Goal: Task Accomplishment & Management: Manage account settings

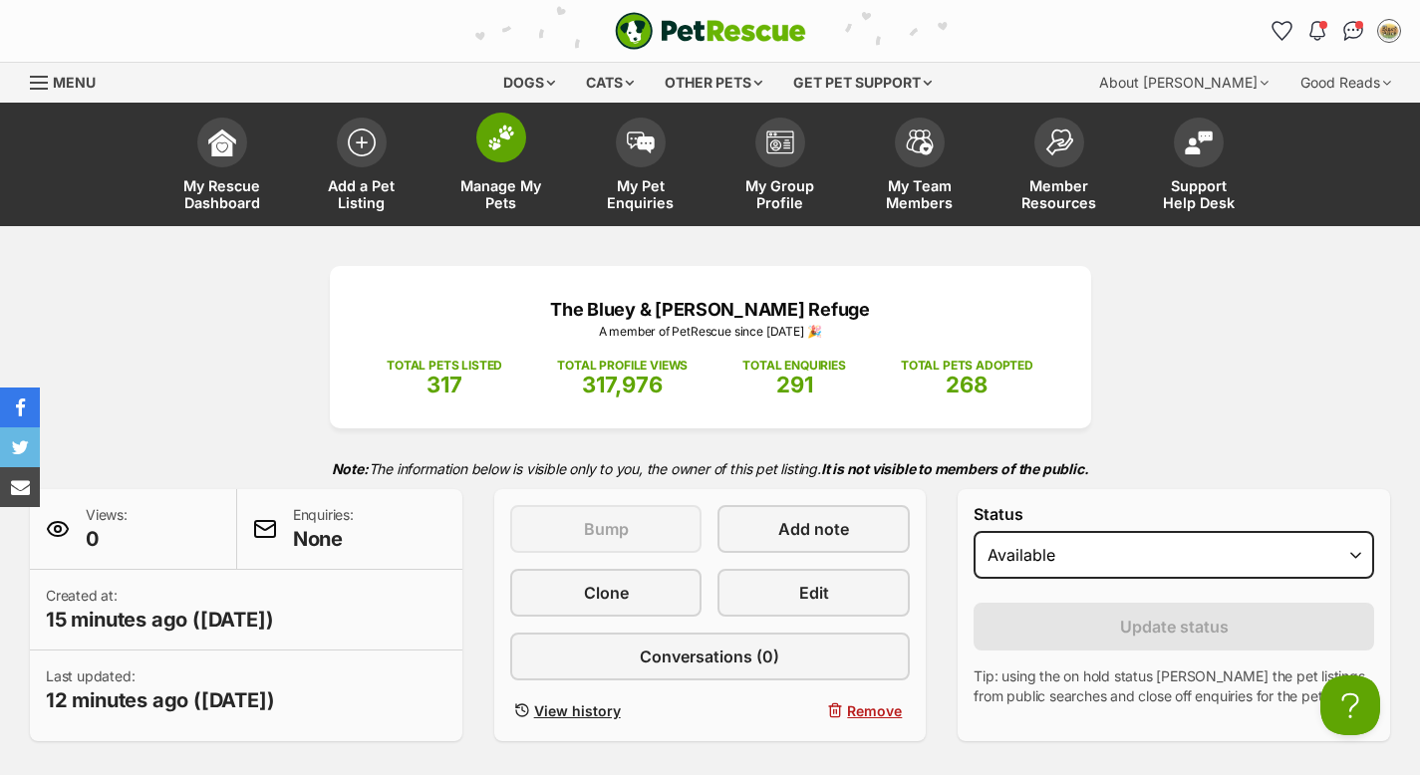
click at [512, 140] on img at bounding box center [501, 138] width 28 height 26
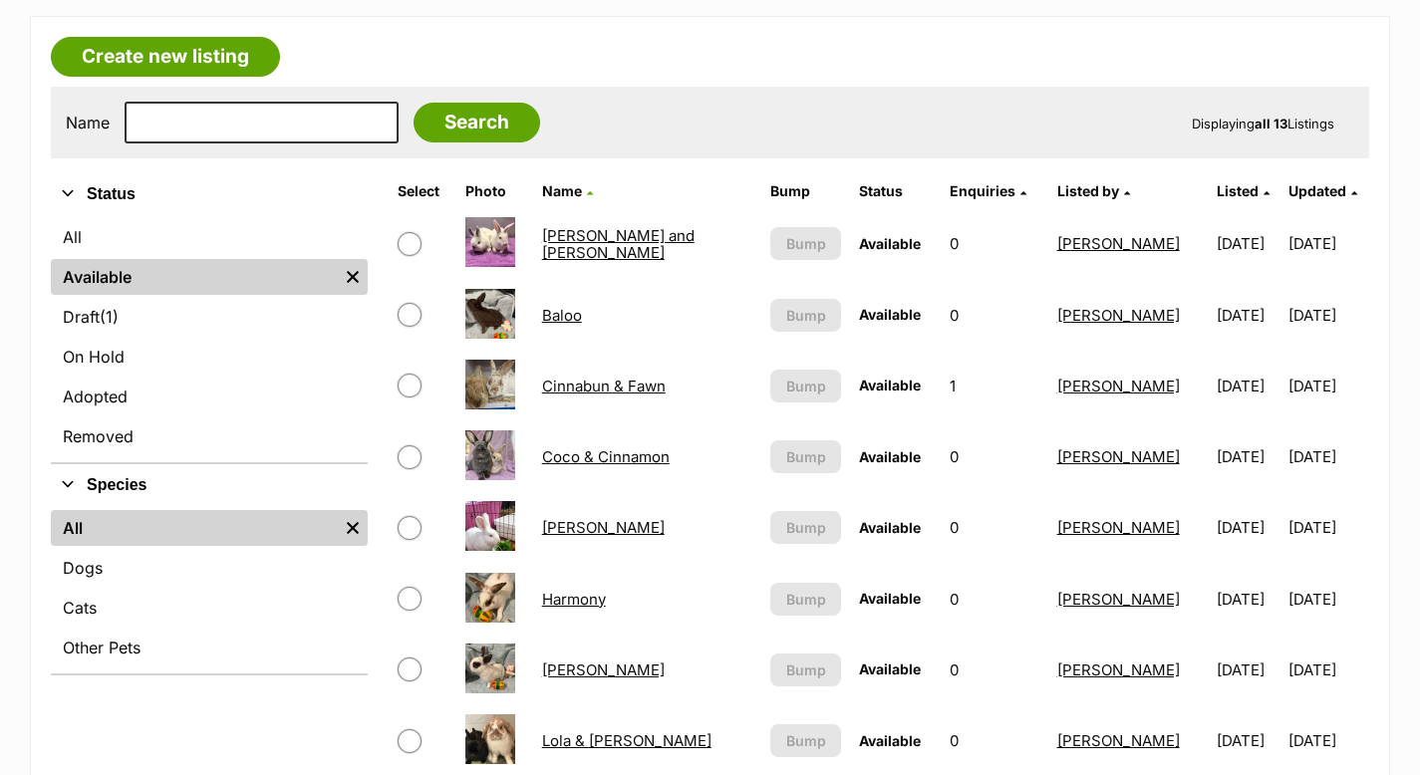
drag, startPoint x: 1429, startPoint y: 177, endPoint x: 1234, endPoint y: 282, distance: 221.5
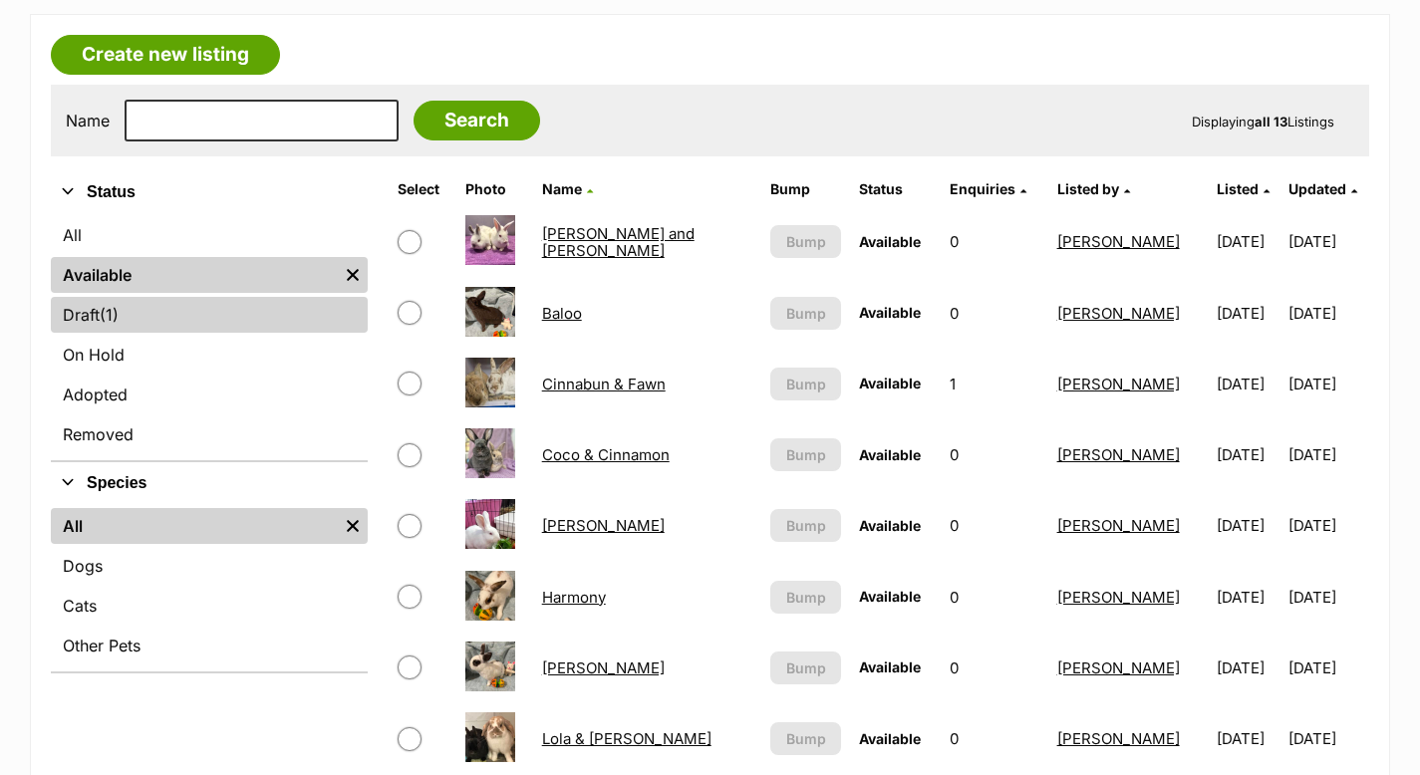
click at [107, 318] on span "(1)" at bounding box center [109, 315] width 19 height 24
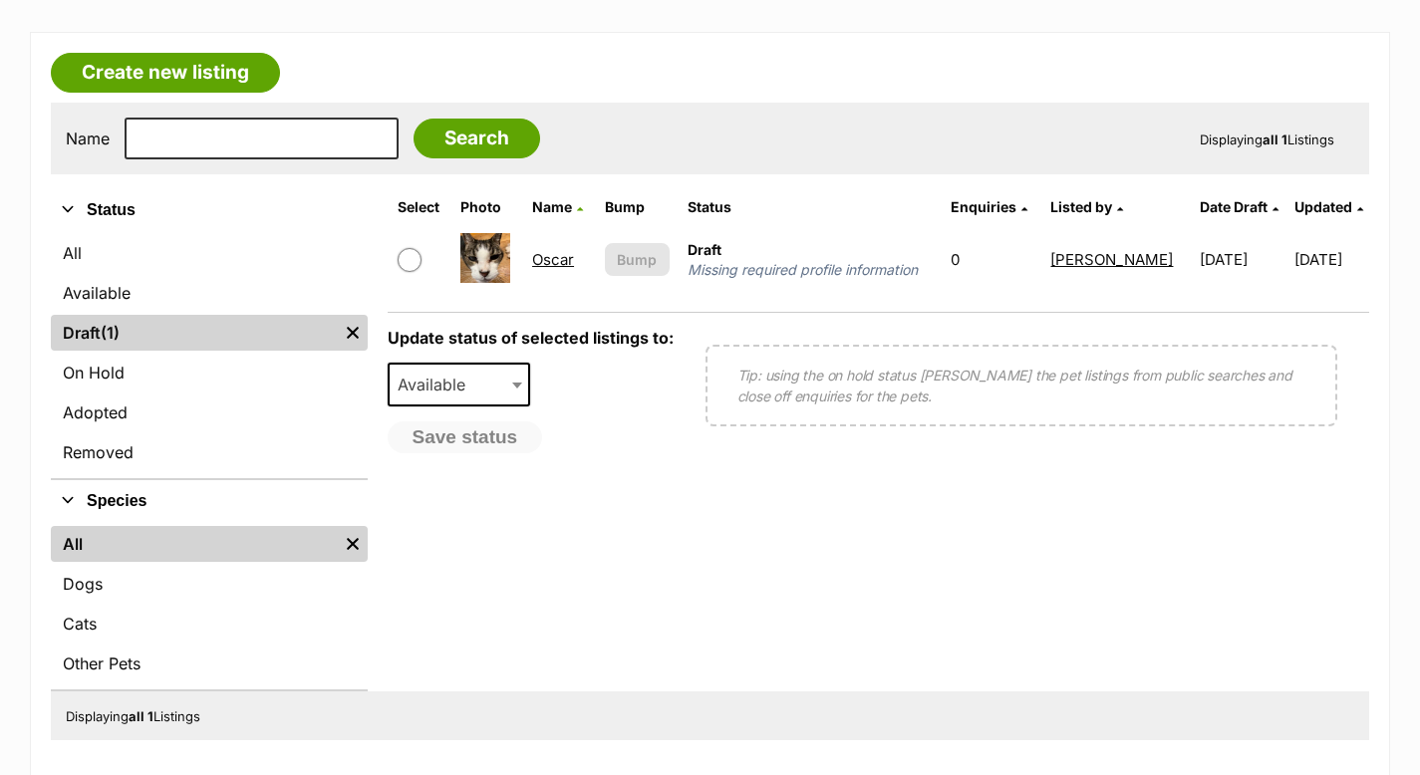
scroll to position [483, 0]
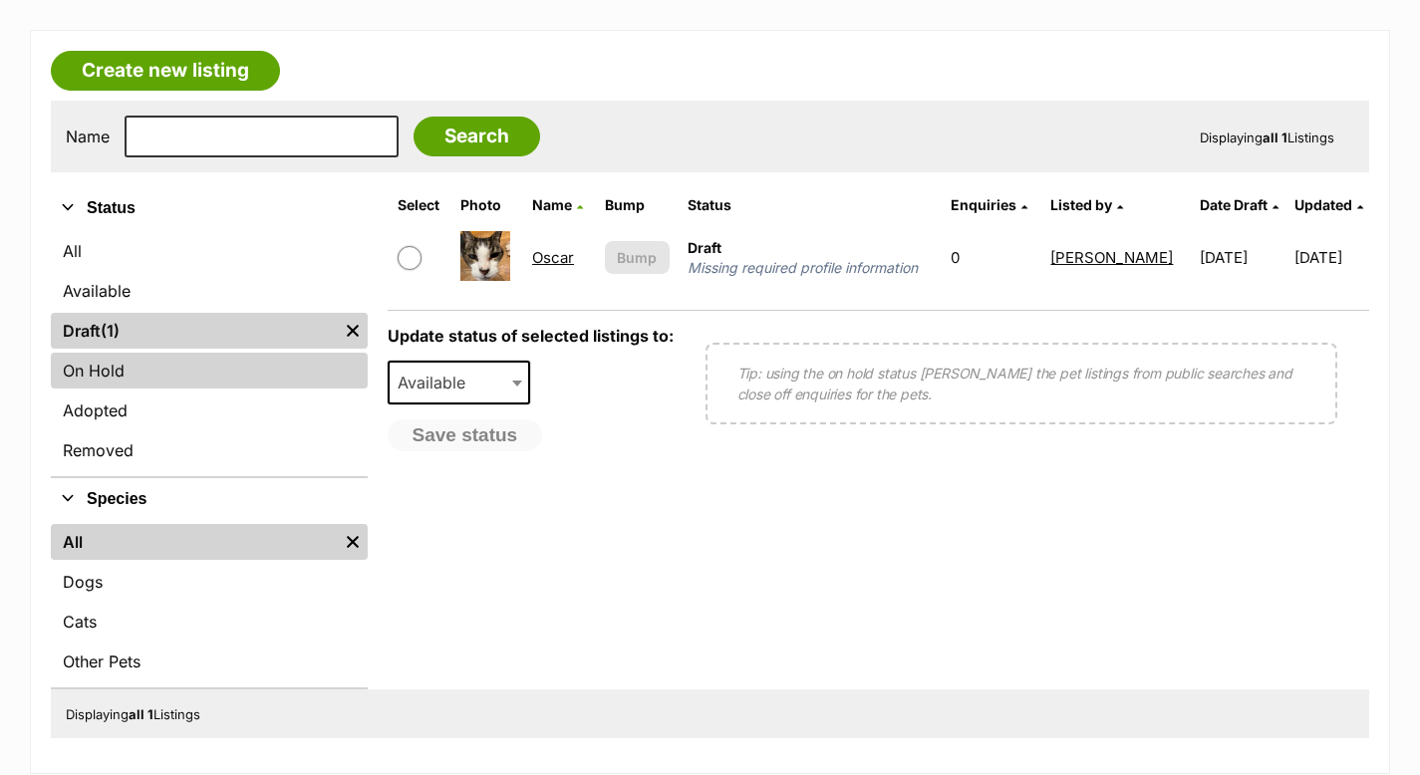
click at [90, 374] on link "On Hold" at bounding box center [209, 371] width 317 height 36
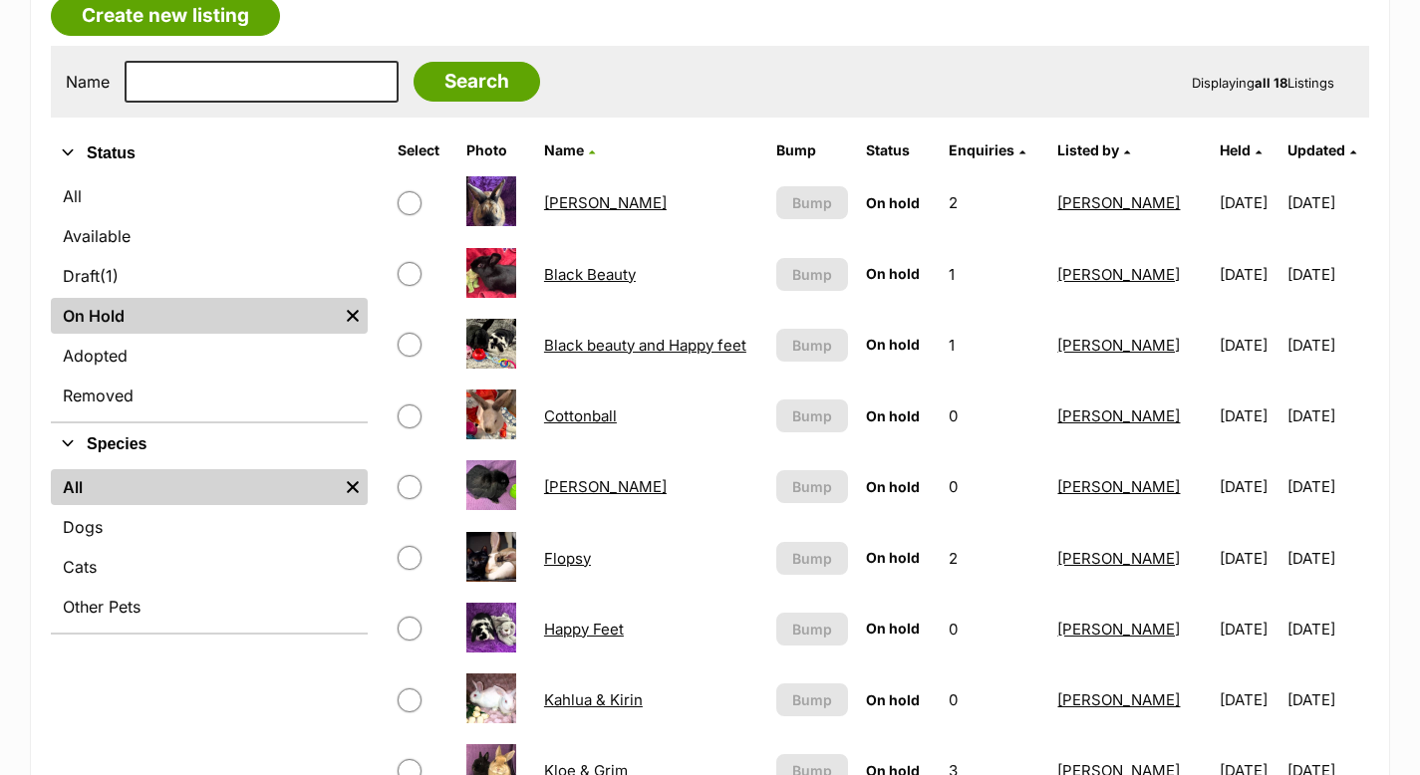
scroll to position [550, 0]
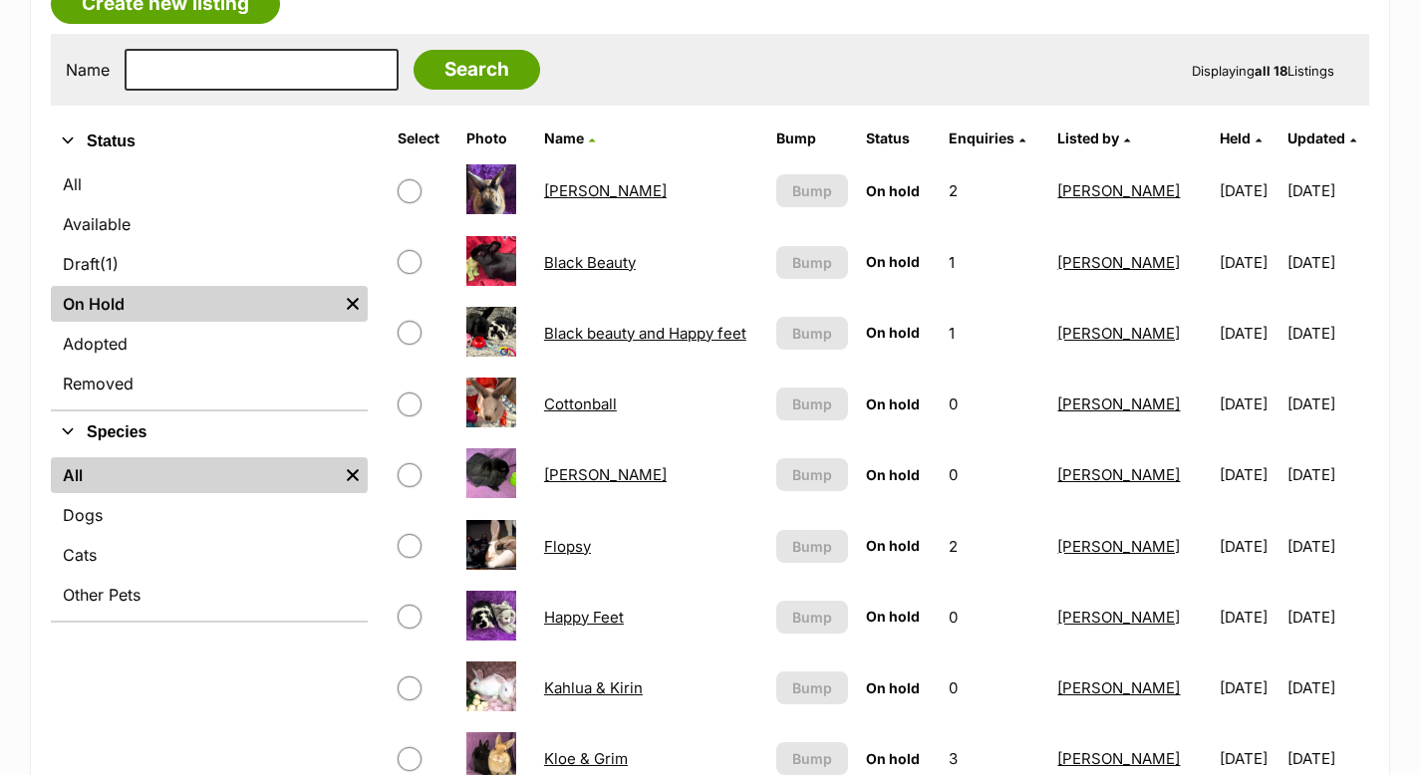
click at [553, 192] on link "[PERSON_NAME]" at bounding box center [605, 190] width 123 height 19
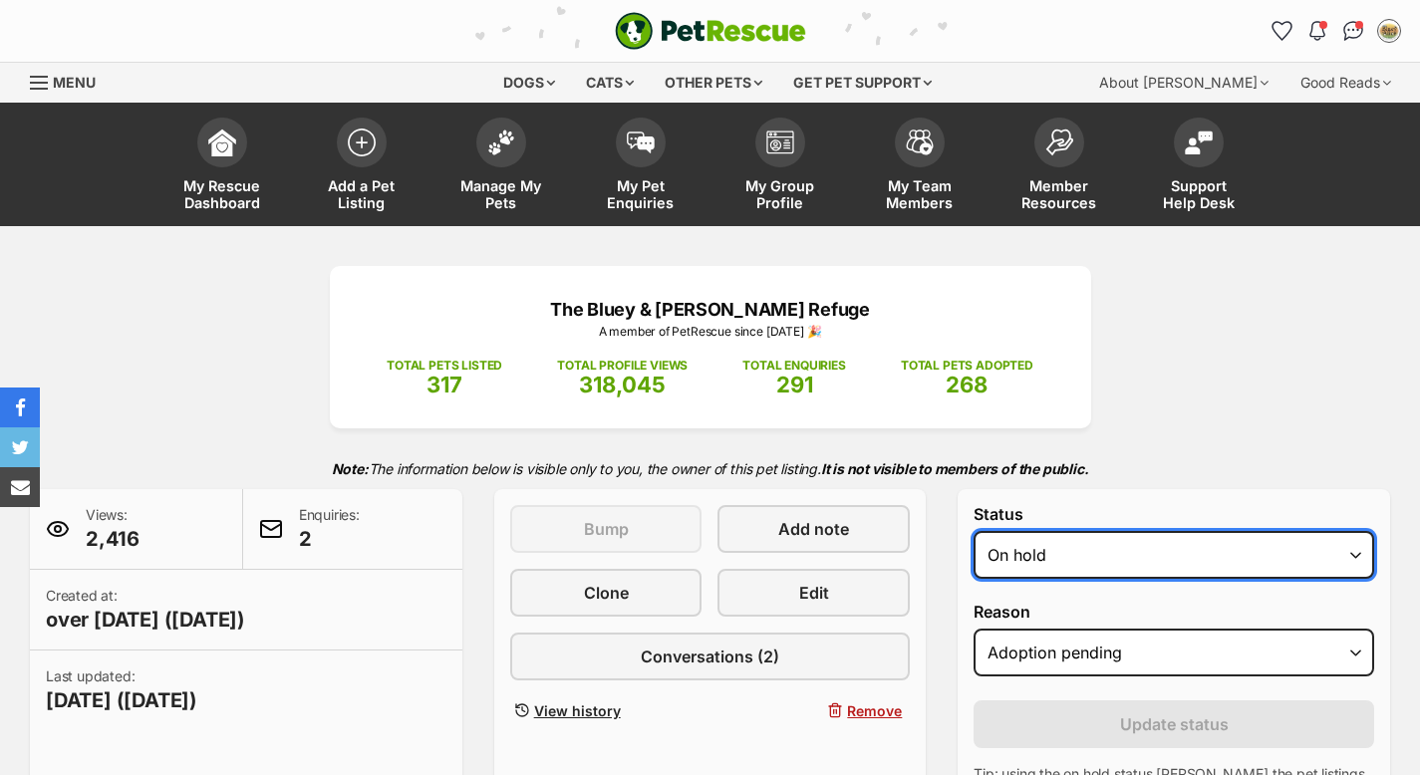
click at [1357, 556] on select "Draft - not available as listing has enquires Available On hold Adopted" at bounding box center [1173, 555] width 400 height 48
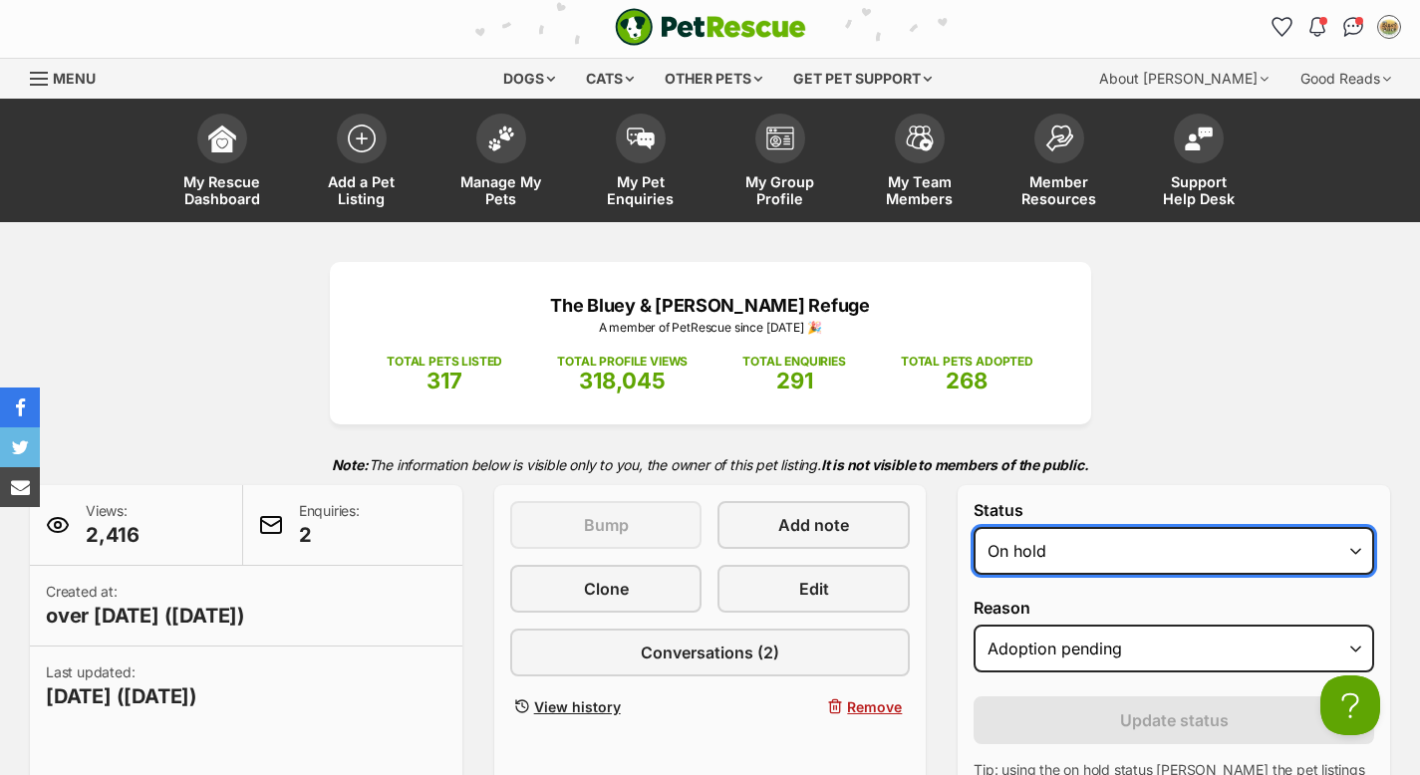
select select "rehomed"
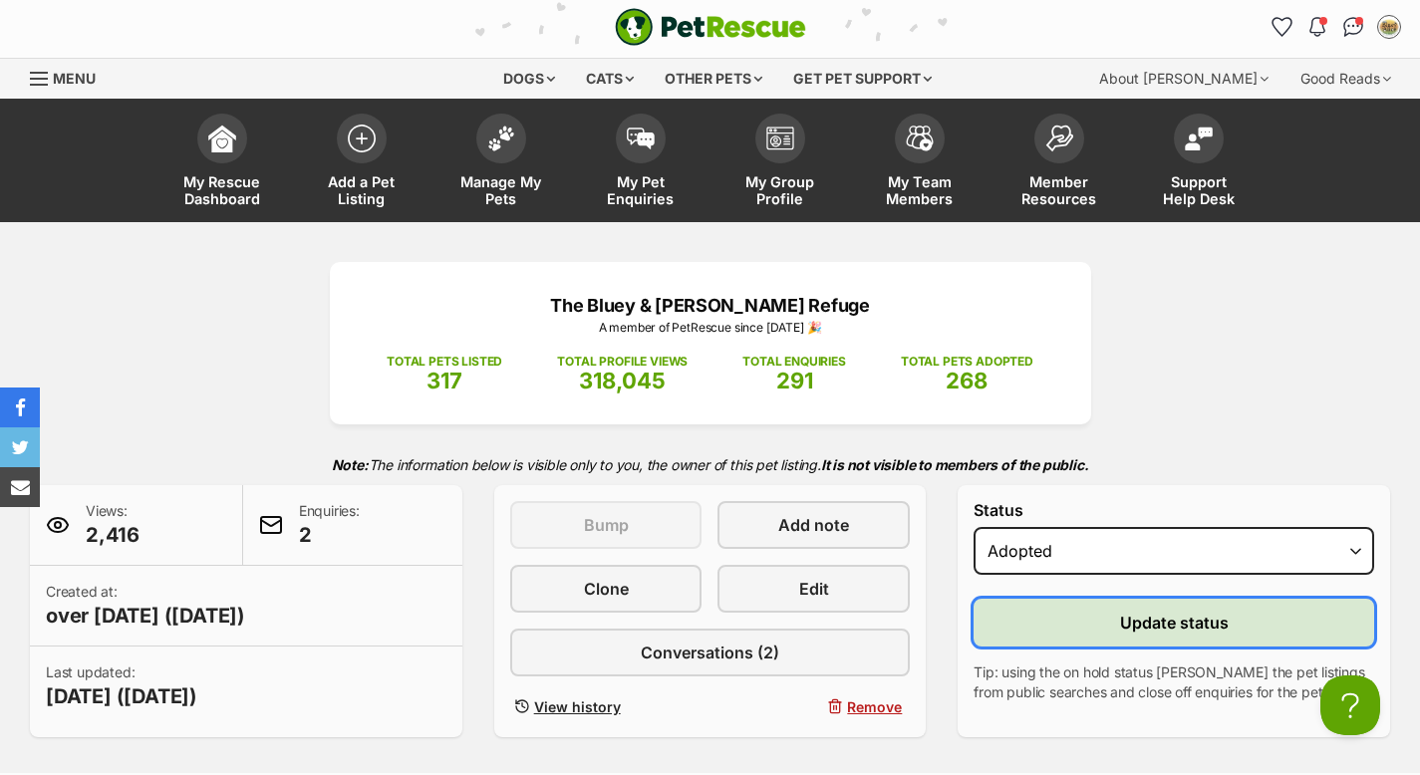
click at [1321, 622] on button "Update status" at bounding box center [1173, 623] width 400 height 48
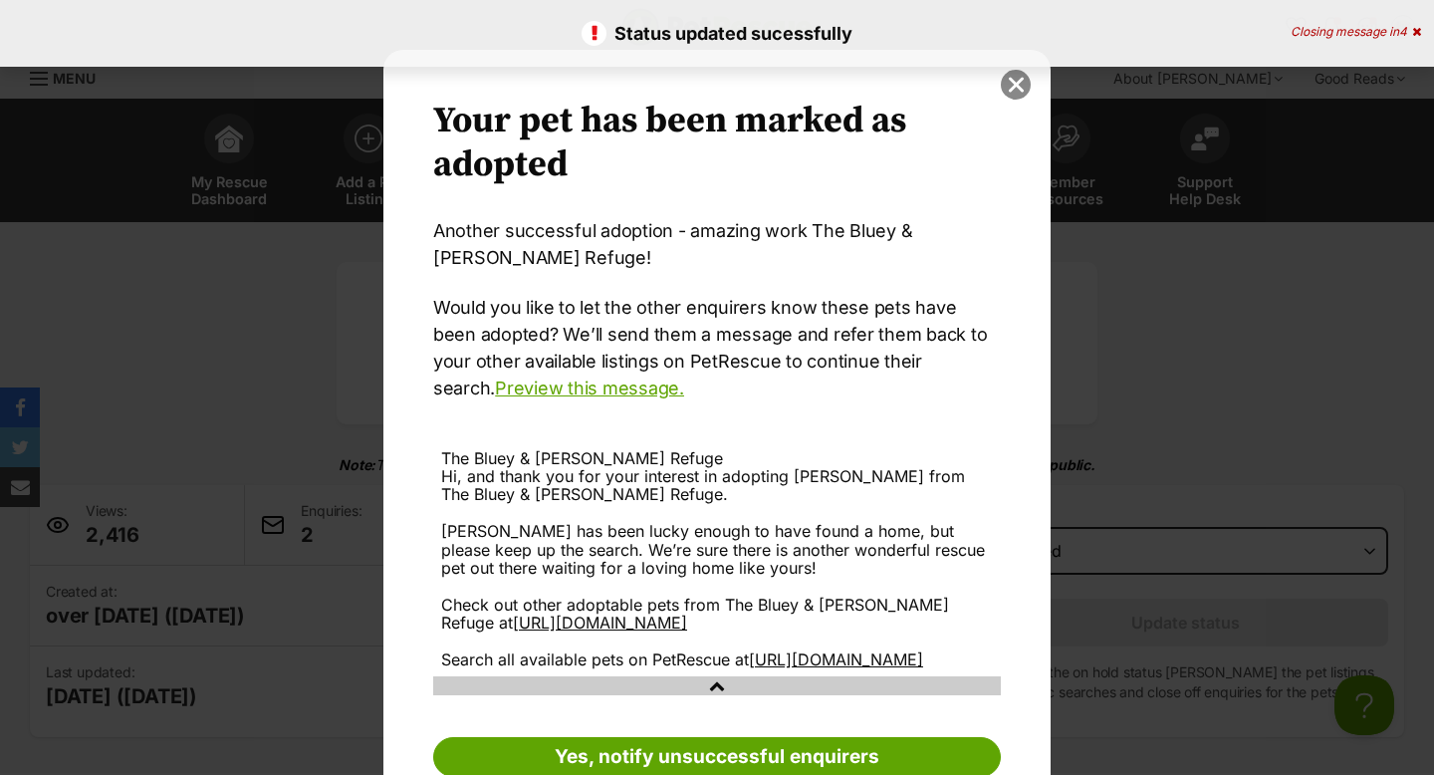
click at [1017, 87] on button "close" at bounding box center [1016, 85] width 30 height 30
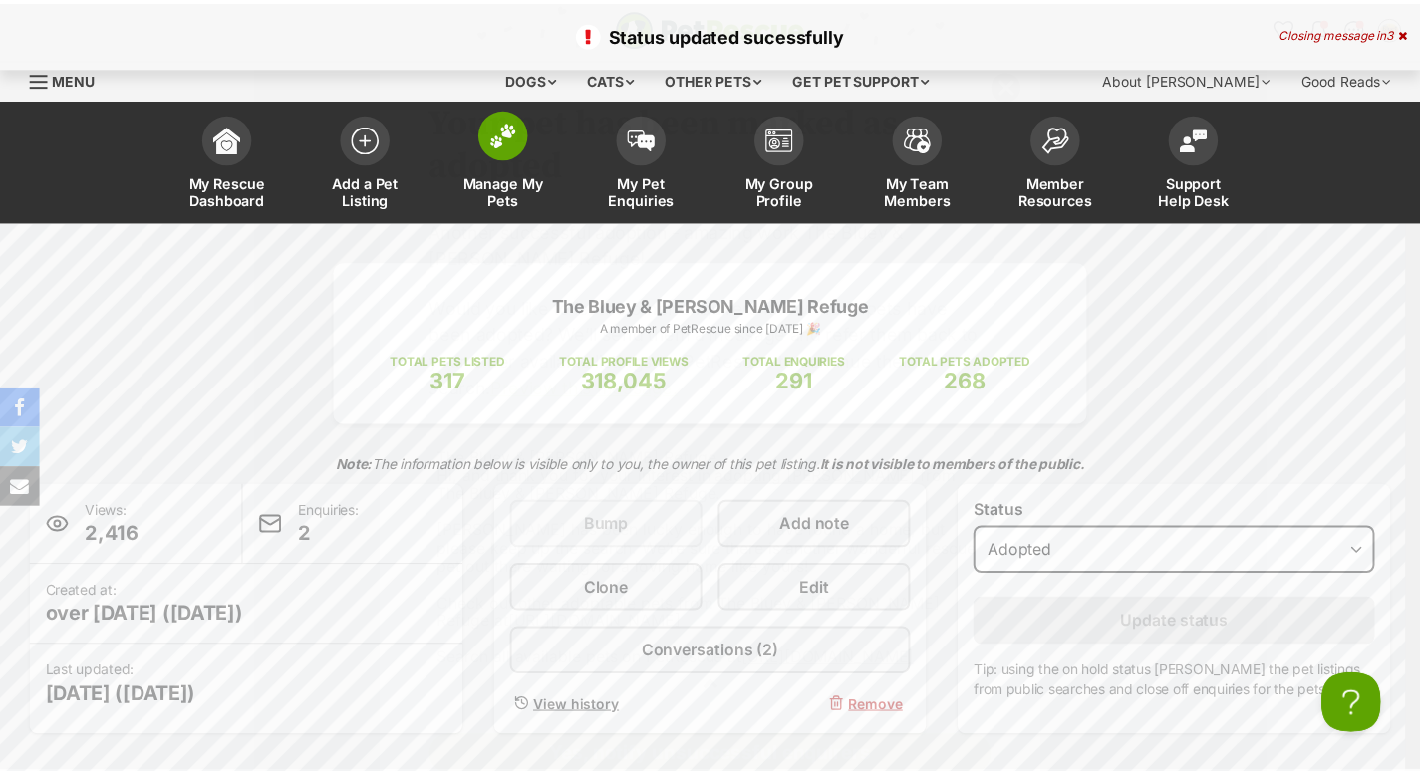
scroll to position [4, 0]
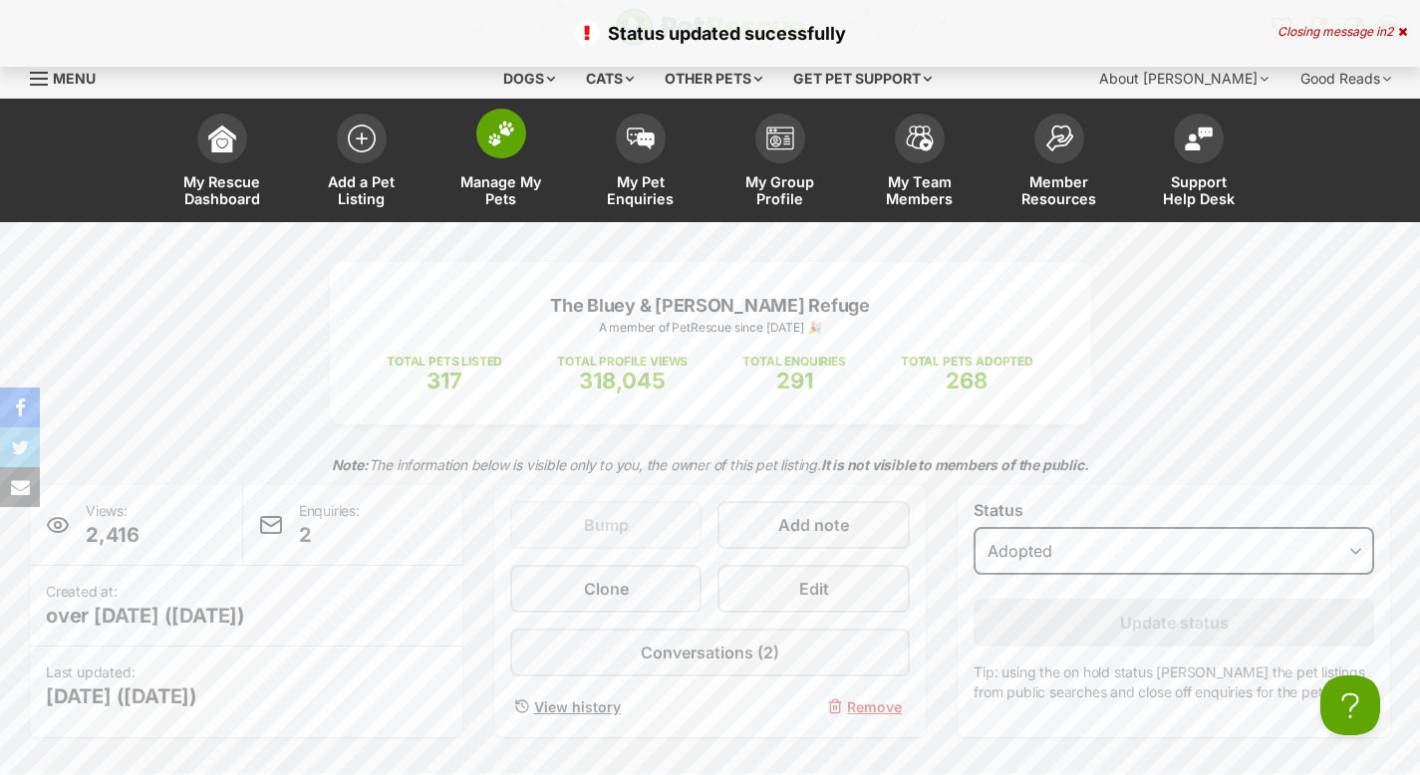
click at [497, 141] on img at bounding box center [501, 134] width 28 height 26
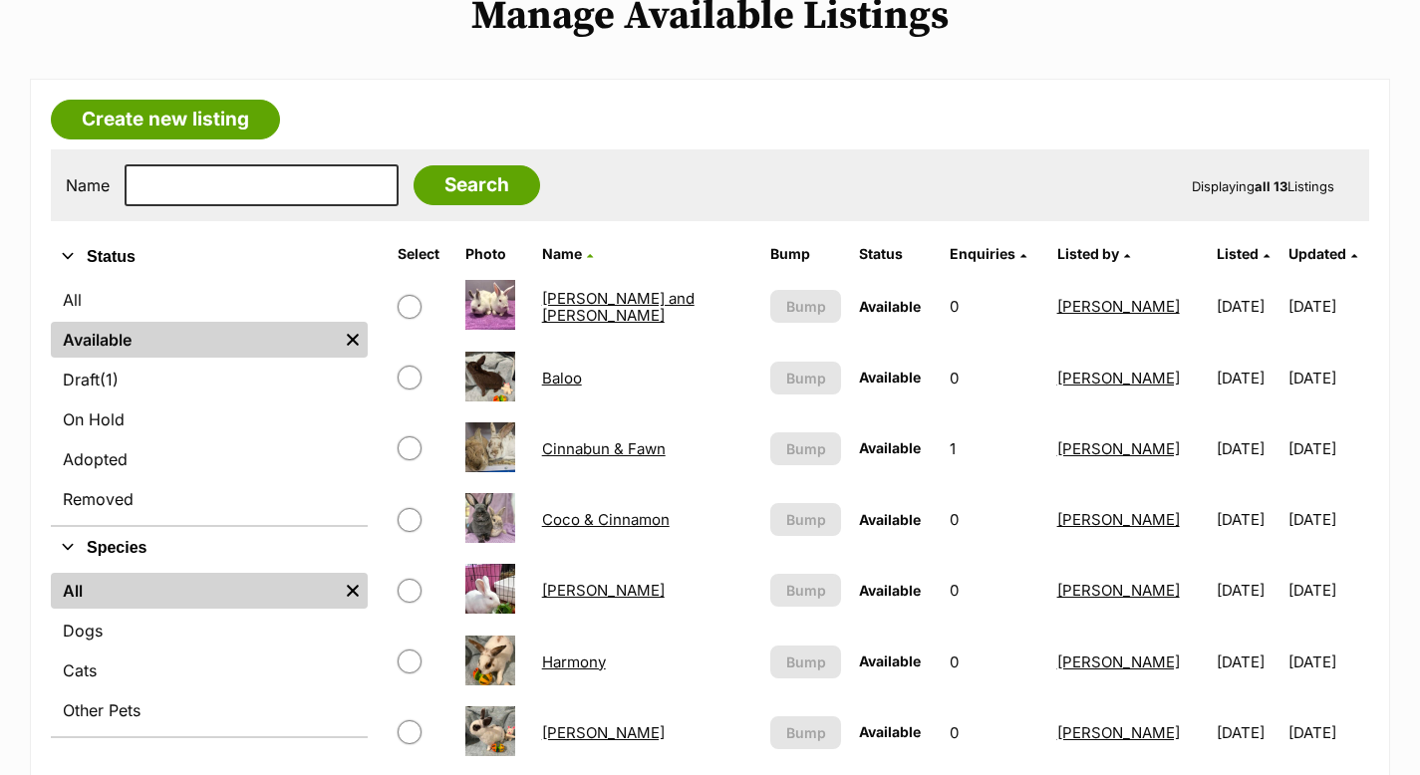
scroll to position [436, 0]
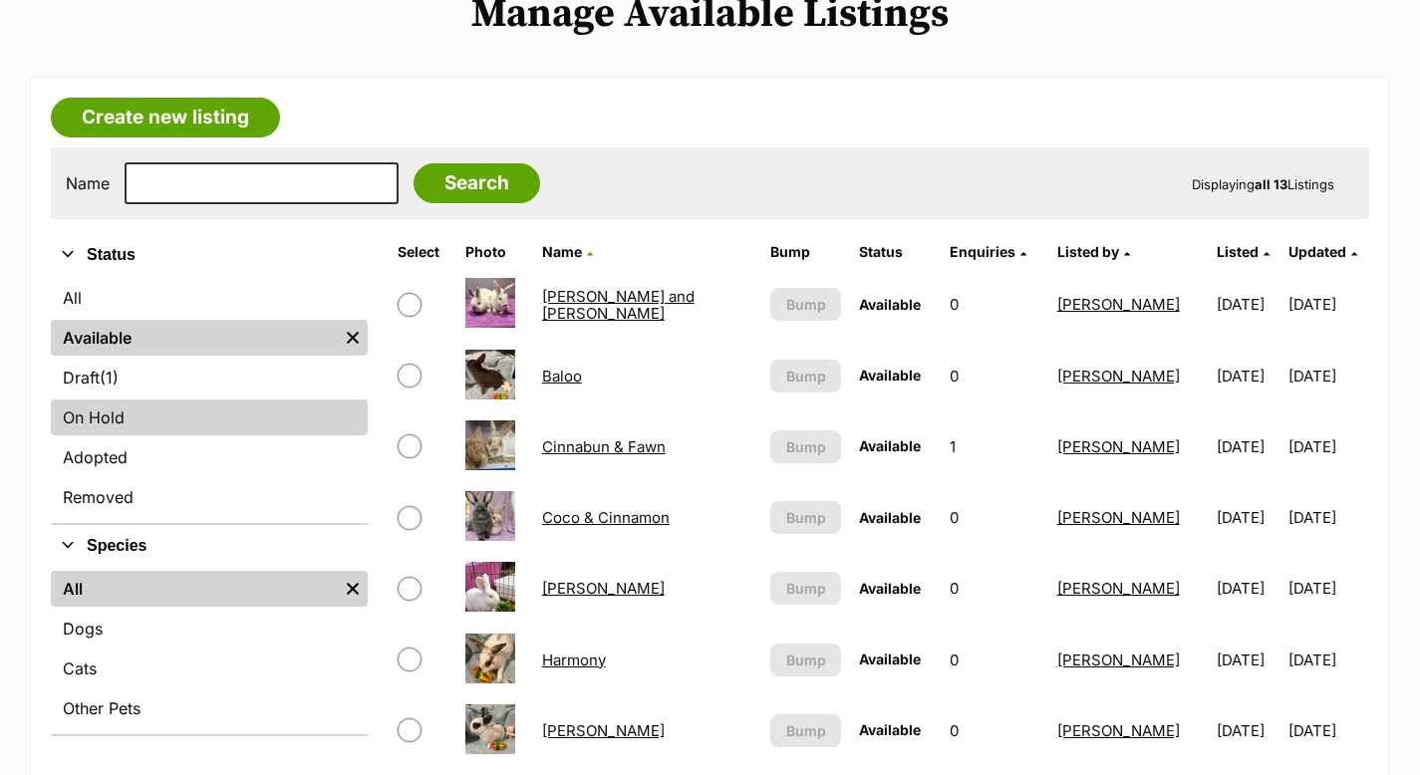
click at [142, 423] on link "On Hold" at bounding box center [209, 417] width 317 height 36
click at [114, 416] on link "On Hold" at bounding box center [209, 417] width 317 height 36
click at [112, 418] on link "On Hold" at bounding box center [209, 417] width 317 height 36
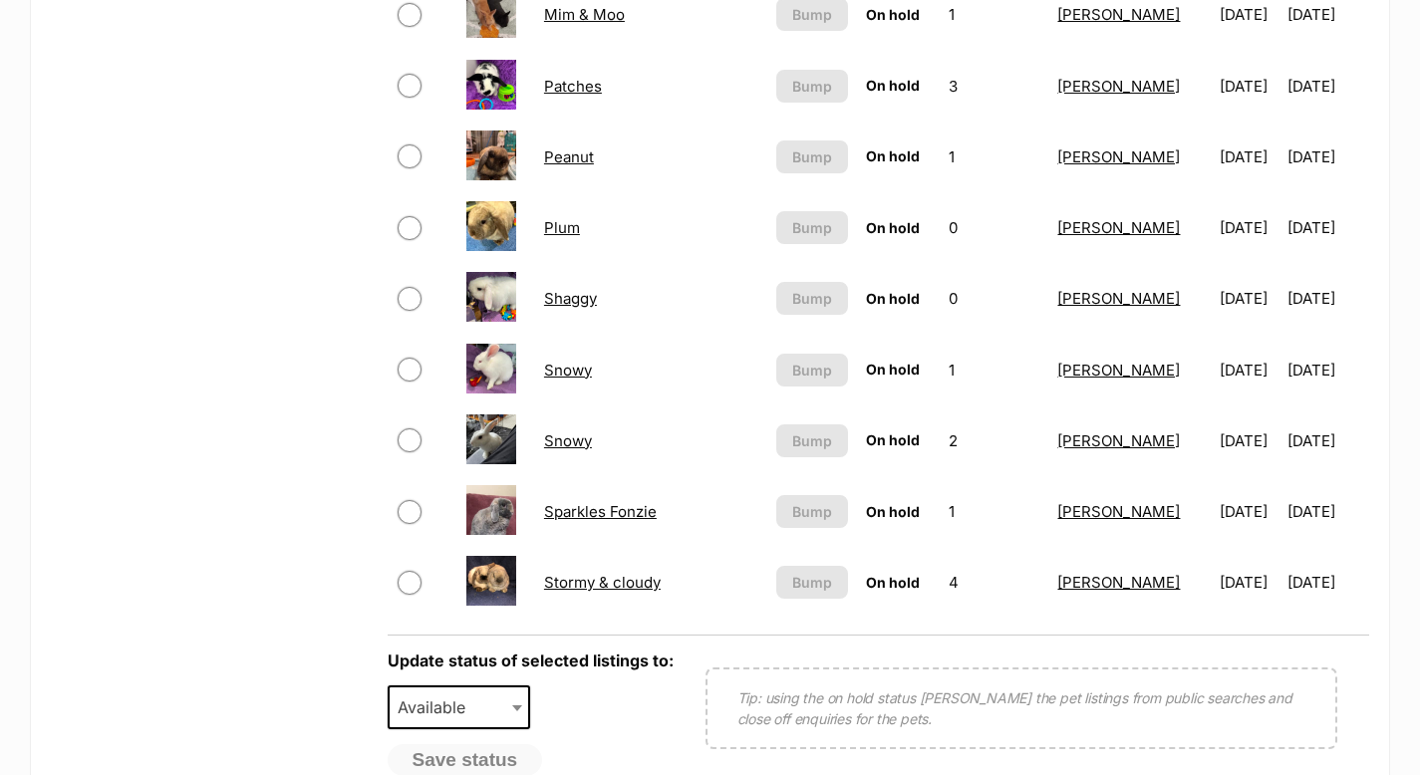
scroll to position [1308, 0]
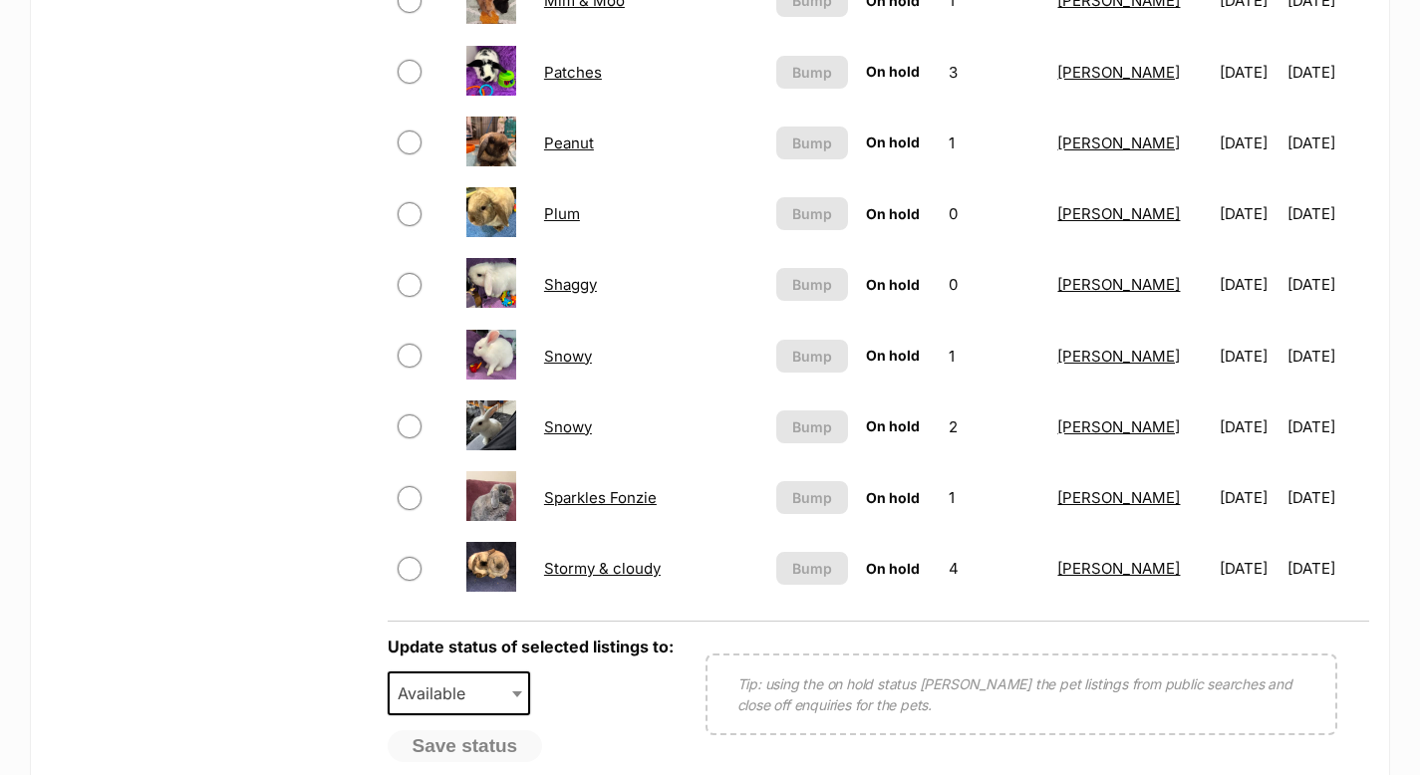
click at [573, 355] on link "Snowy" at bounding box center [568, 356] width 48 height 19
click at [574, 429] on link "Snowy" at bounding box center [568, 426] width 48 height 19
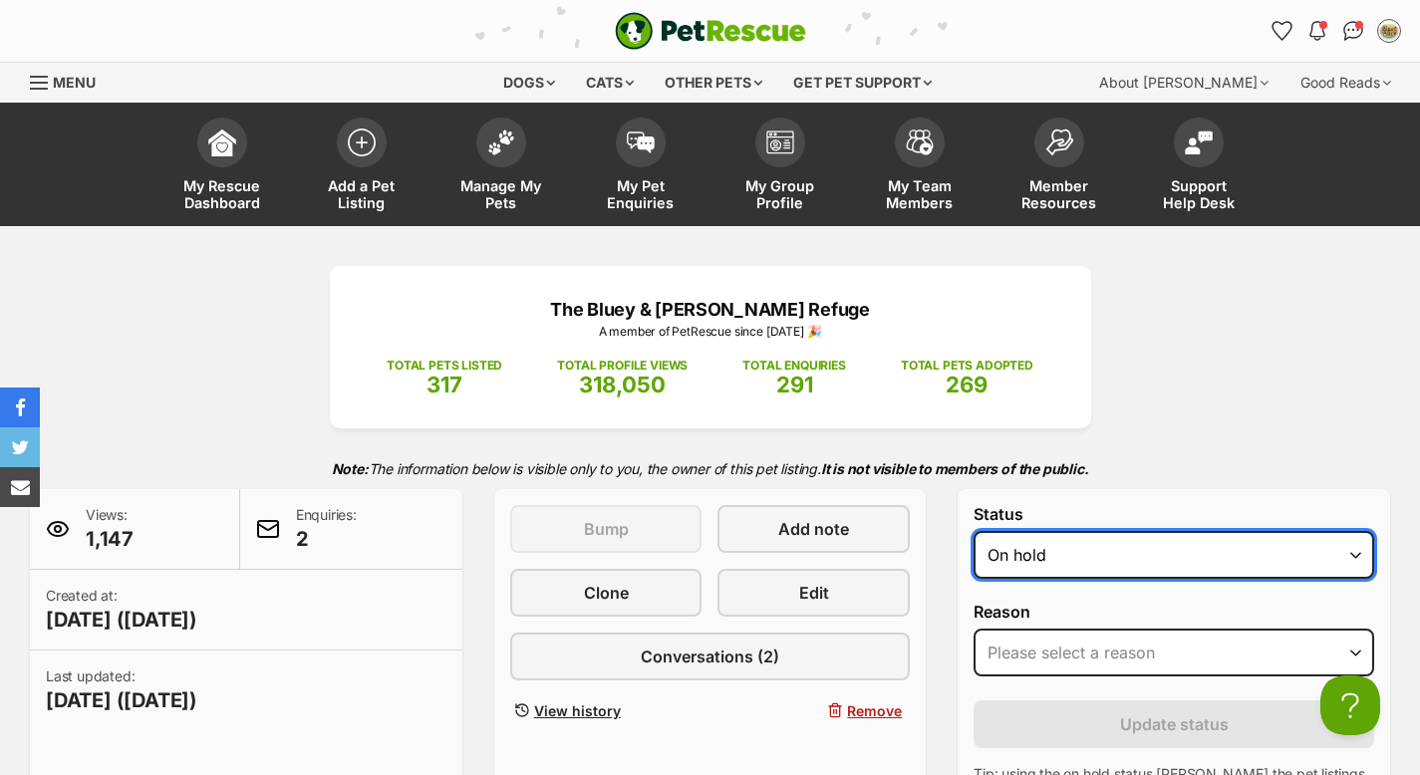
click at [1142, 561] on select "Draft - not available as listing has enquires Available On hold Adopted" at bounding box center [1173, 555] width 400 height 48
select select "rehomed"
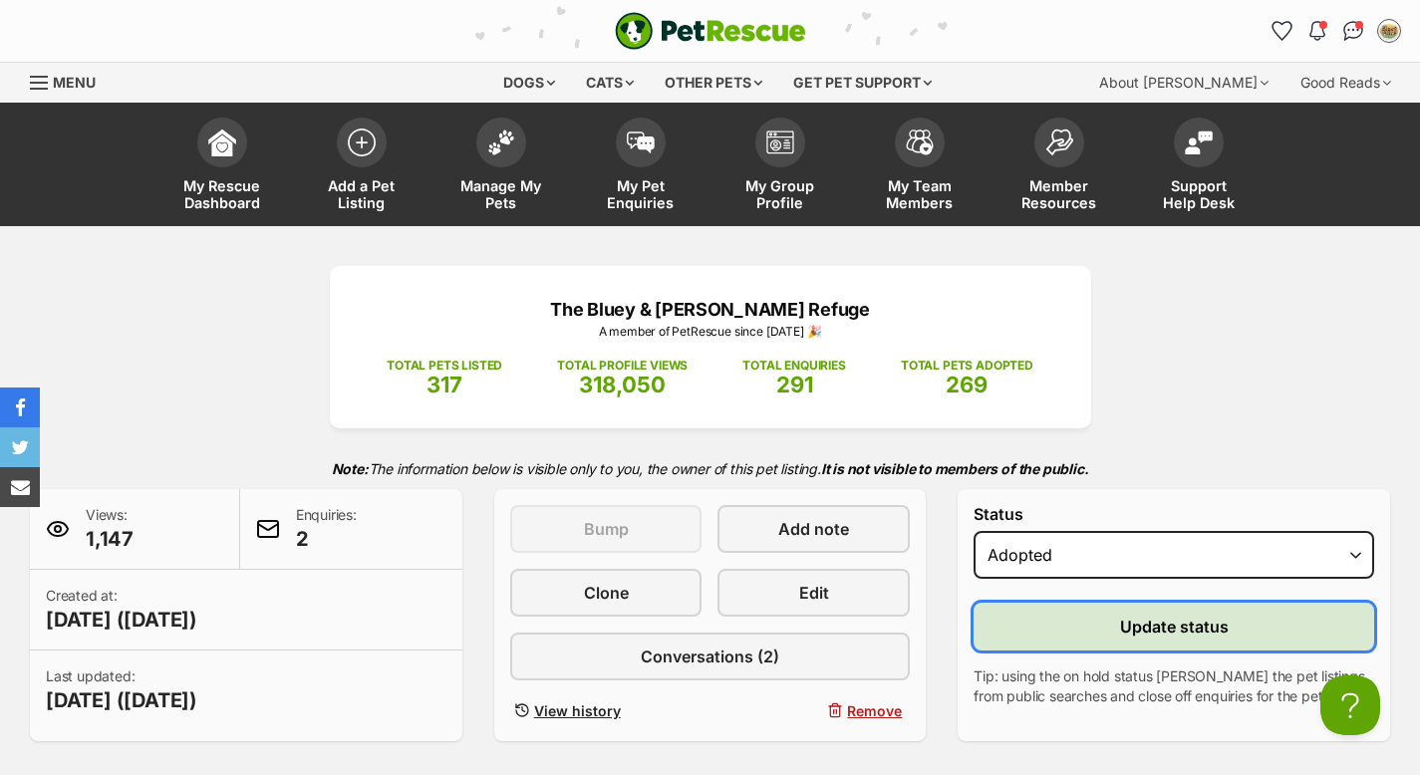
click at [1112, 639] on button "Update status" at bounding box center [1173, 627] width 400 height 48
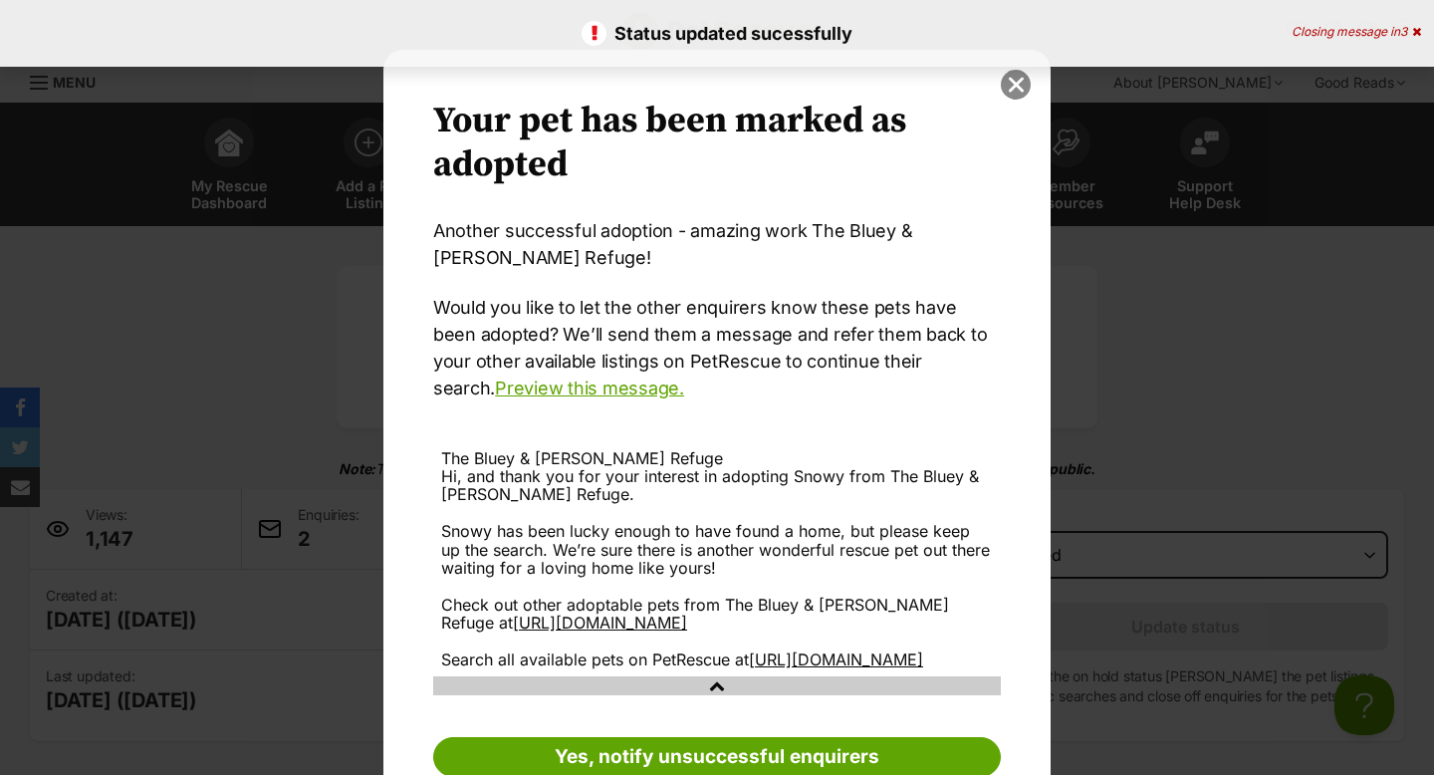
click at [1009, 79] on button "close" at bounding box center [1016, 85] width 30 height 30
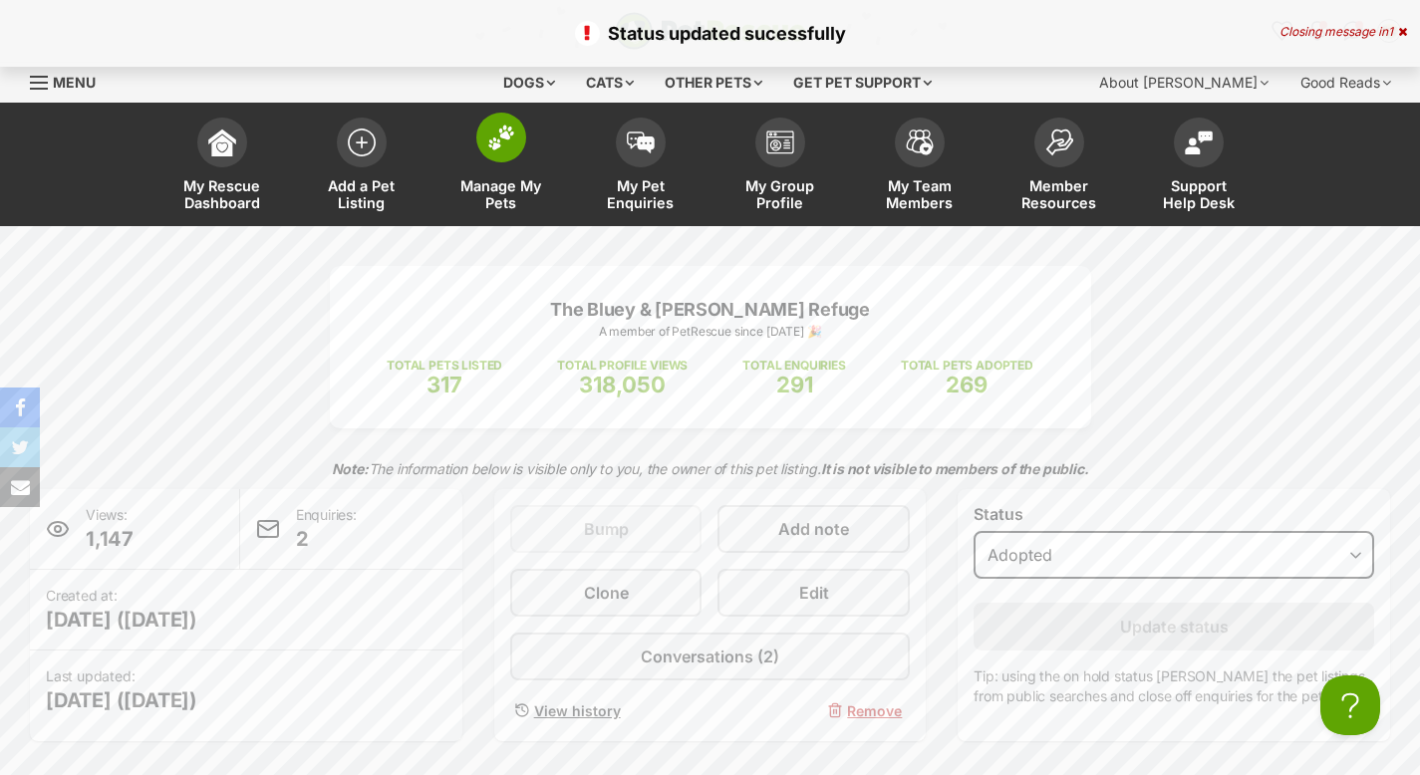
click at [508, 139] on img at bounding box center [501, 138] width 28 height 26
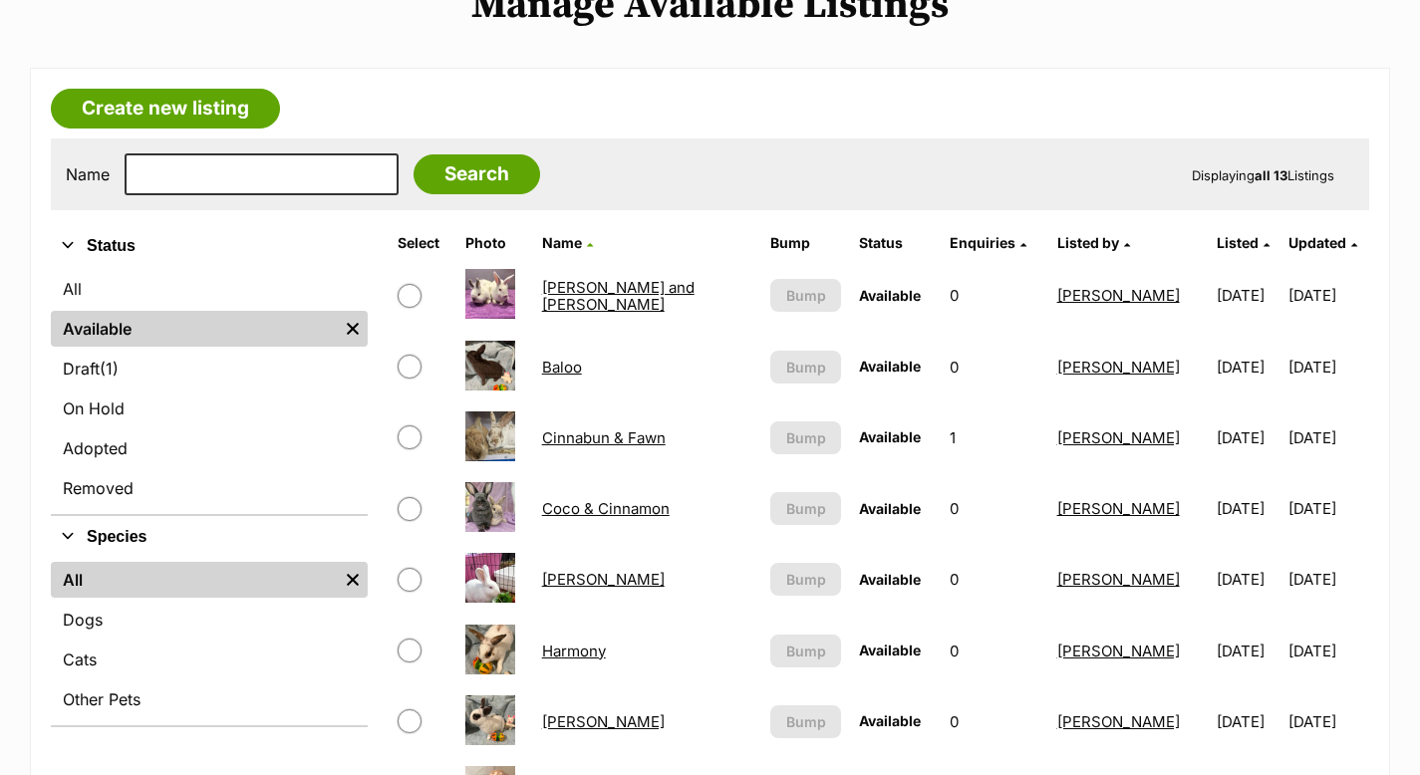
scroll to position [457, 0]
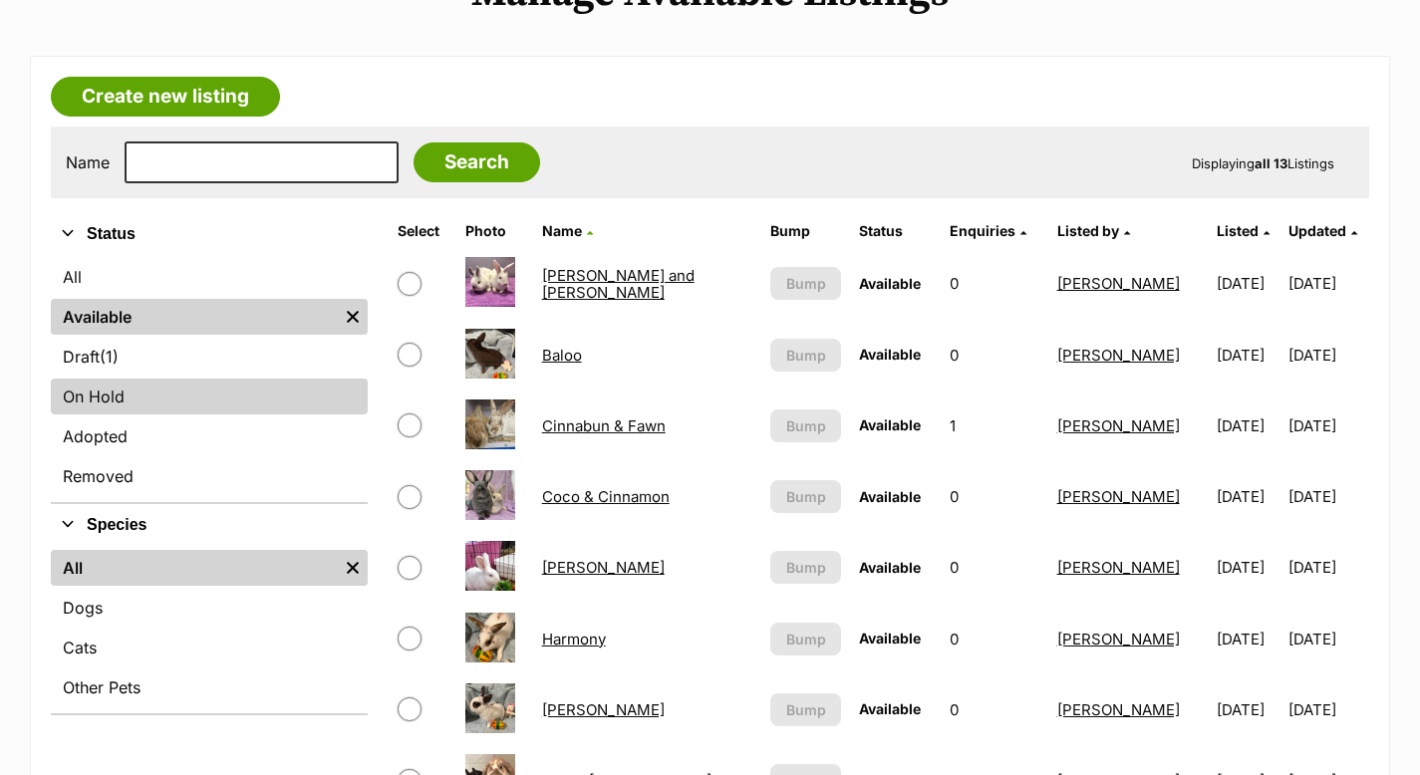
click at [80, 406] on link "On Hold" at bounding box center [209, 397] width 317 height 36
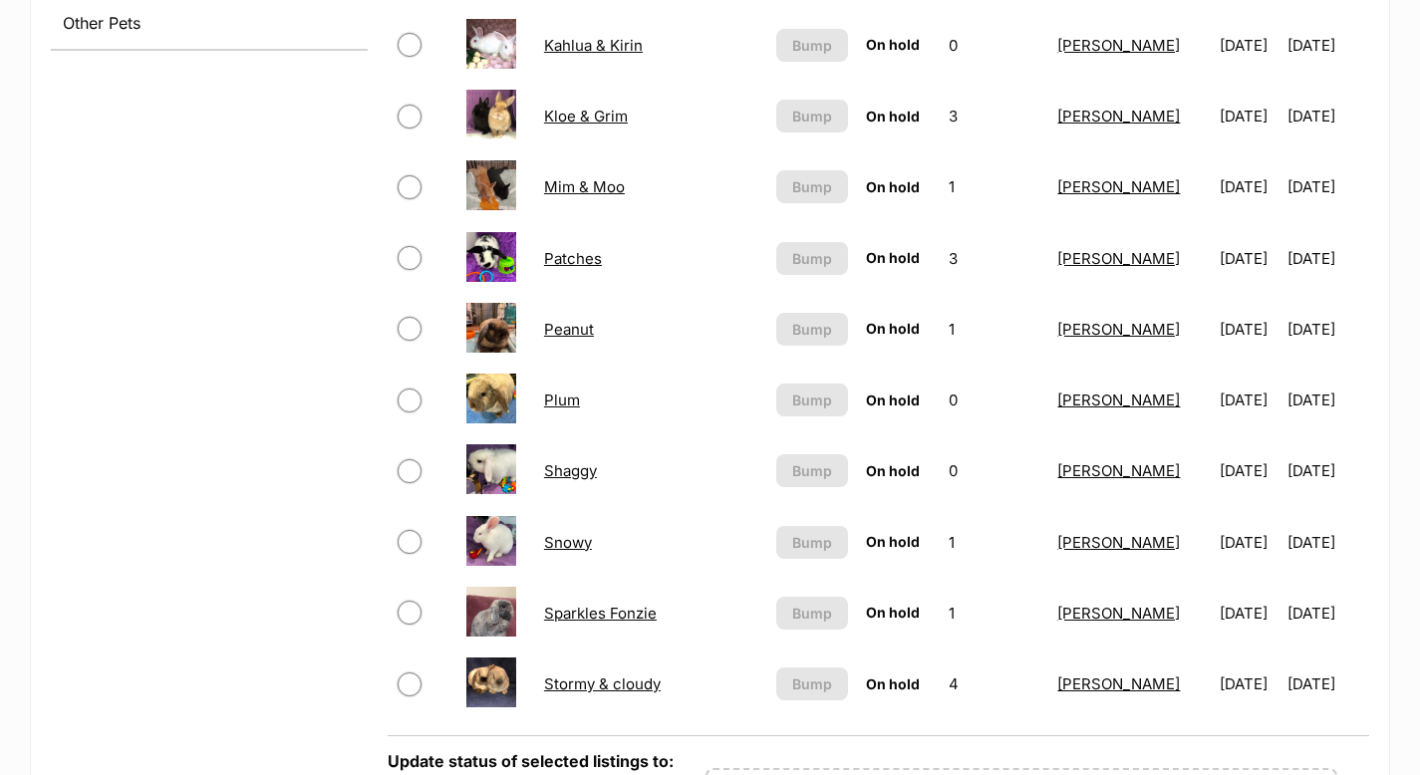
scroll to position [1189, 0]
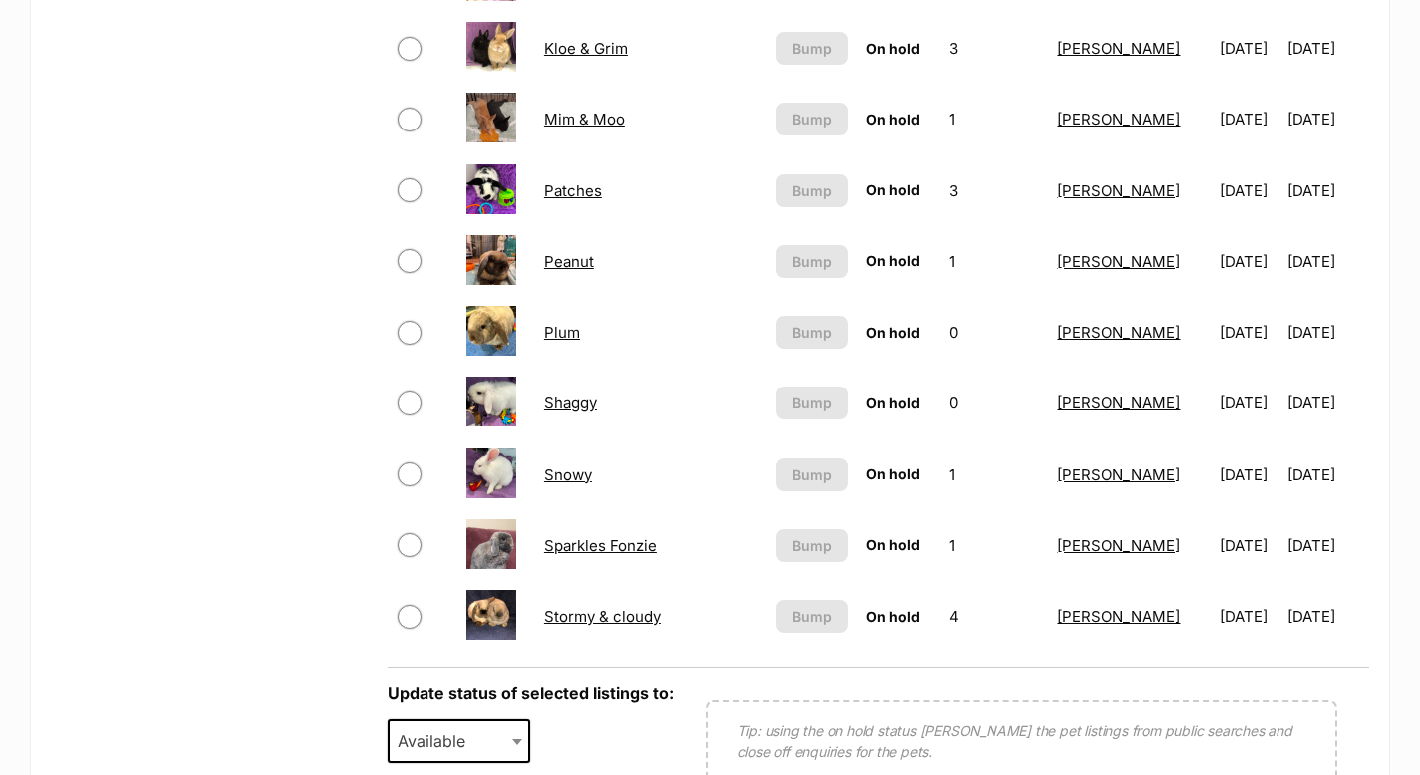
click at [561, 264] on link "Peanut" at bounding box center [569, 261] width 50 height 19
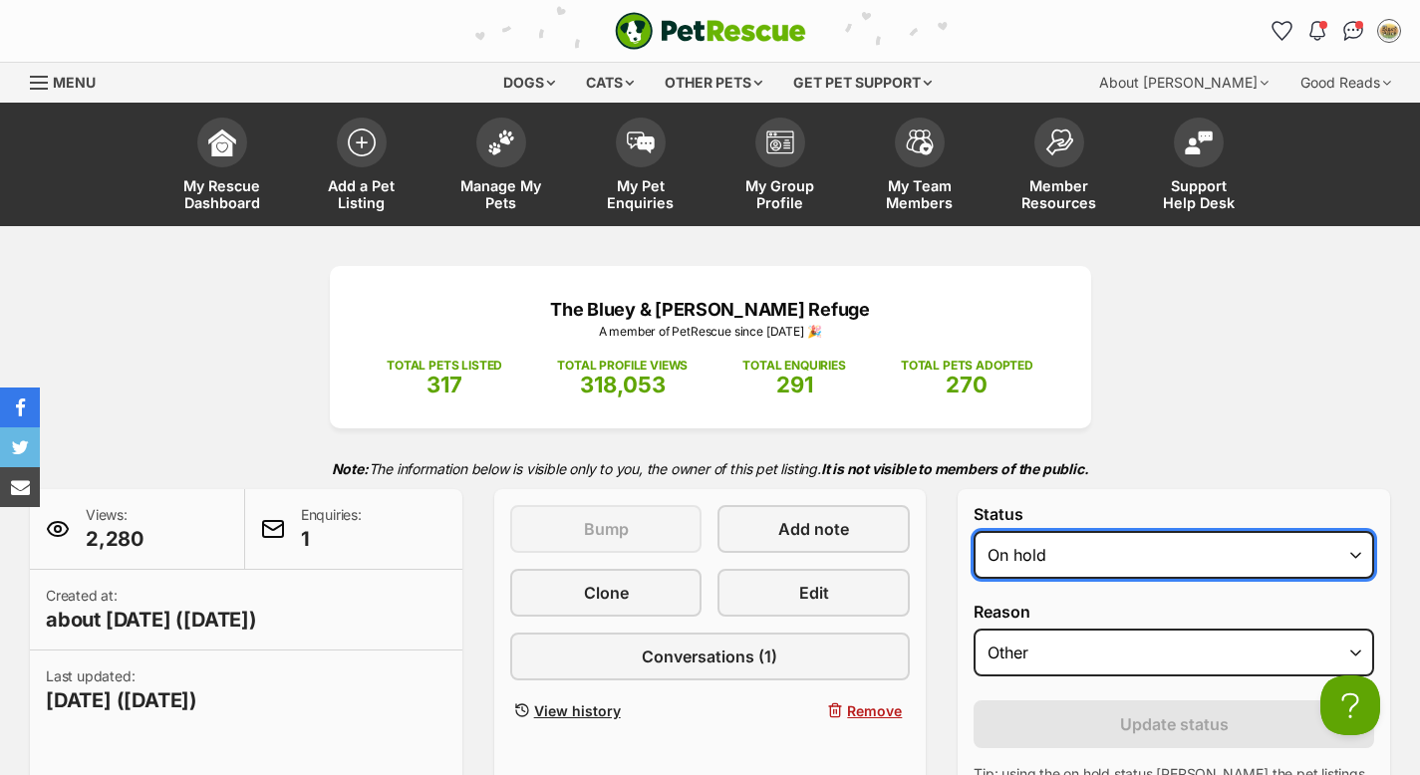
click at [1355, 557] on select "Draft - not available as listing has enquires Available On hold Adopted" at bounding box center [1173, 555] width 400 height 48
select select "active"
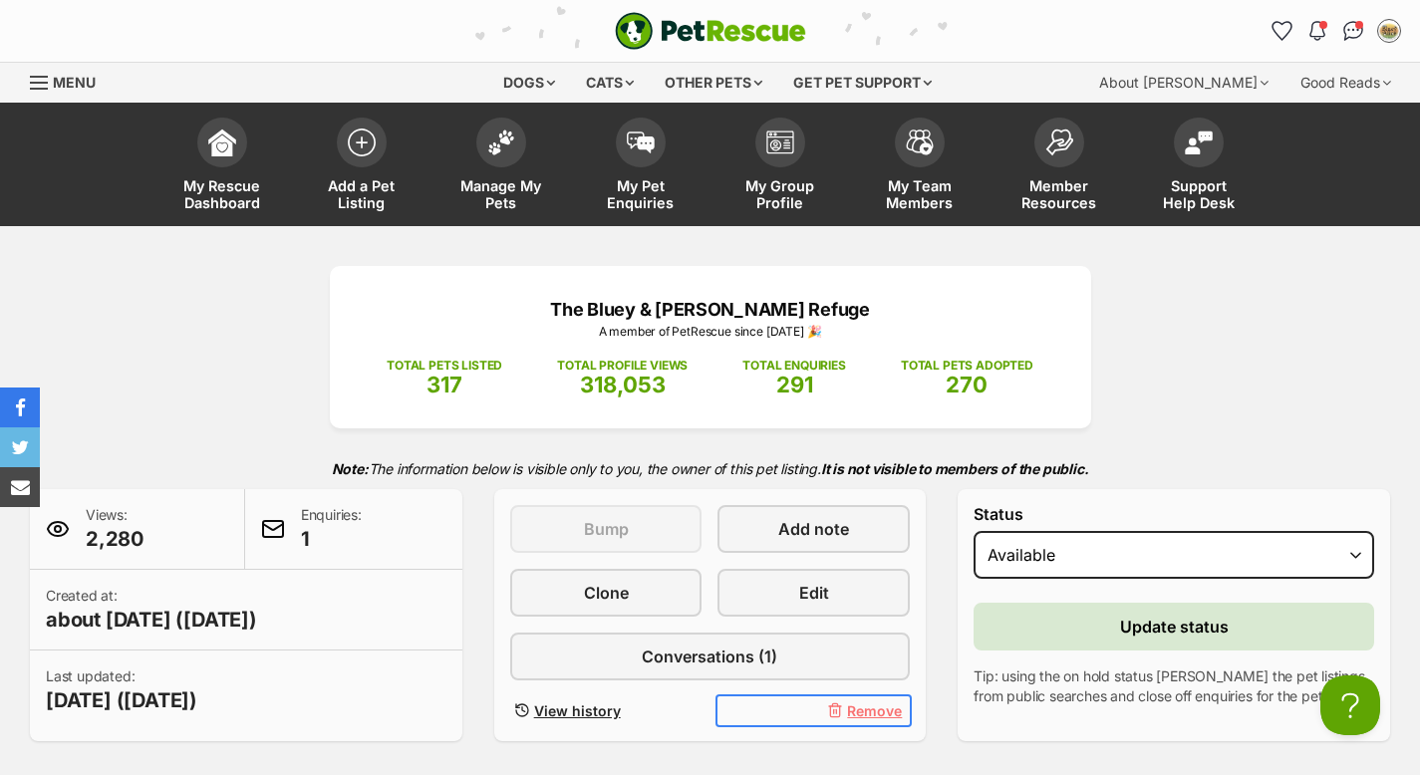
click at [864, 712] on span "Remove" at bounding box center [874, 710] width 55 height 21
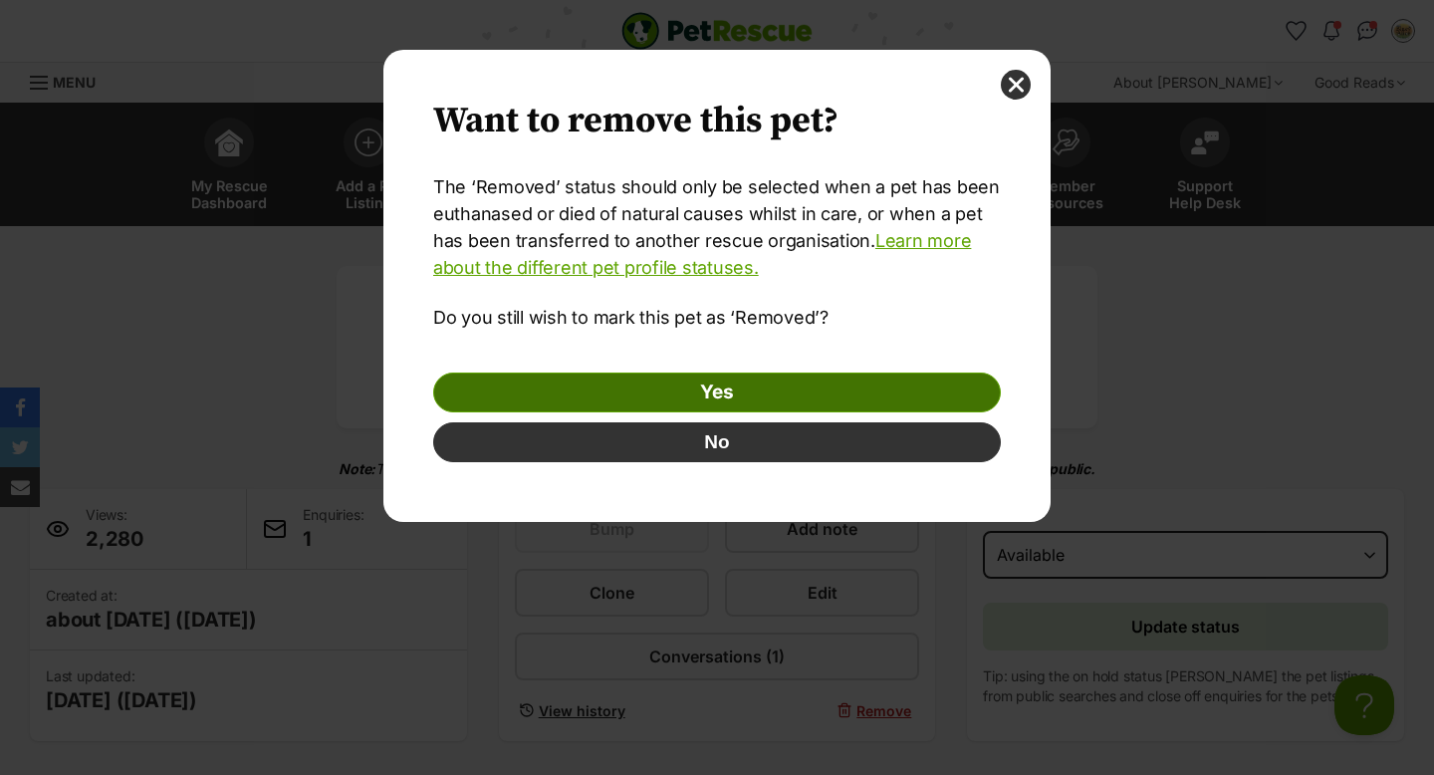
click at [807, 389] on link "Yes" at bounding box center [717, 393] width 568 height 40
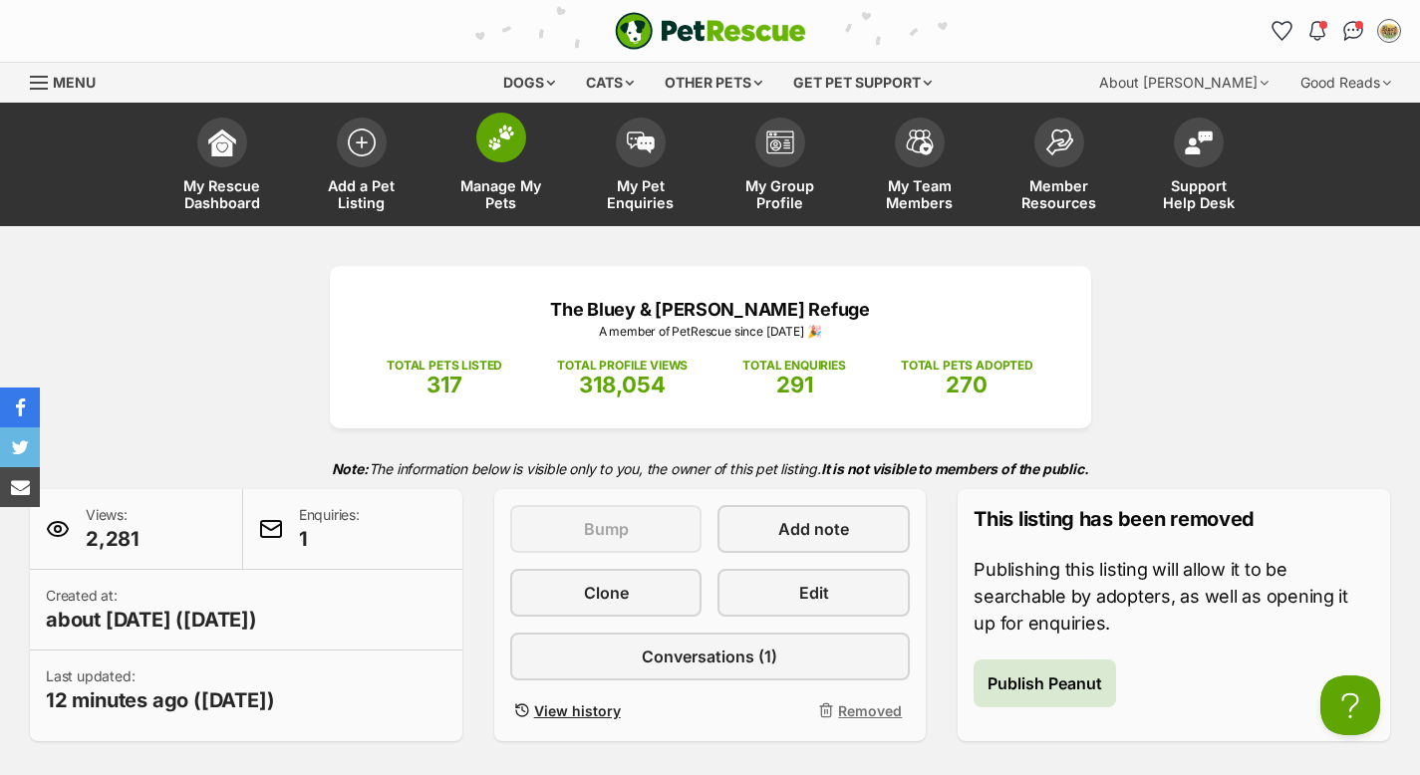
click at [487, 169] on link "Manage My Pets" at bounding box center [500, 167] width 139 height 119
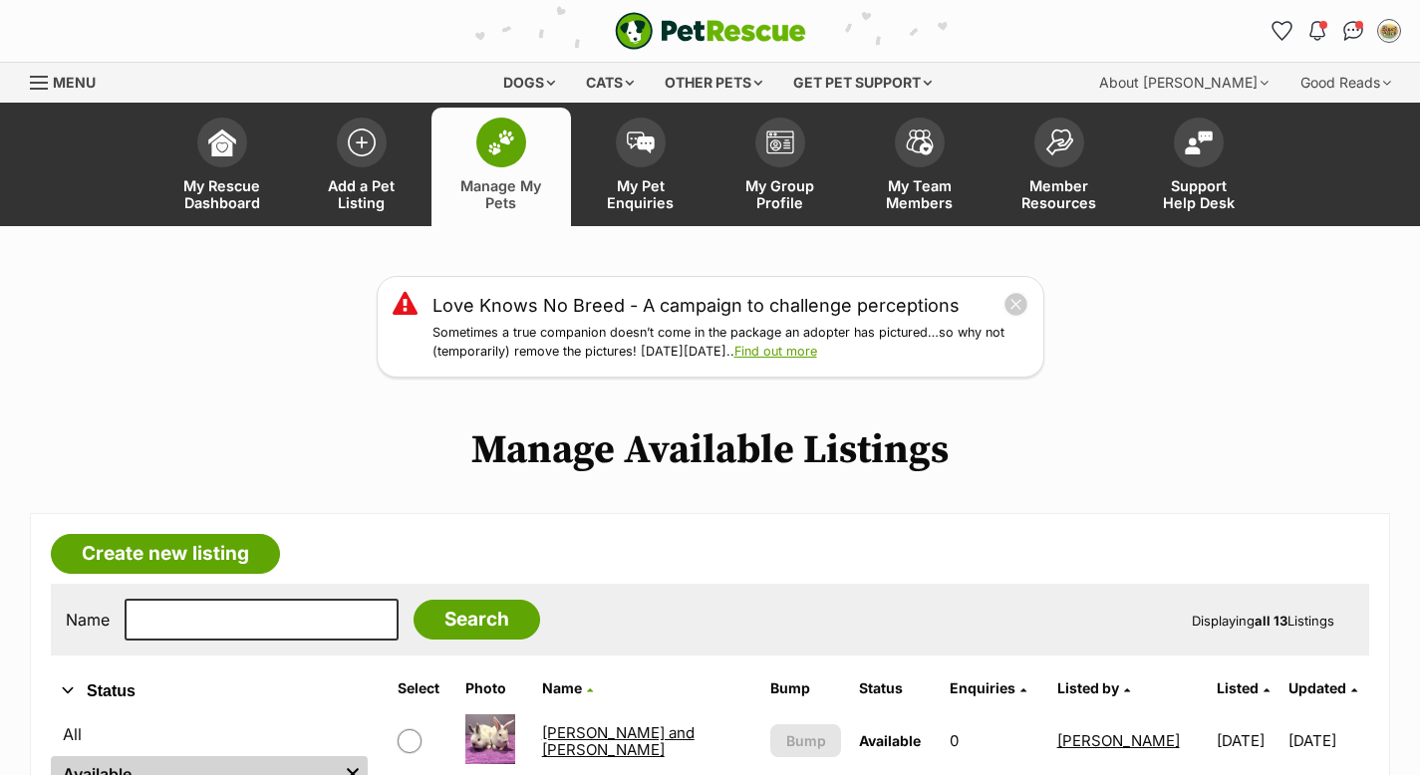
click at [496, 136] on img at bounding box center [501, 142] width 28 height 26
click at [501, 153] on img at bounding box center [501, 142] width 28 height 26
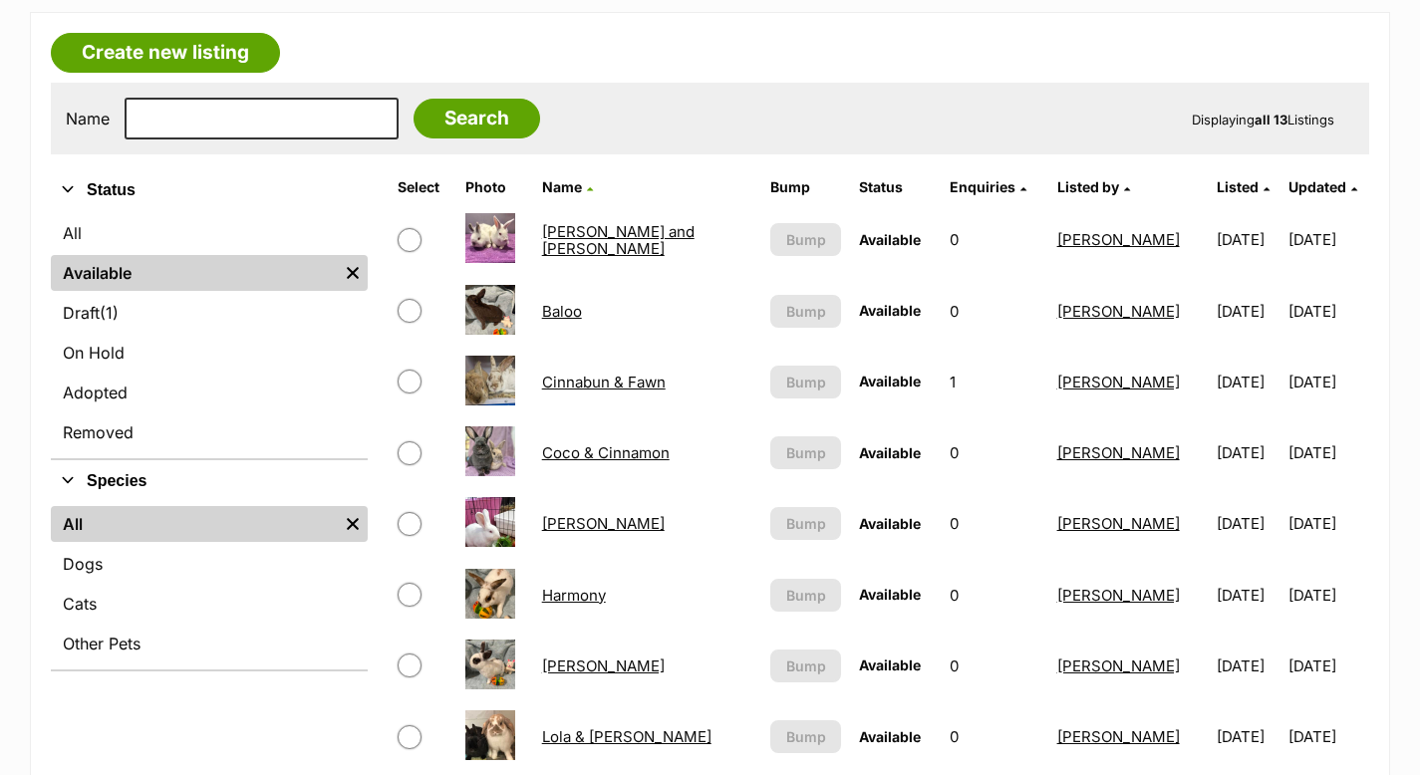
scroll to position [505, 0]
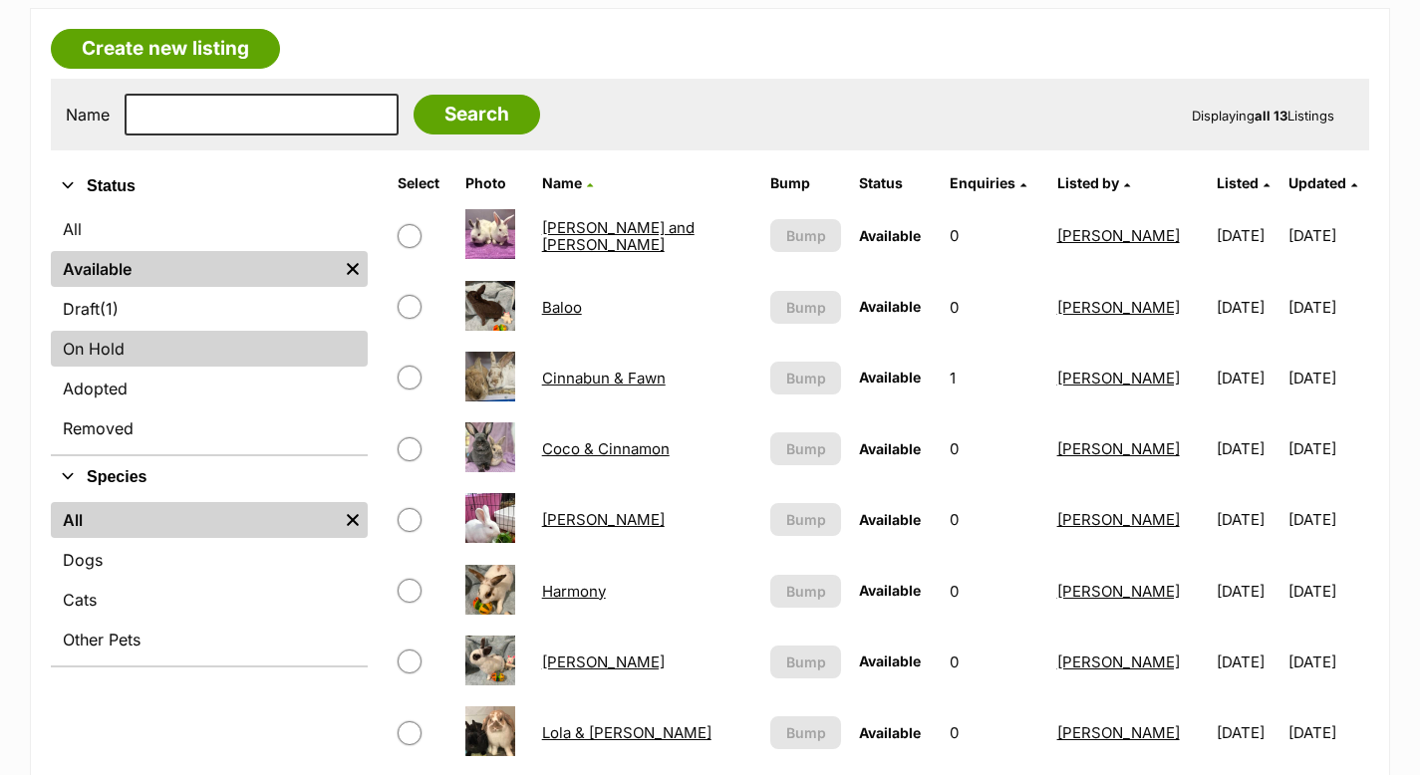
click at [143, 366] on link "On Hold" at bounding box center [209, 349] width 317 height 36
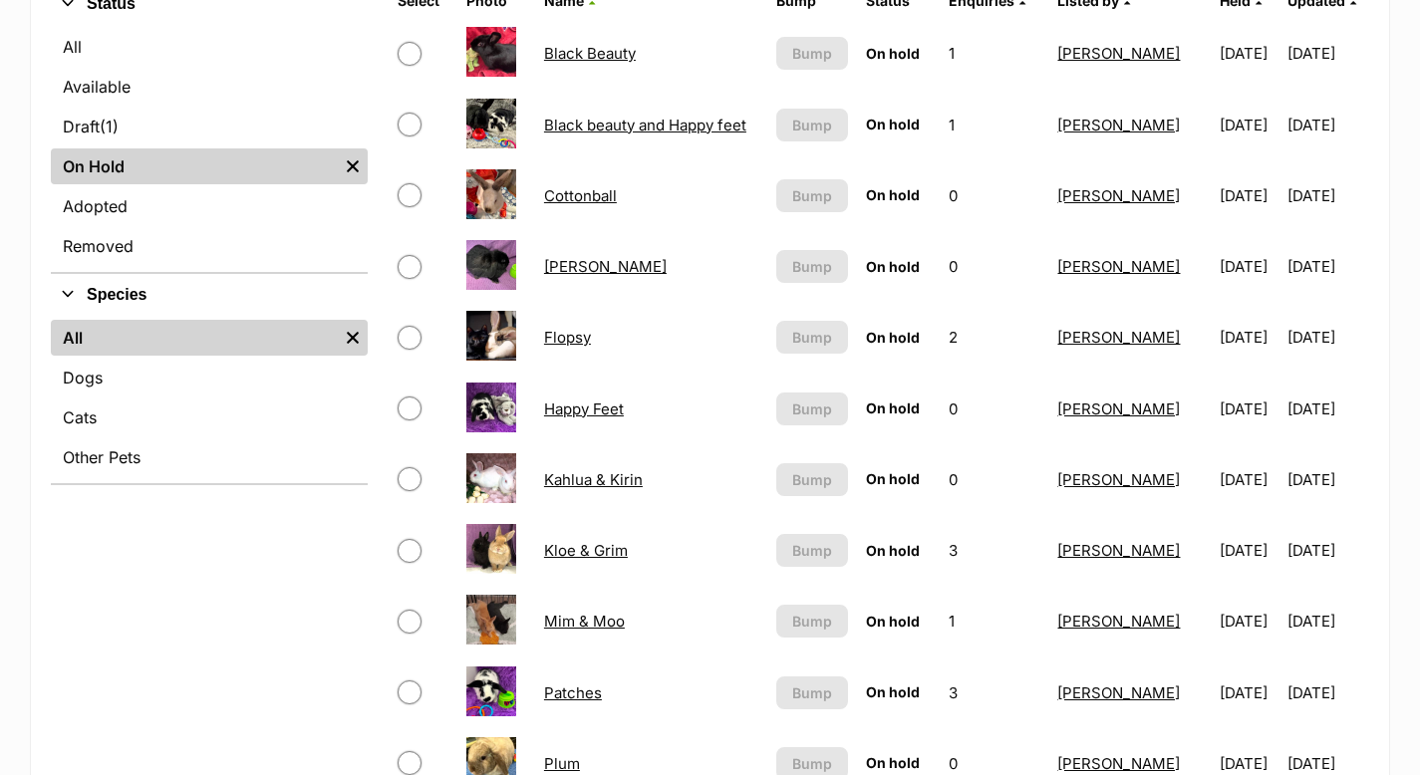
scroll to position [667, 0]
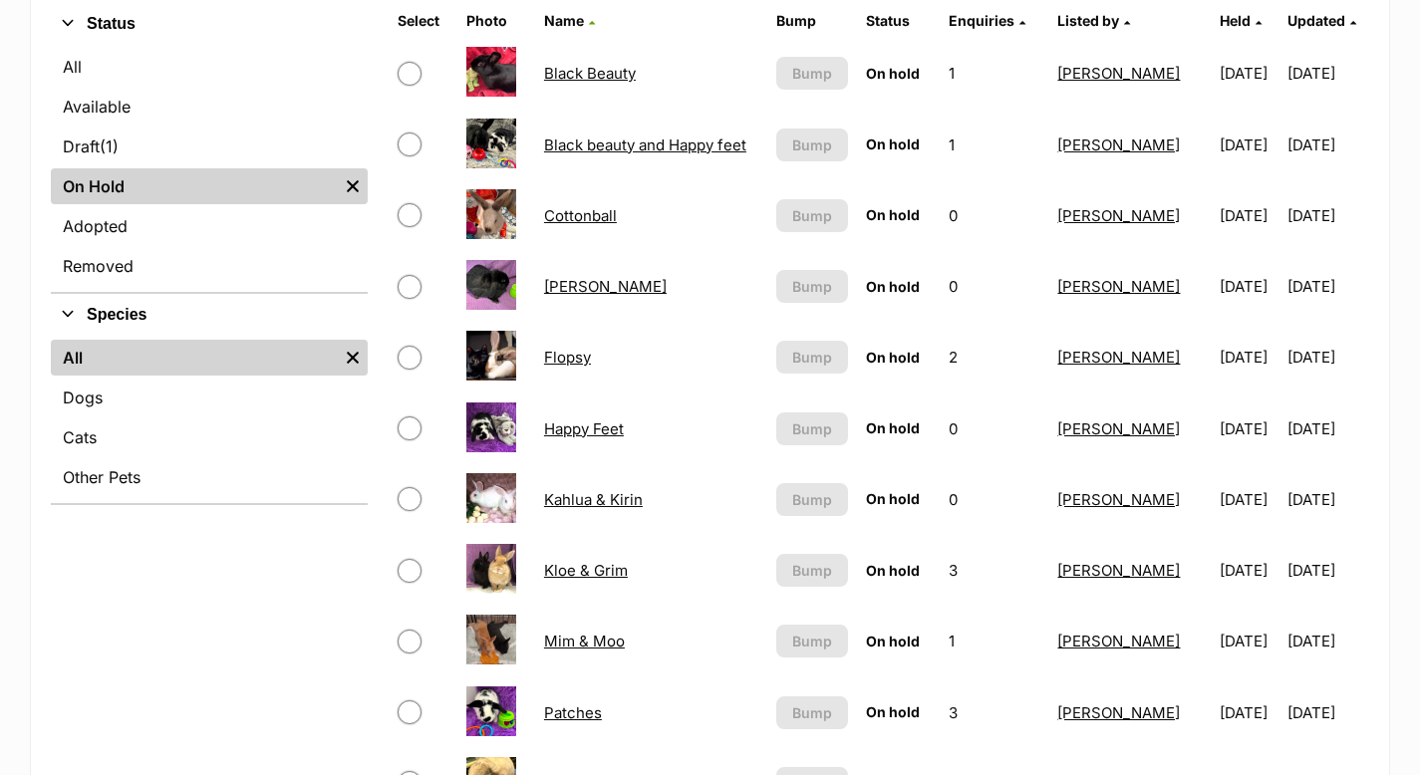
click at [598, 76] on link "Black Beauty" at bounding box center [590, 73] width 92 height 19
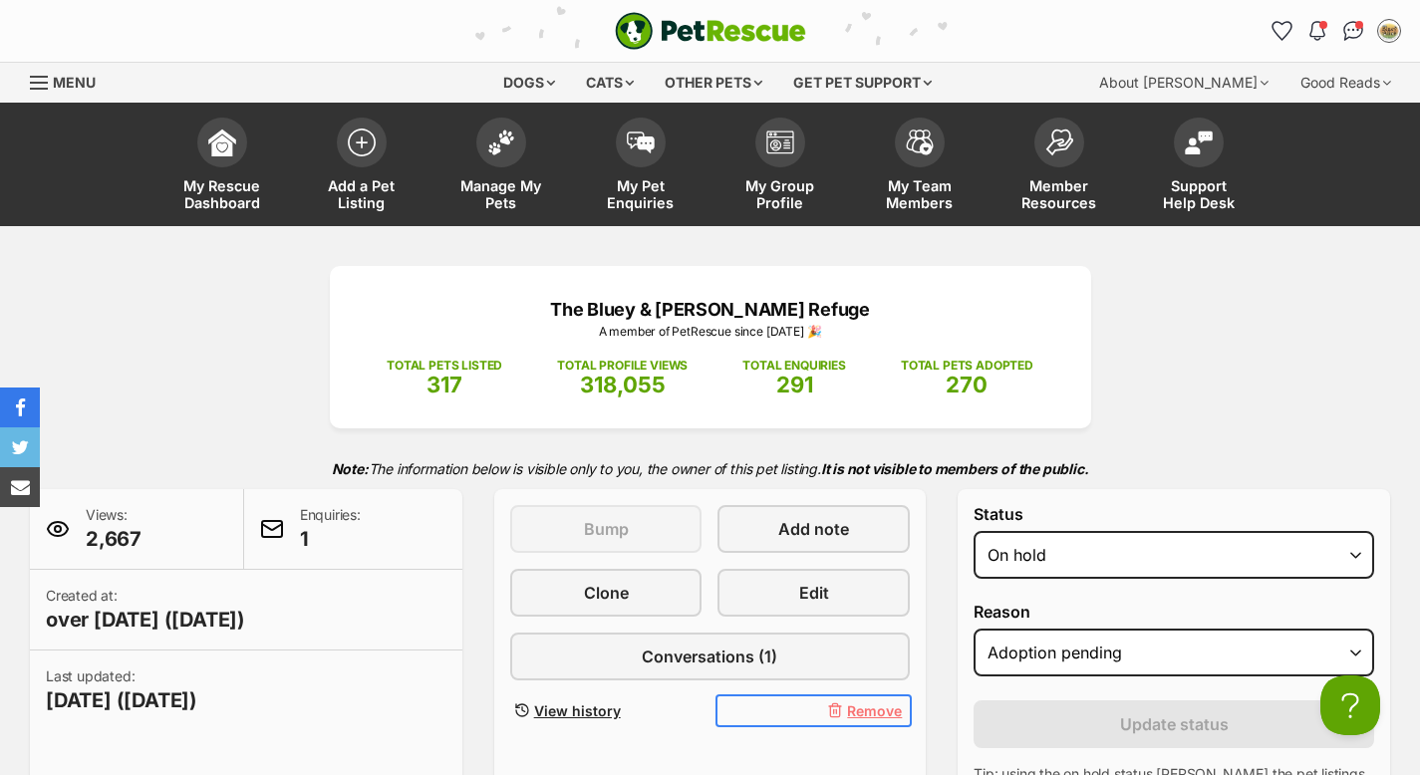
click at [888, 712] on span "Remove" at bounding box center [874, 710] width 55 height 21
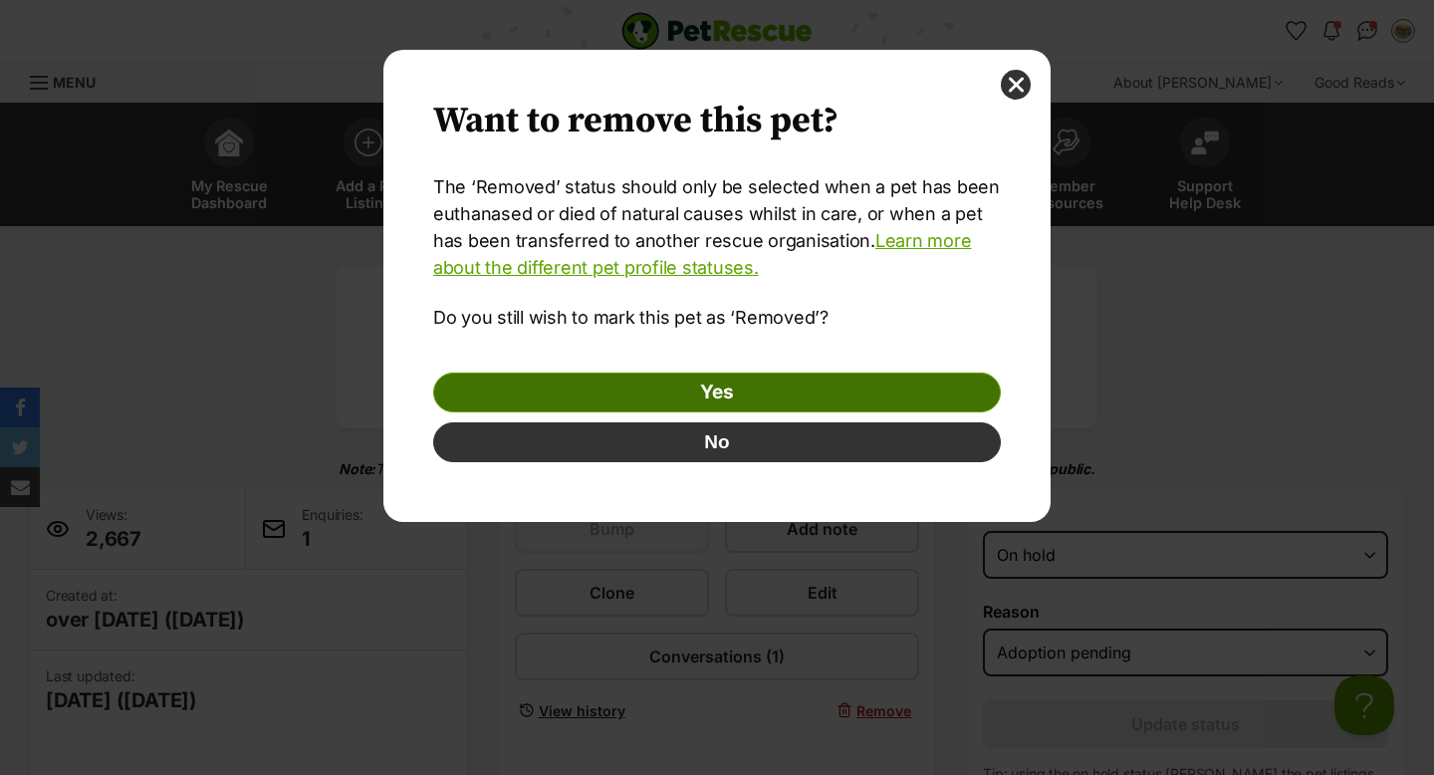
click at [741, 388] on link "Yes" at bounding box center [717, 393] width 568 height 40
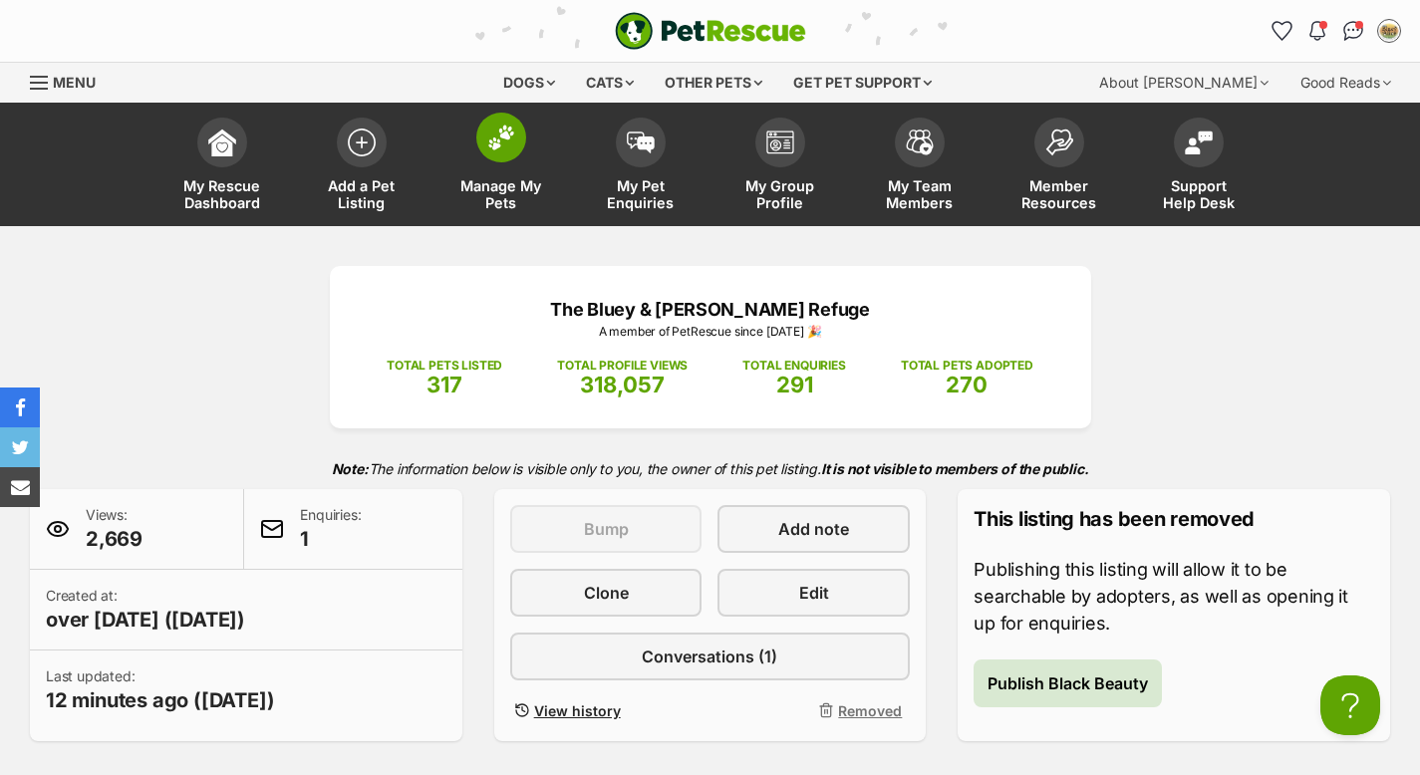
click at [508, 154] on span at bounding box center [501, 138] width 50 height 50
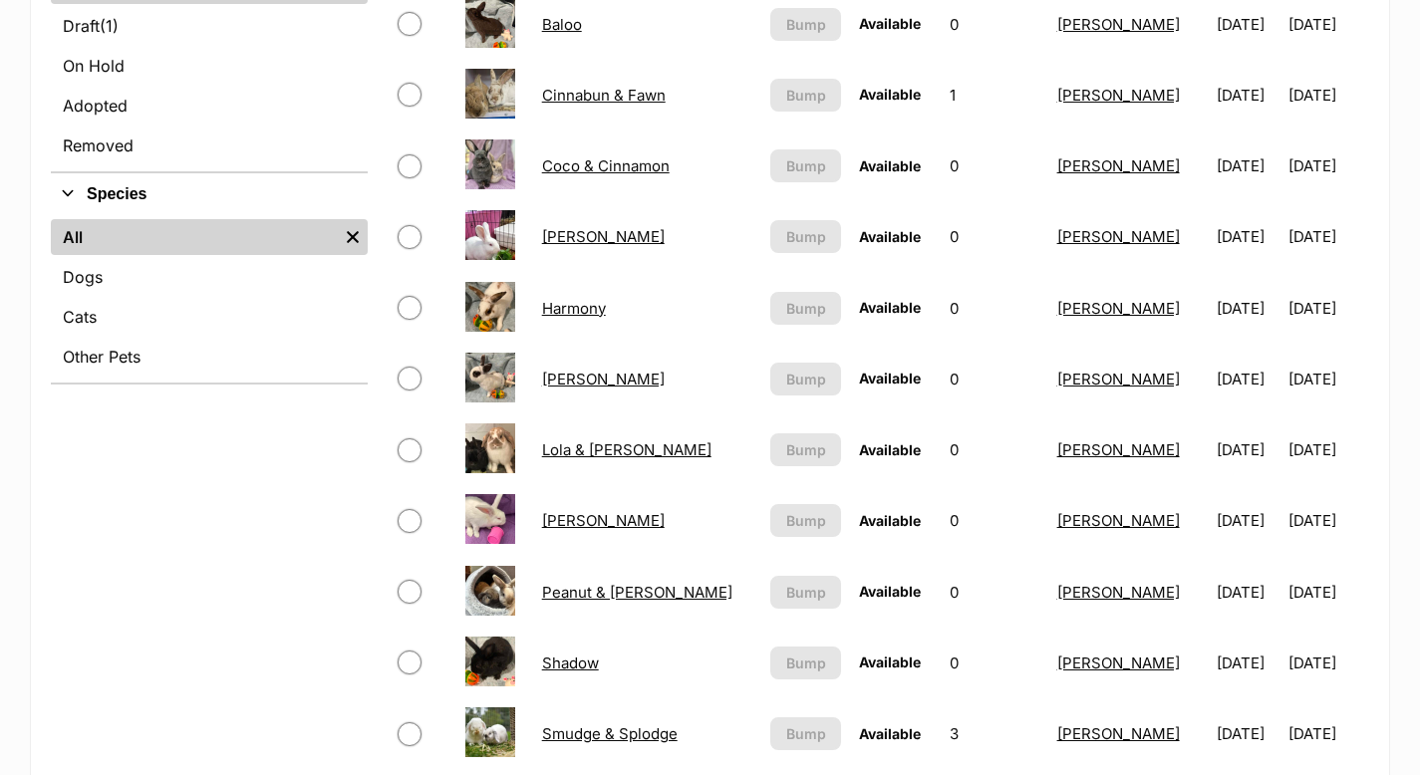
scroll to position [744, 0]
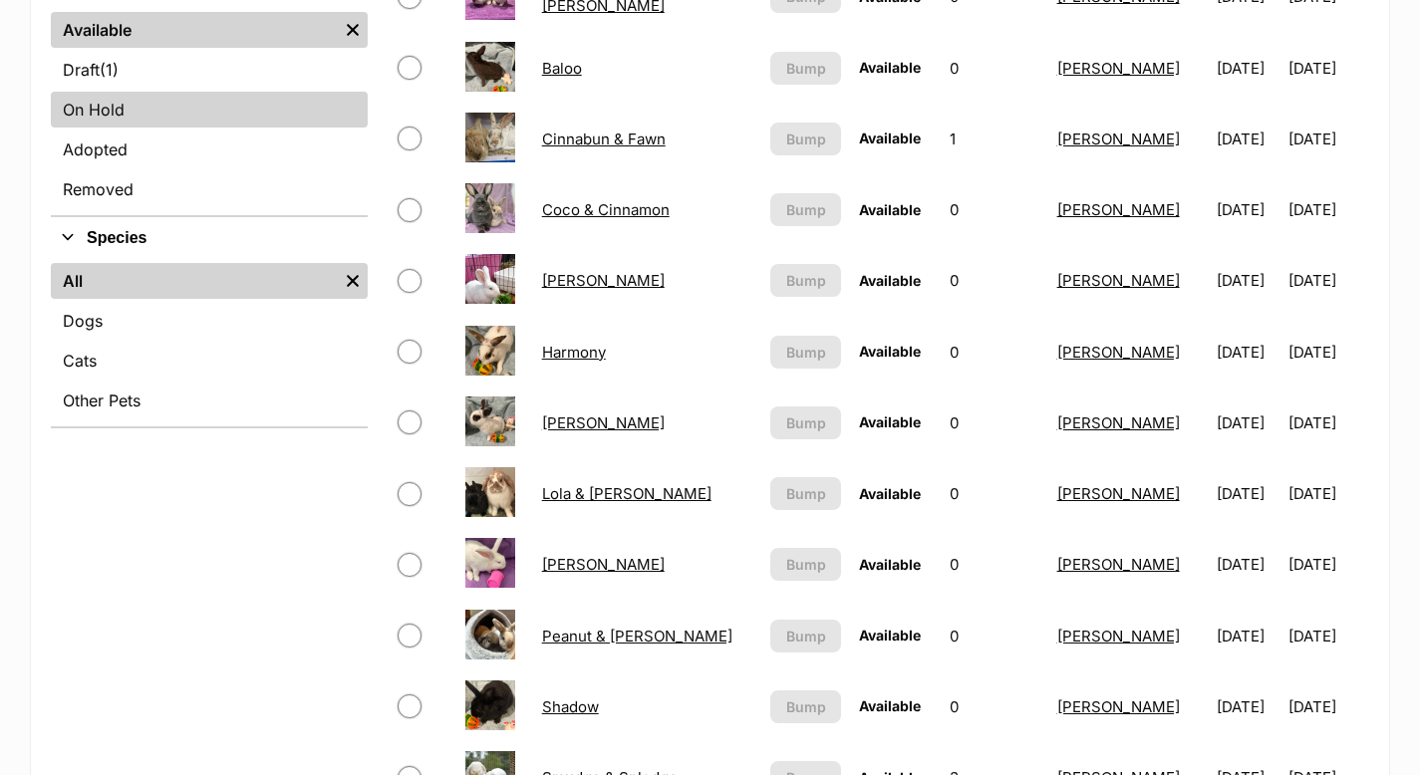
click at [135, 111] on link "On Hold" at bounding box center [209, 110] width 317 height 36
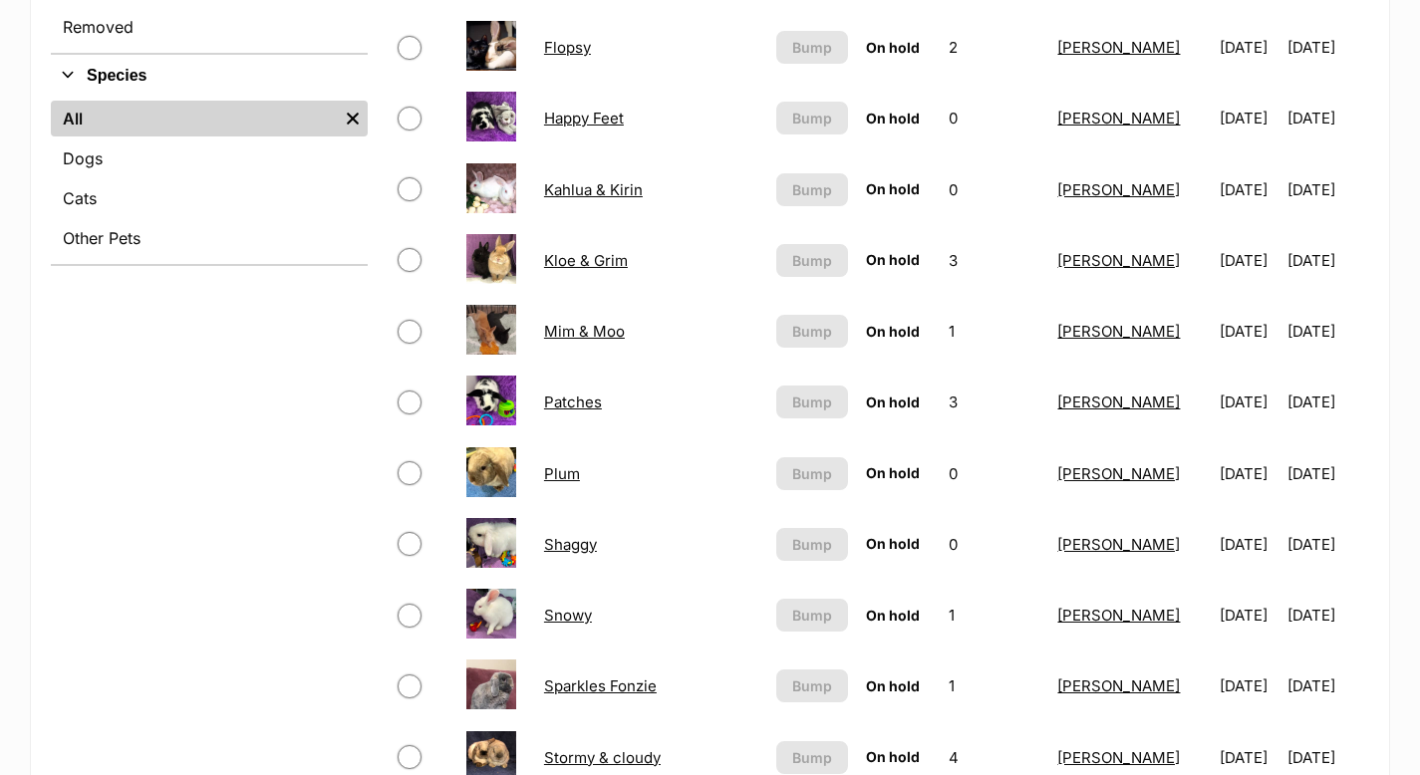
scroll to position [942, 0]
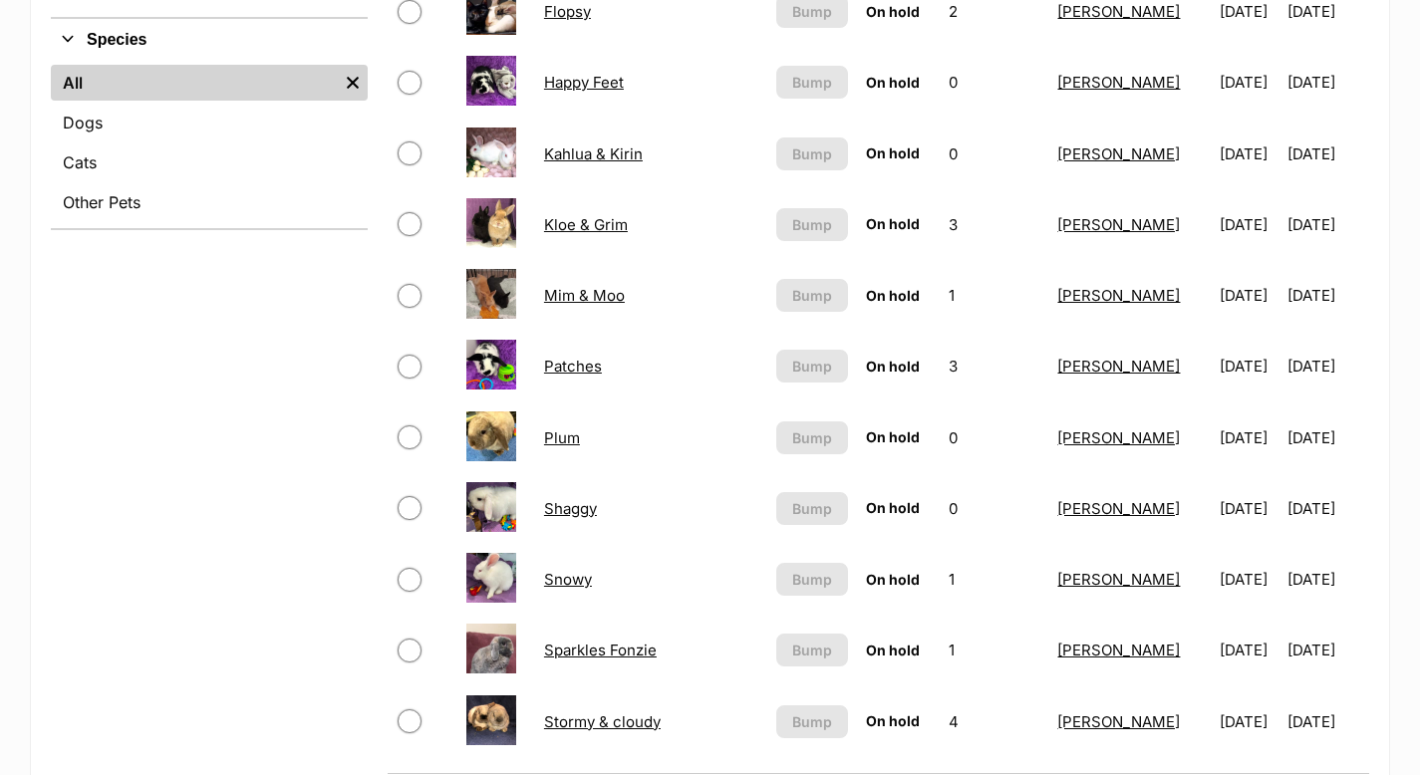
click at [584, 301] on link "Mim & Moo" at bounding box center [584, 295] width 81 height 19
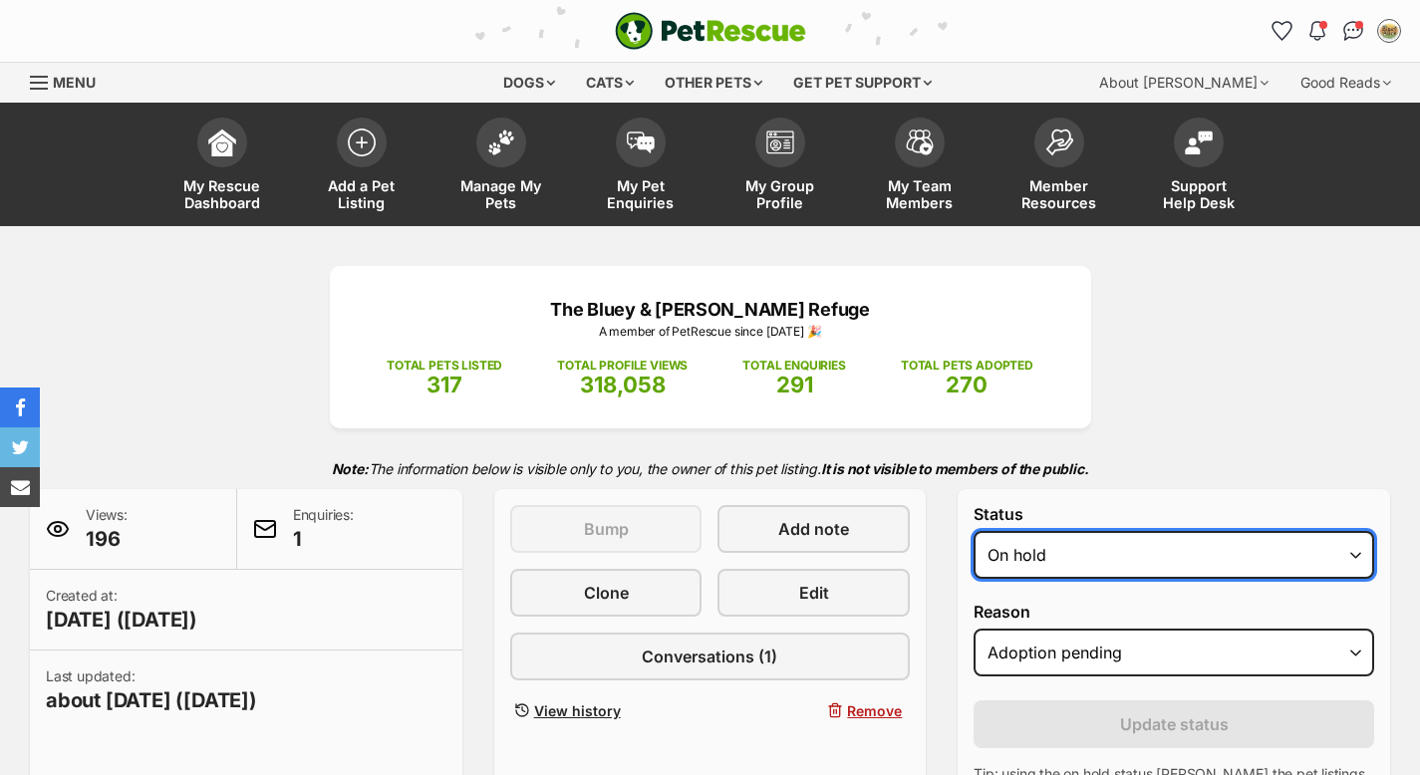
click at [1050, 567] on select "Draft - not available as listing has enquires Available On hold Adopted" at bounding box center [1173, 555] width 400 height 48
select select "rehomed"
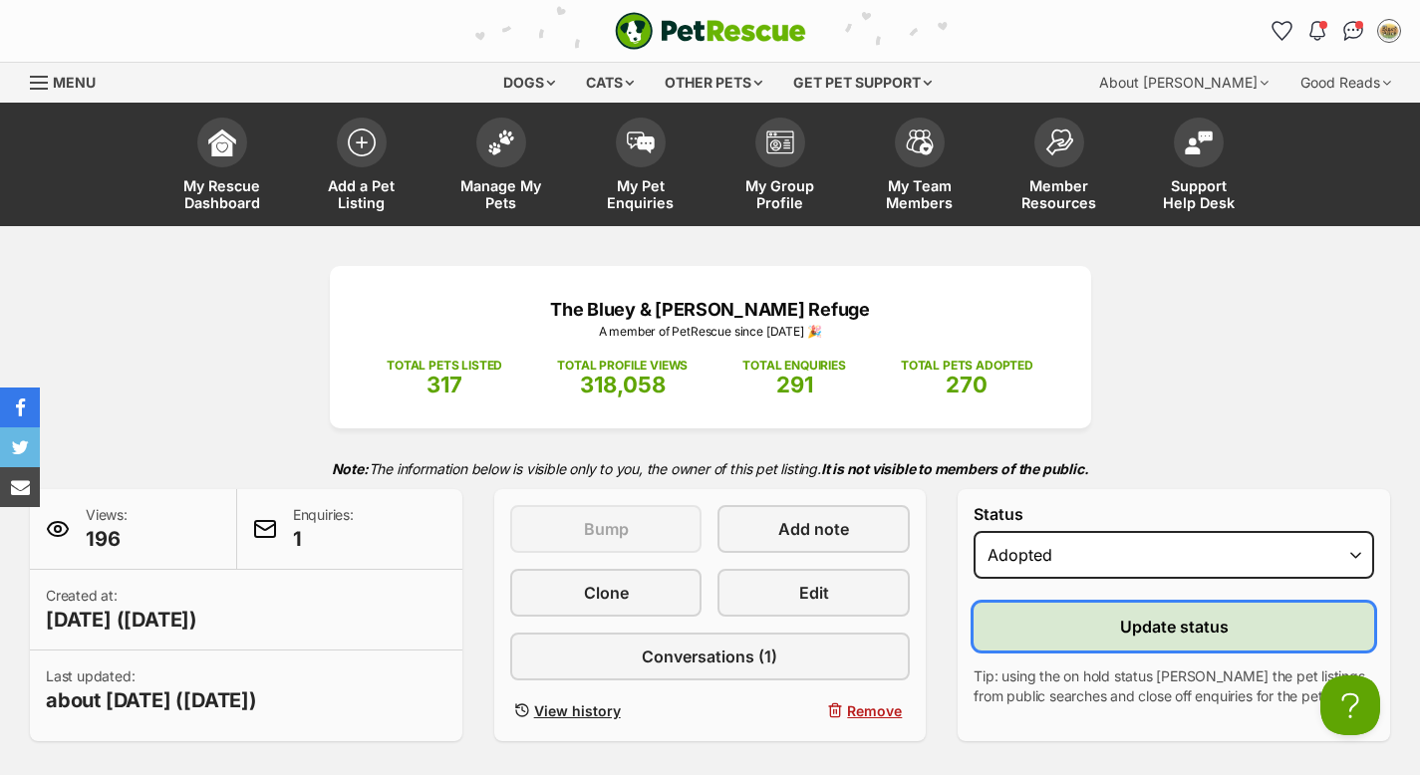
click at [1082, 638] on button "Update status" at bounding box center [1173, 627] width 400 height 48
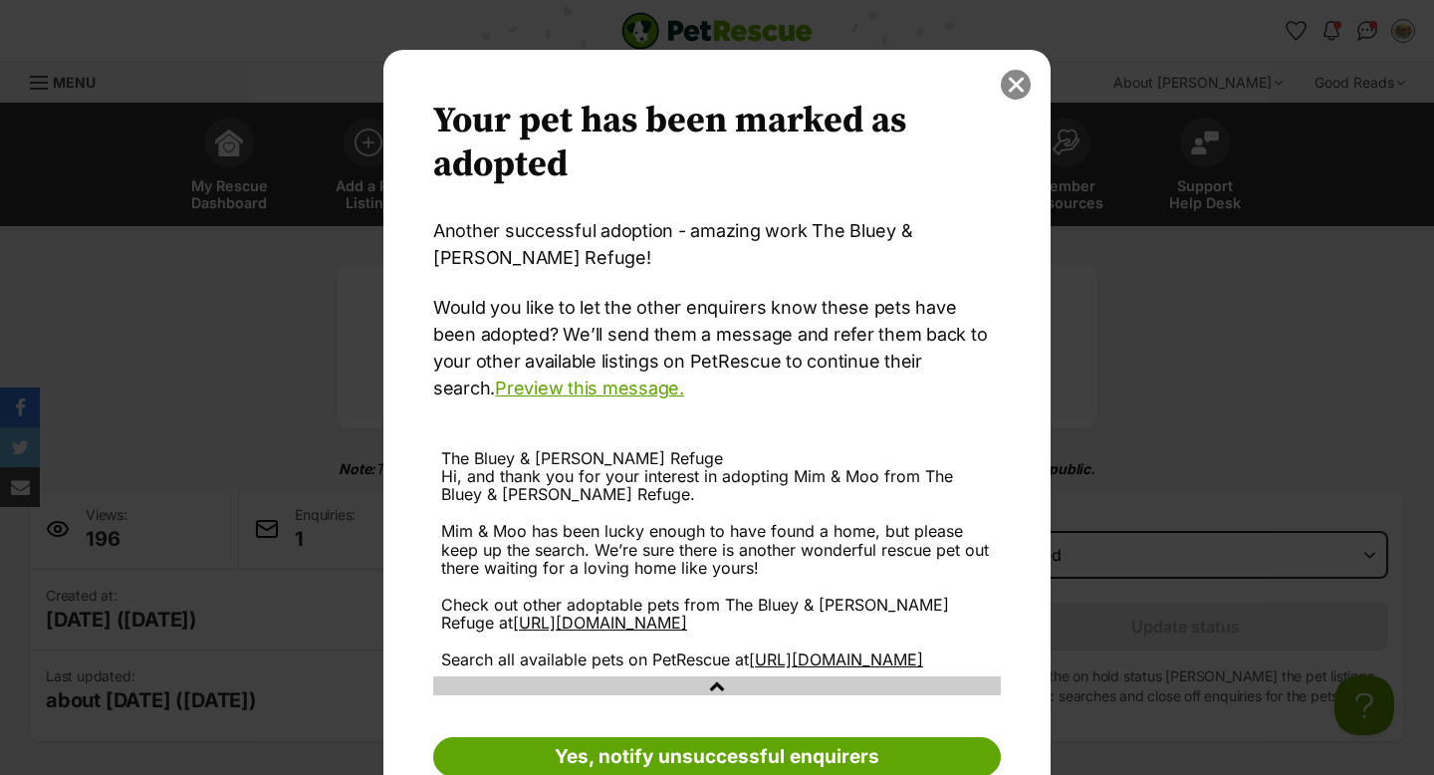
click at [1005, 81] on button "close" at bounding box center [1016, 85] width 30 height 30
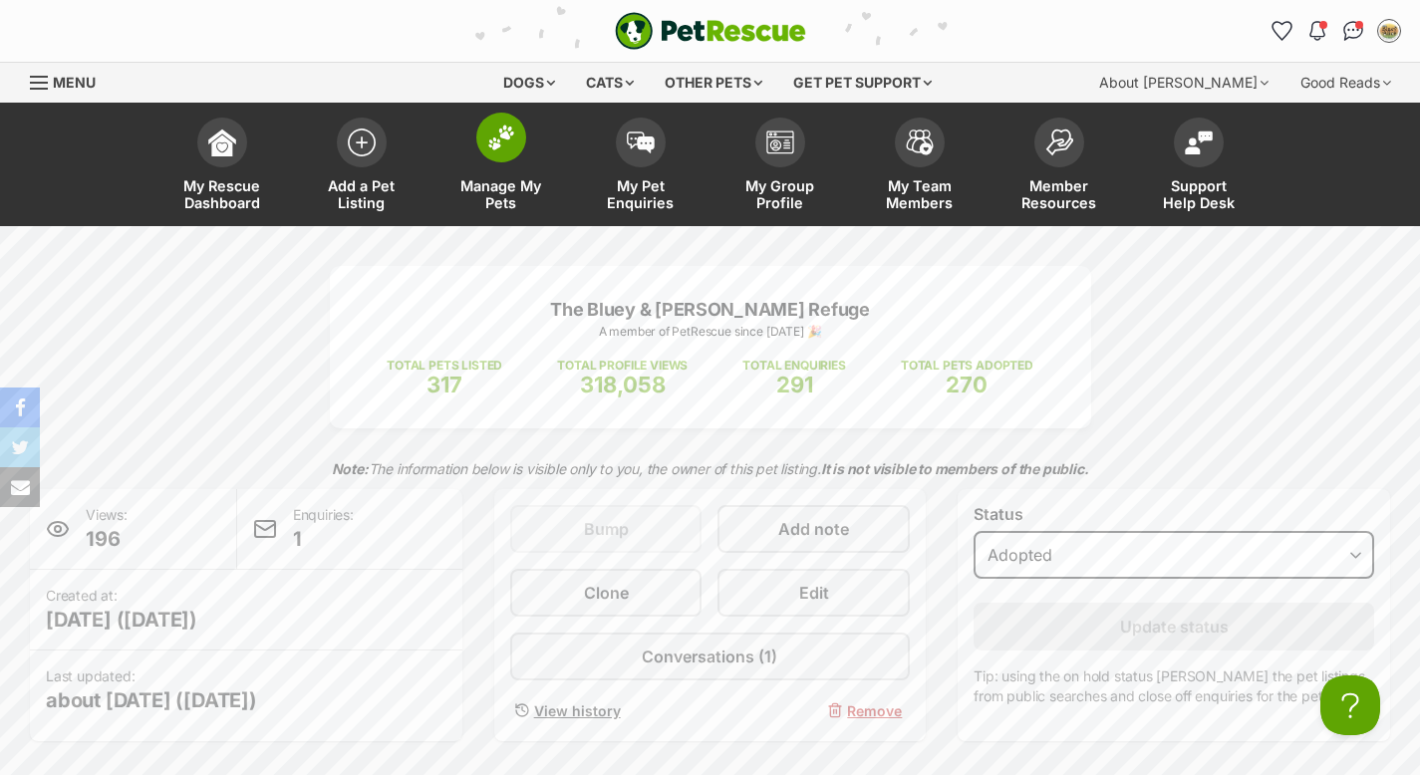
click at [498, 131] on img at bounding box center [501, 138] width 28 height 26
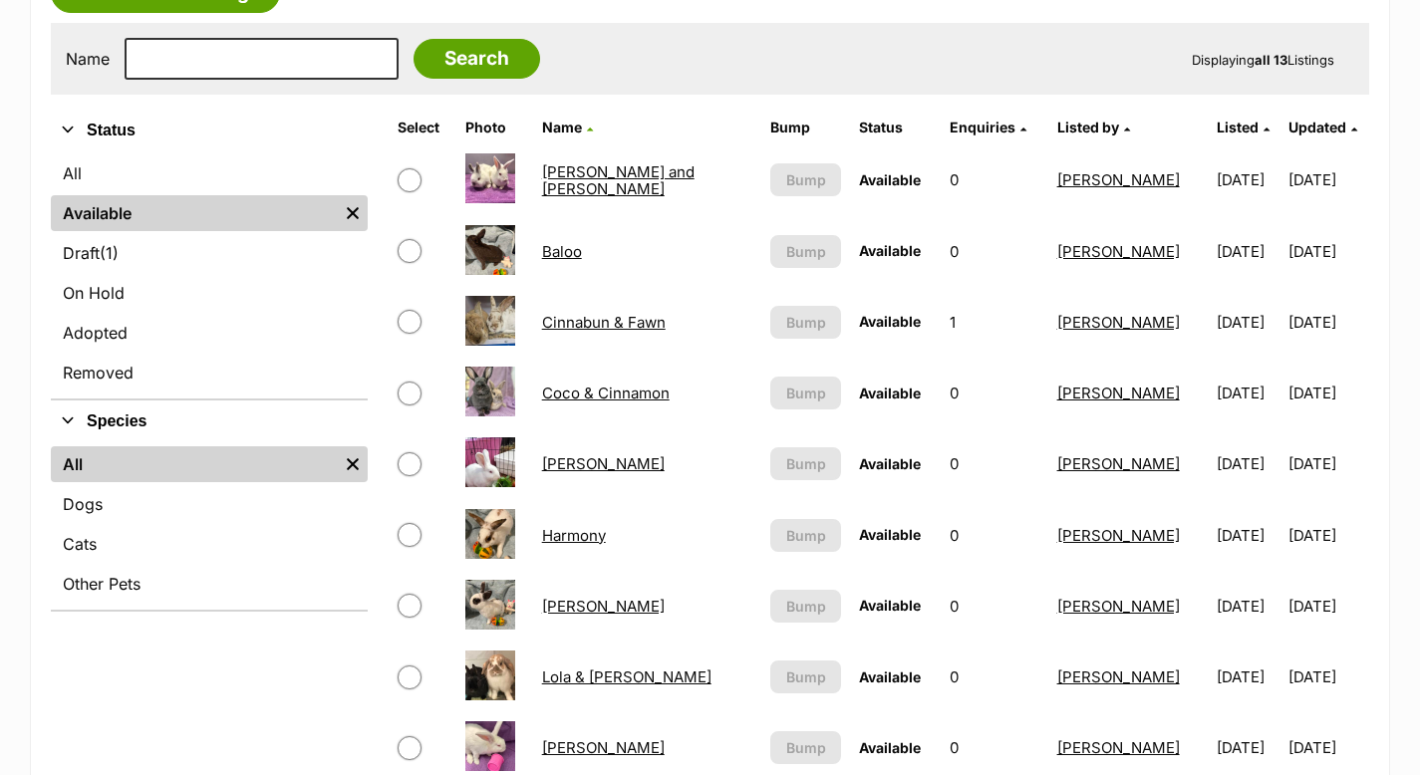
scroll to position [588, 0]
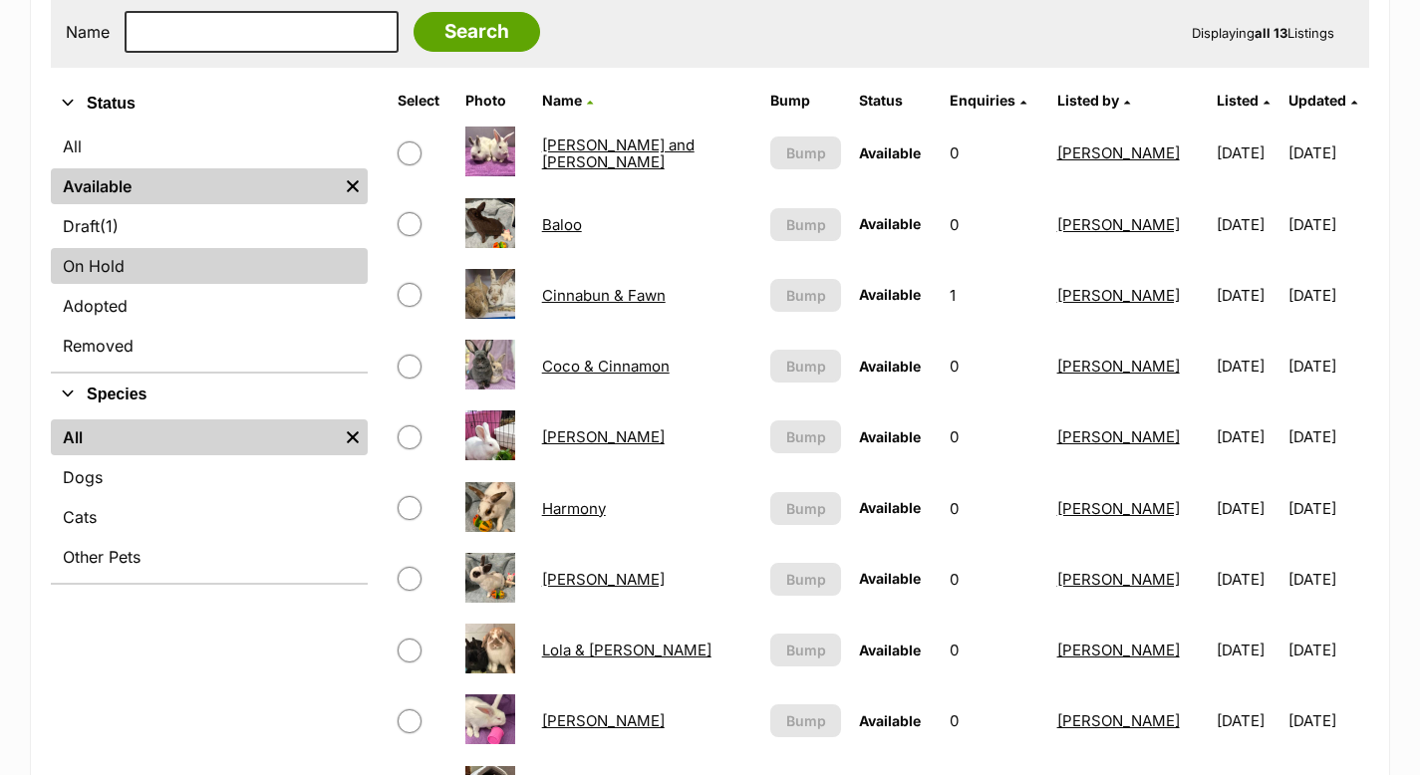
click at [113, 273] on link "On Hold" at bounding box center [209, 266] width 317 height 36
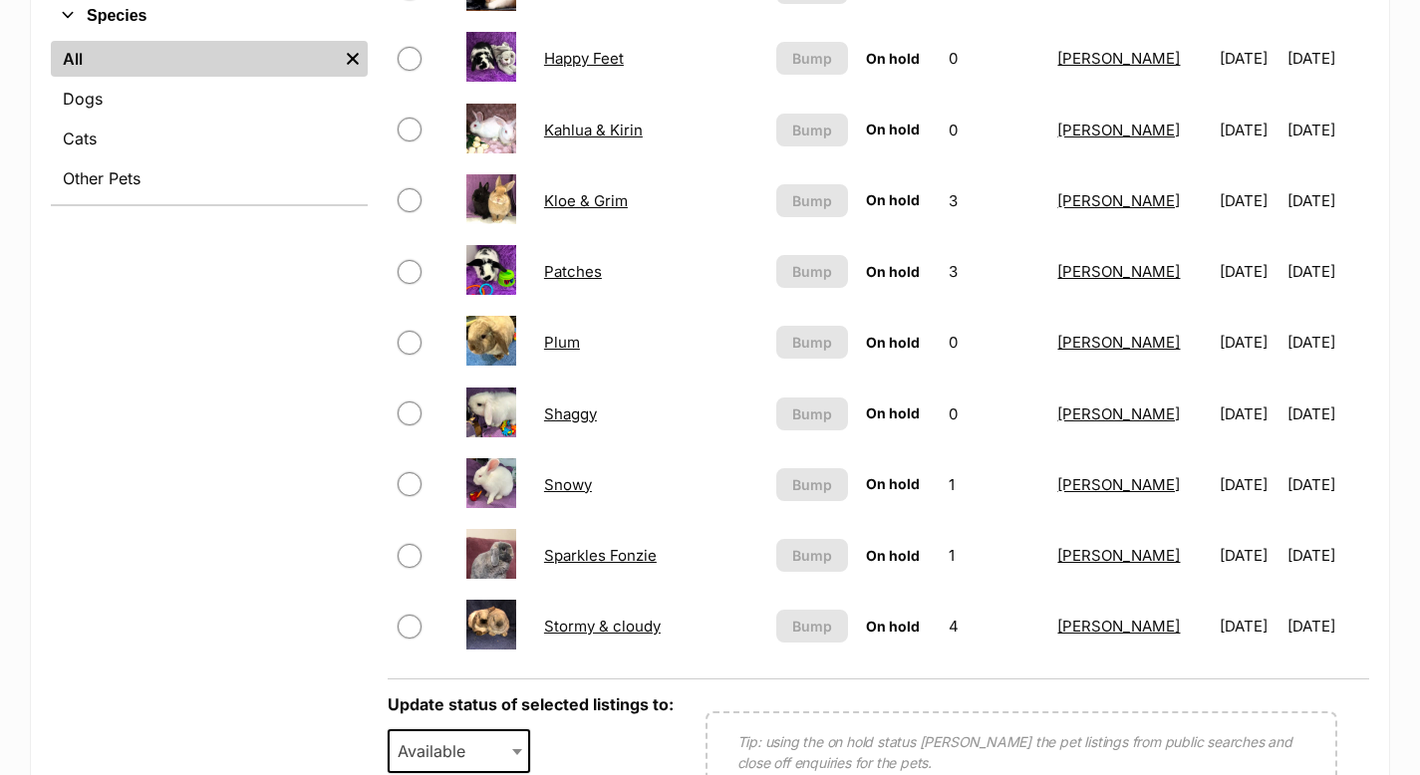
scroll to position [968, 0]
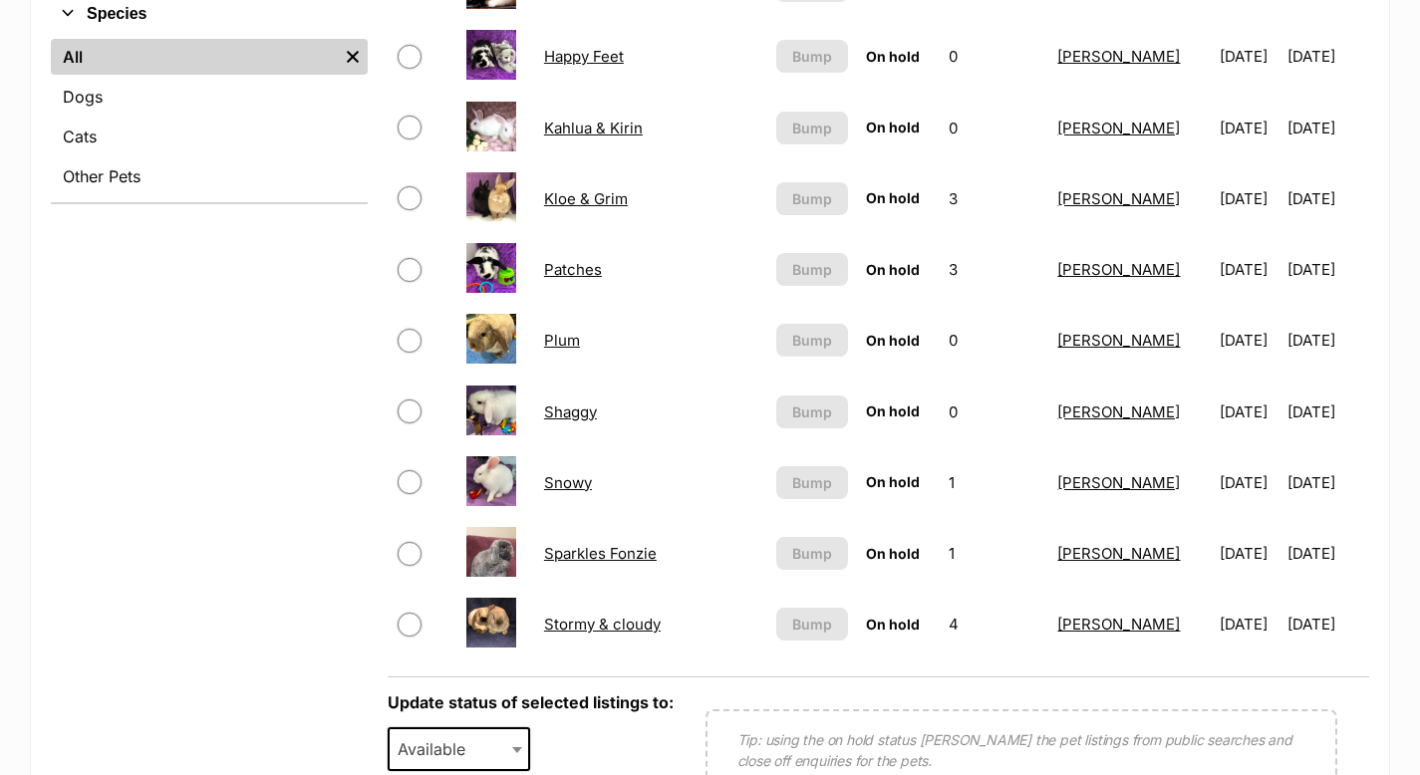
click at [564, 342] on link "Plum" at bounding box center [562, 340] width 36 height 19
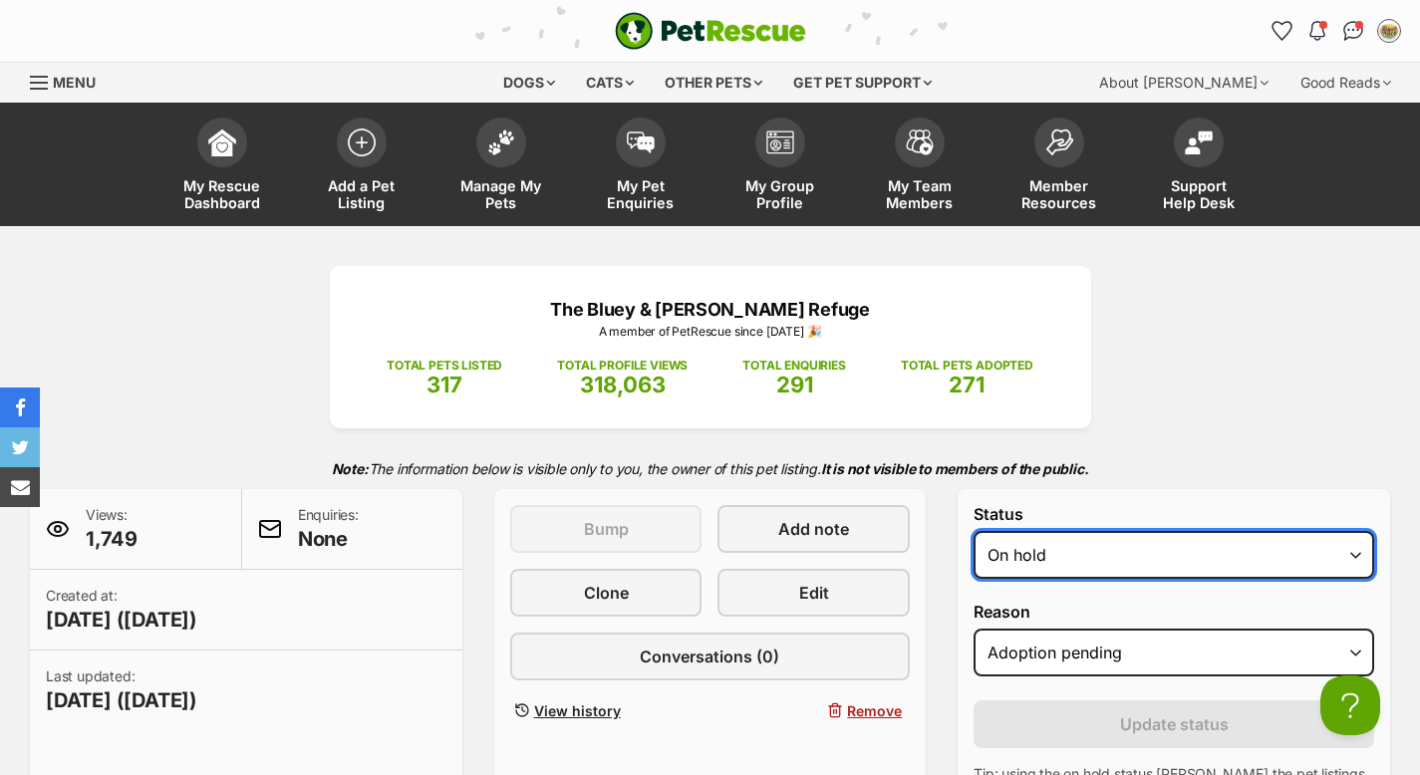
click at [1268, 553] on select "Draft Available On hold Adopted" at bounding box center [1173, 555] width 400 height 48
select select "rehomed"
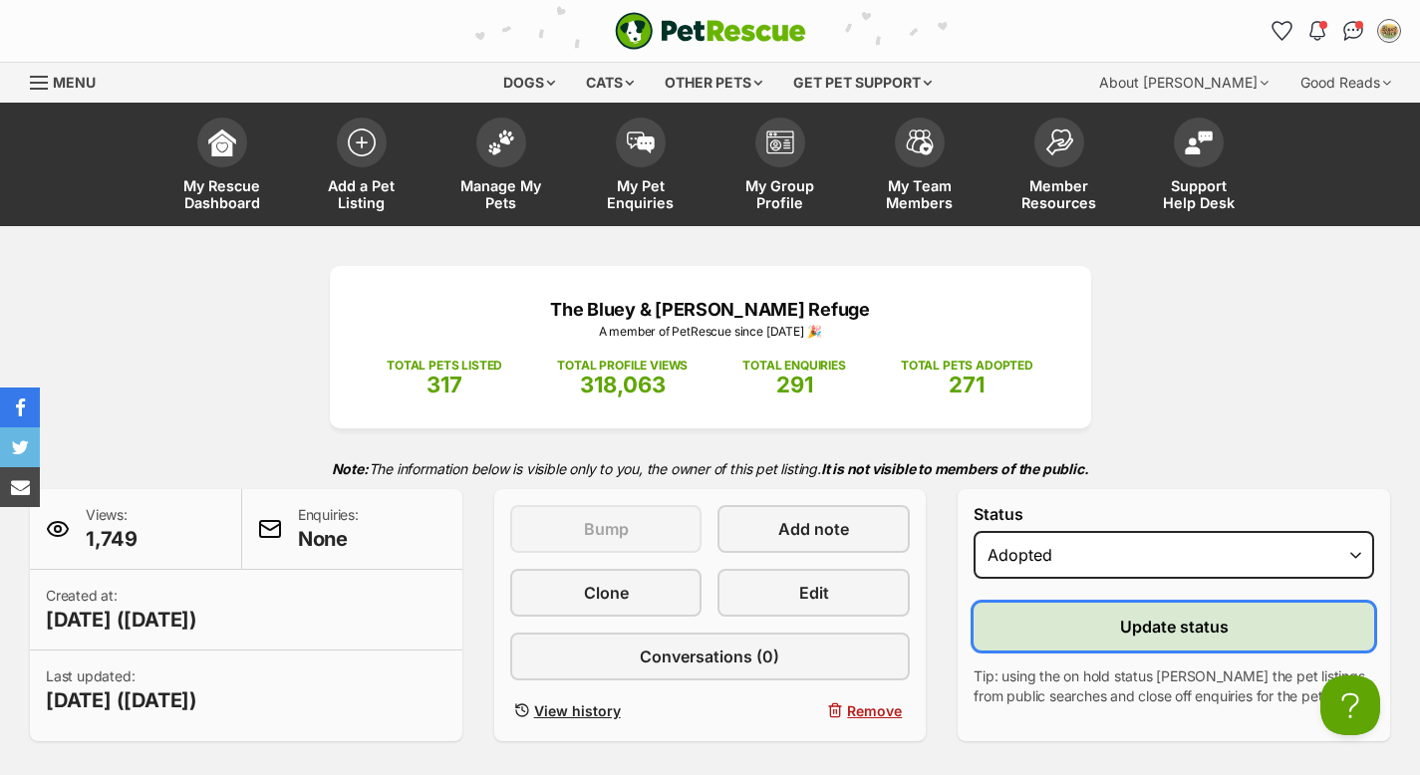
click at [1221, 628] on span "Update status" at bounding box center [1174, 627] width 109 height 24
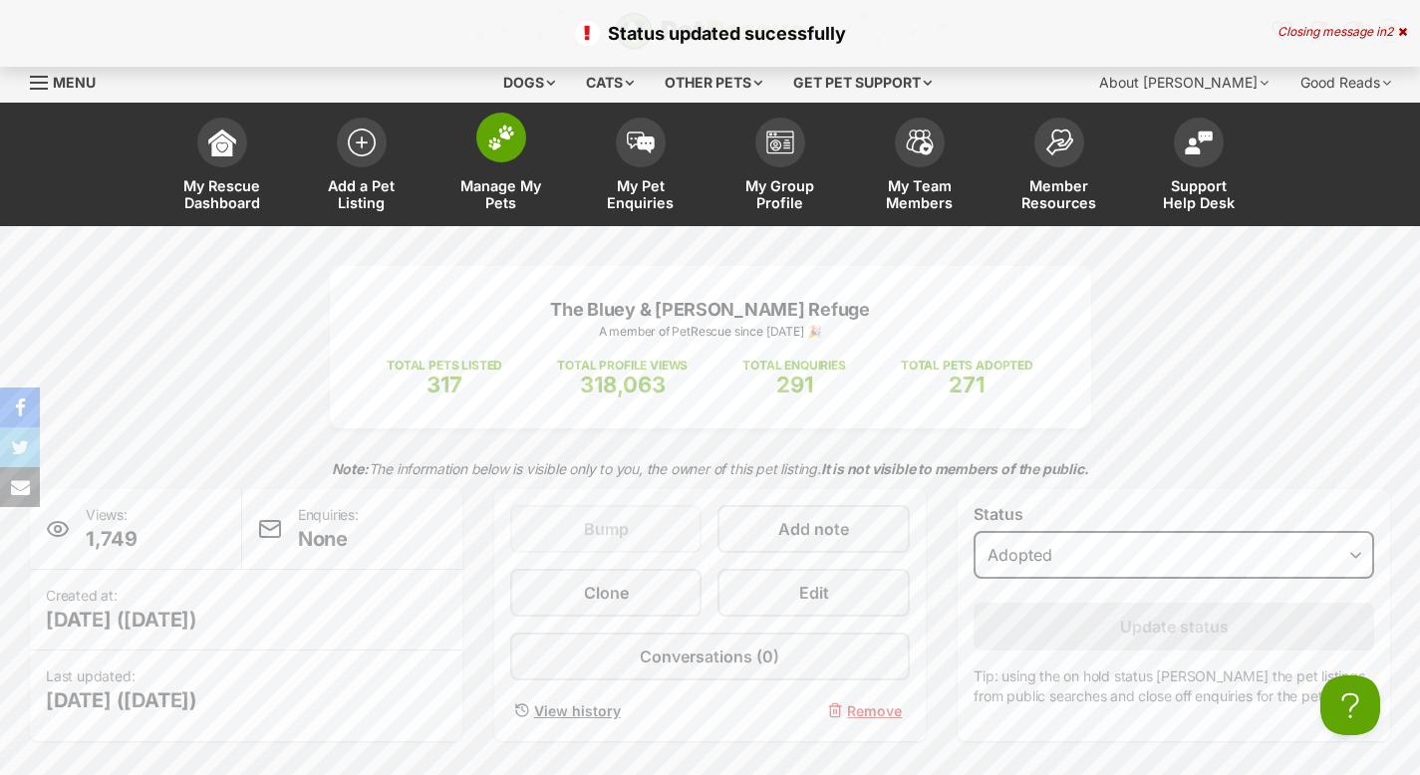
click at [495, 140] on img at bounding box center [501, 138] width 28 height 26
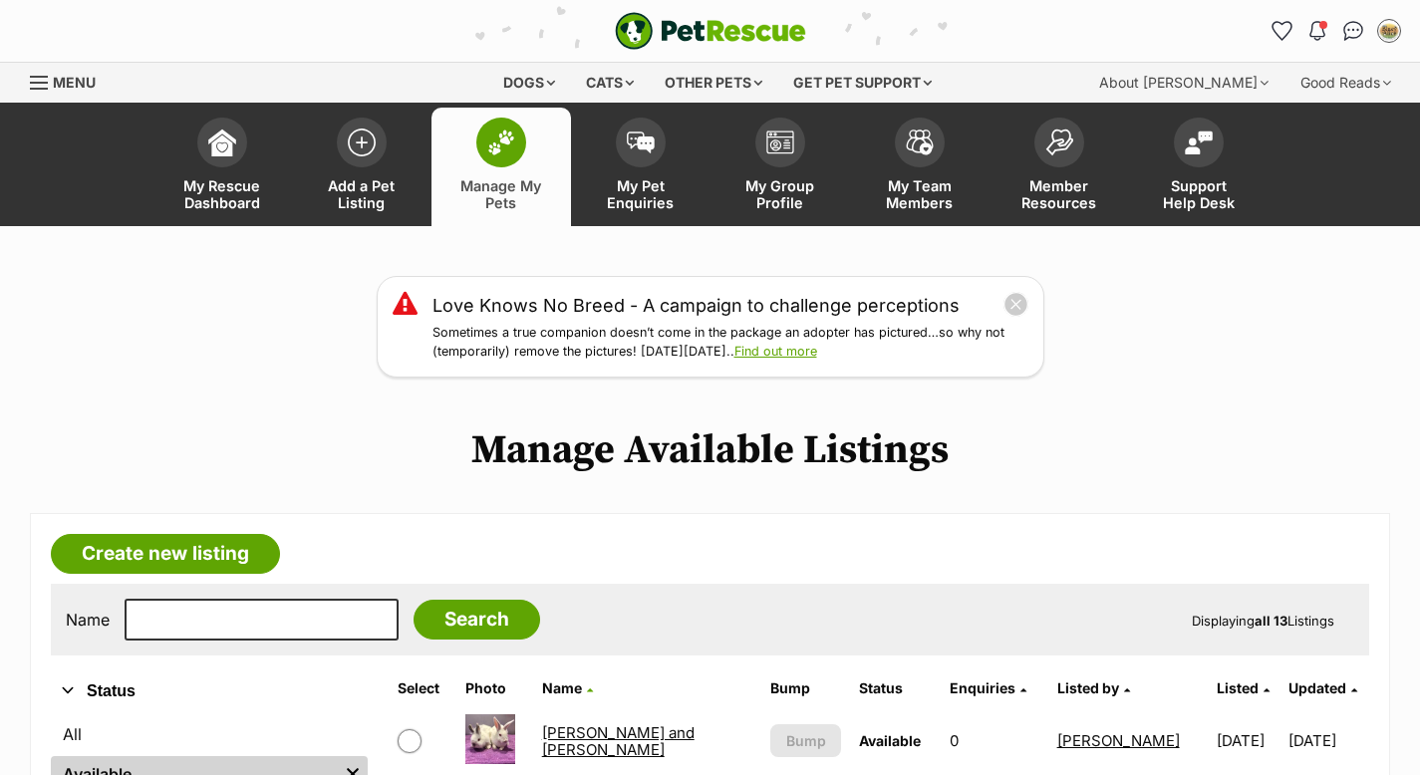
click at [495, 140] on img at bounding box center [501, 142] width 28 height 26
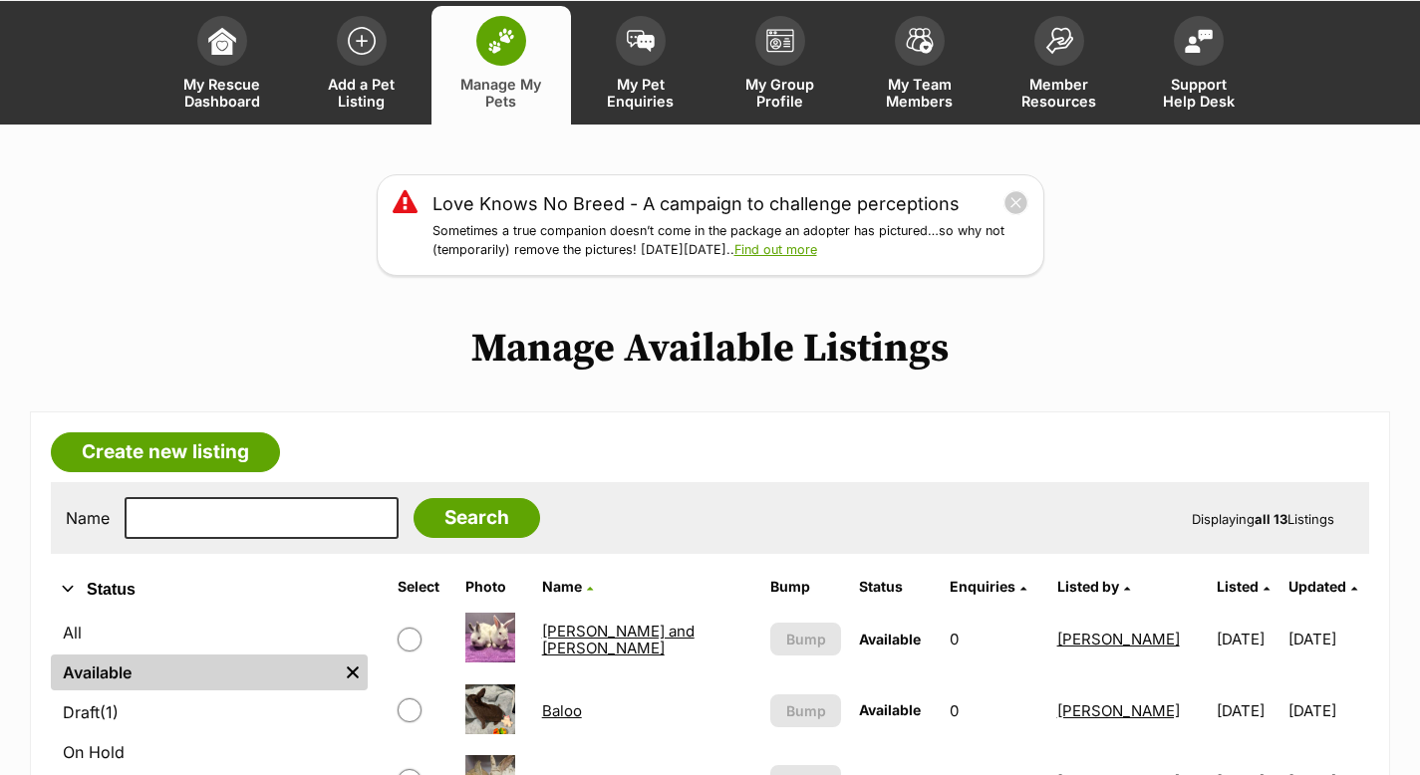
scroll to position [199, 0]
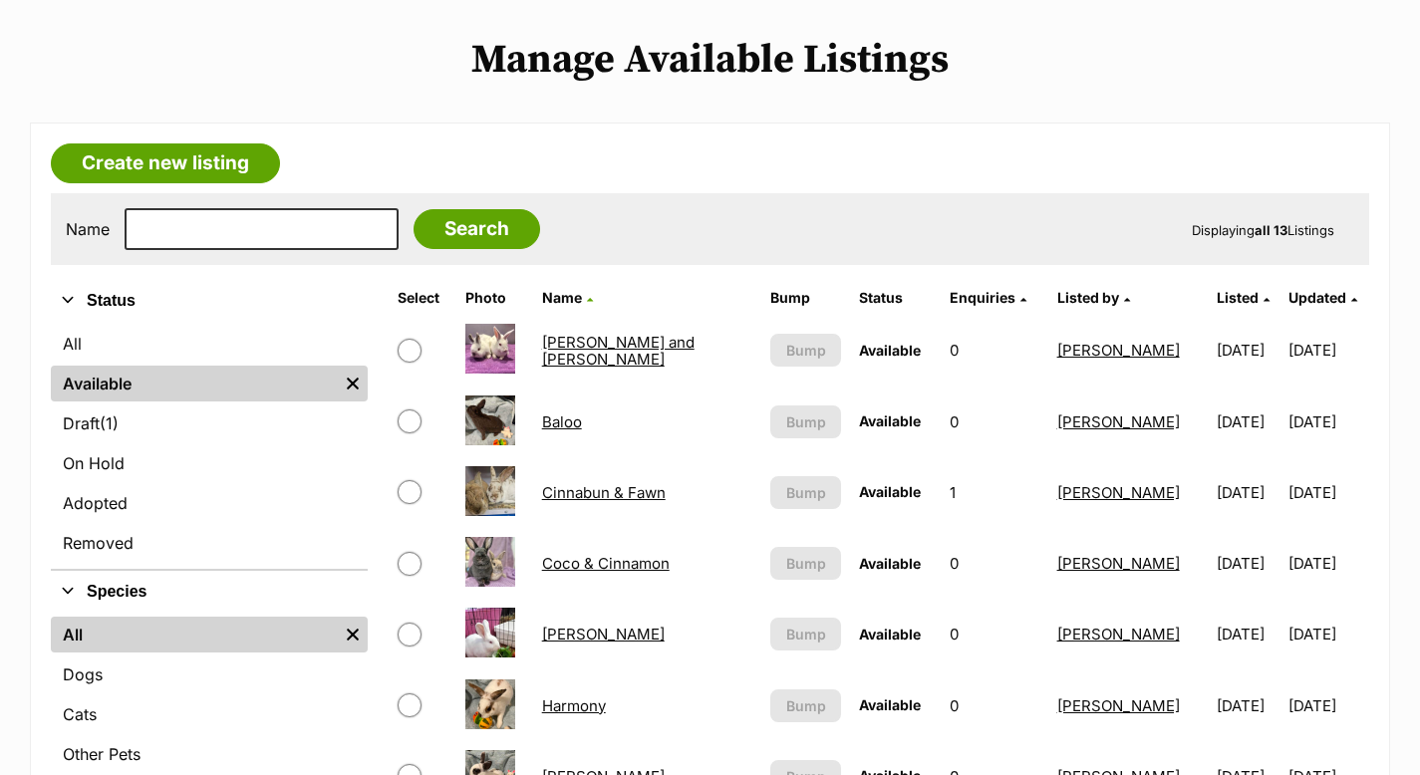
drag, startPoint x: 0, startPoint y: 0, endPoint x: 1400, endPoint y: 220, distance: 1416.8
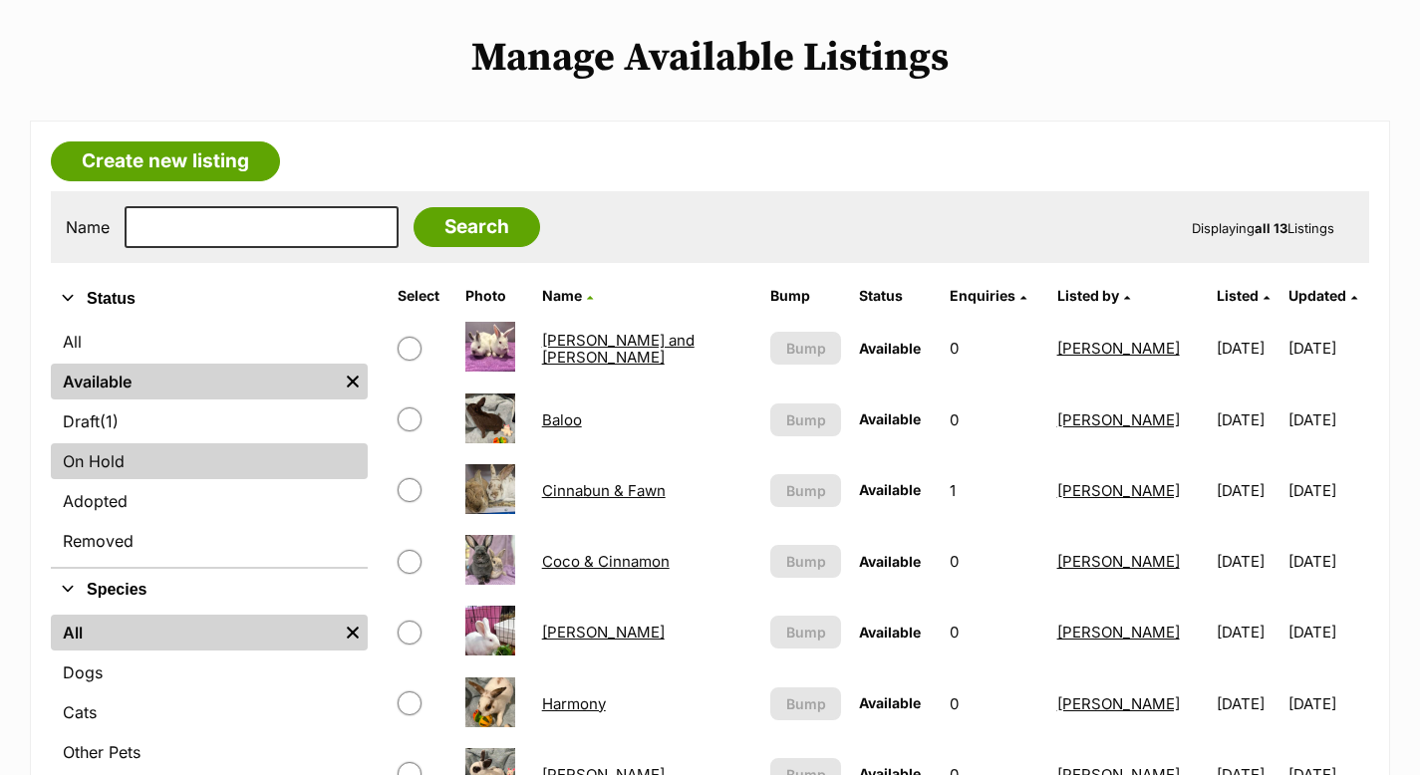
click at [88, 456] on link "On Hold" at bounding box center [209, 461] width 317 height 36
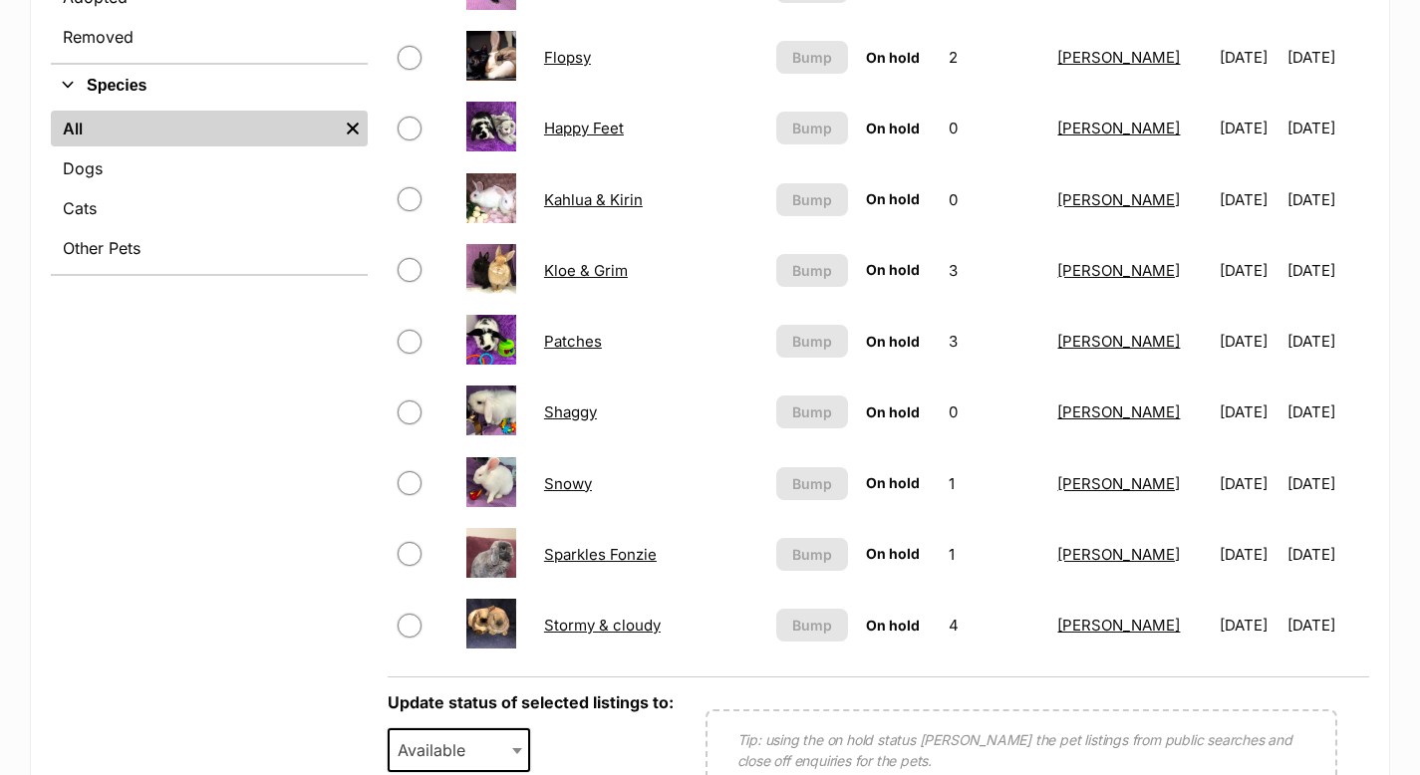
scroll to position [899, 0]
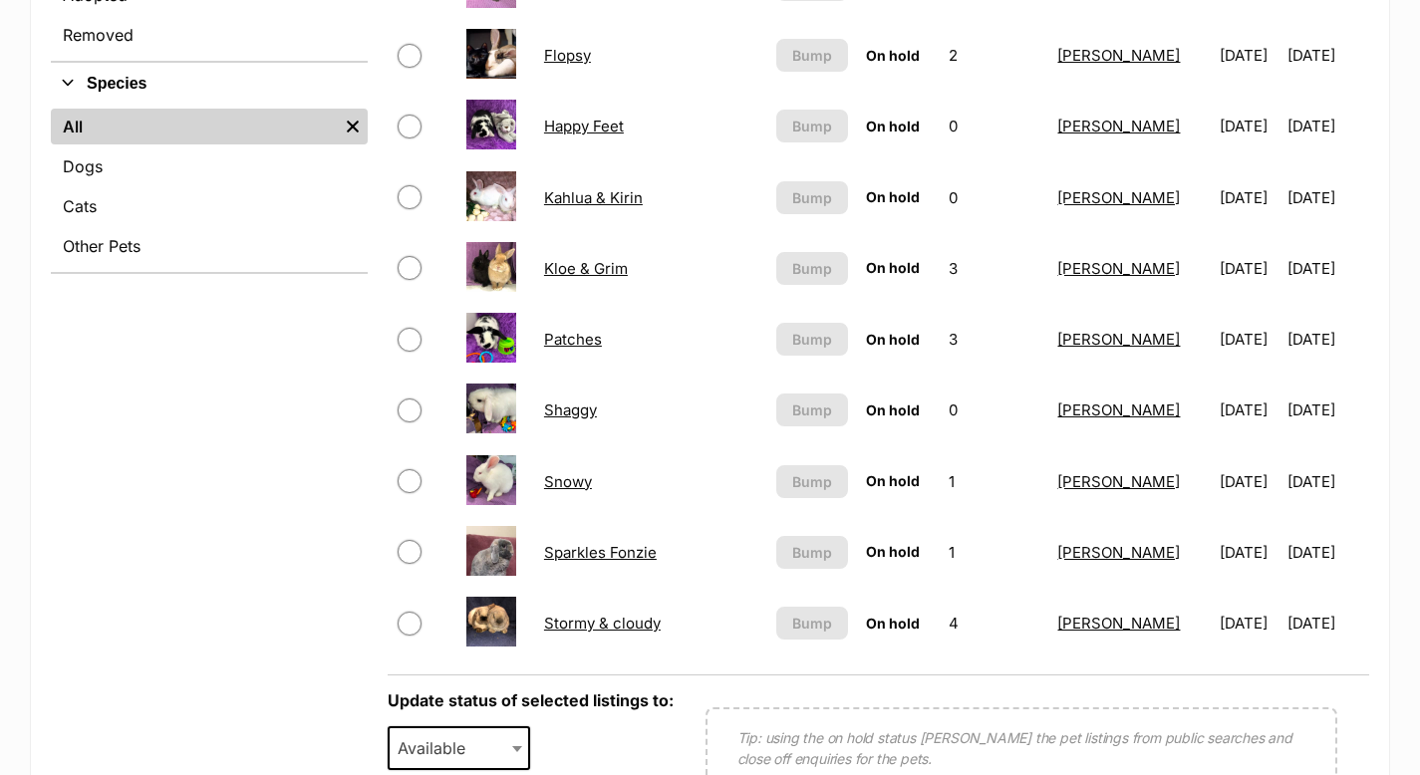
click at [574, 412] on link "Shaggy" at bounding box center [570, 409] width 53 height 19
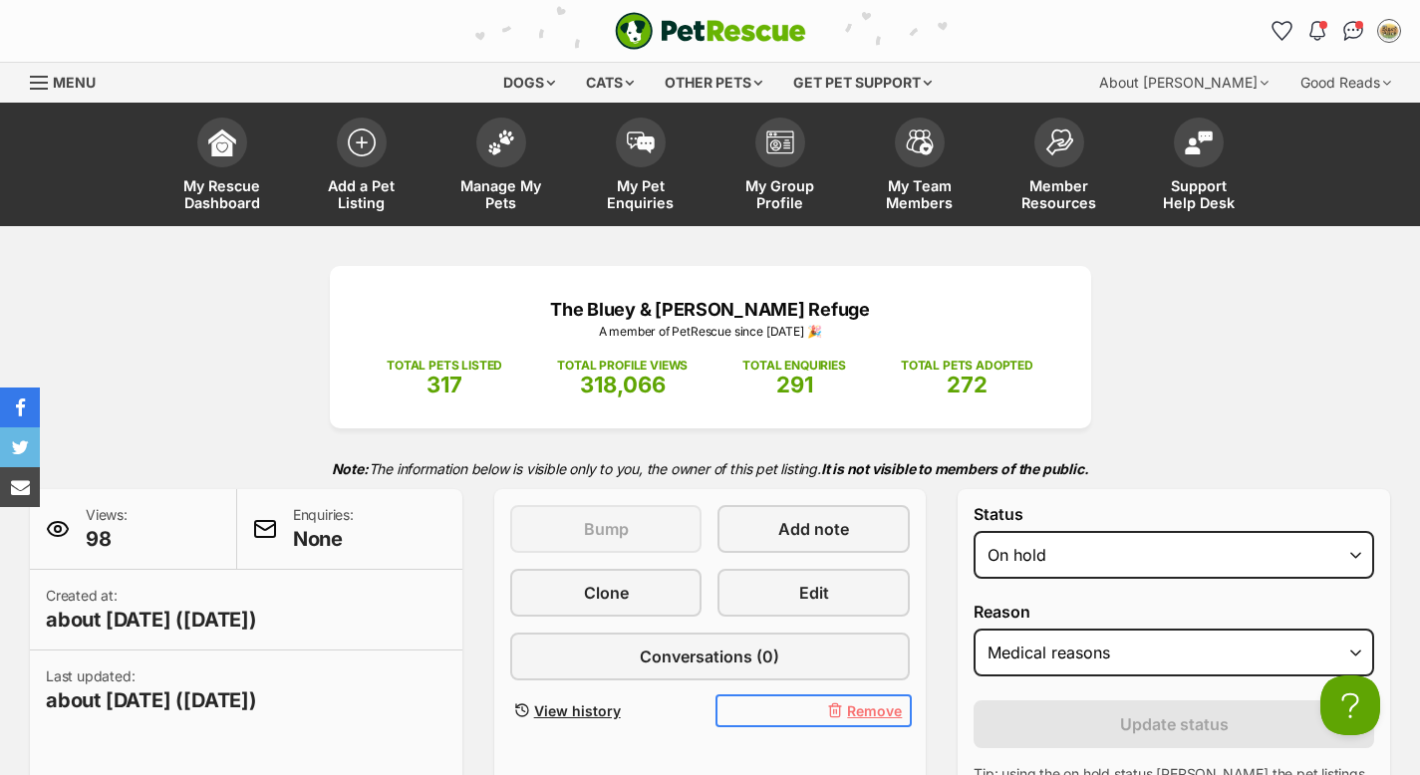
click at [883, 713] on span "Remove" at bounding box center [874, 710] width 55 height 21
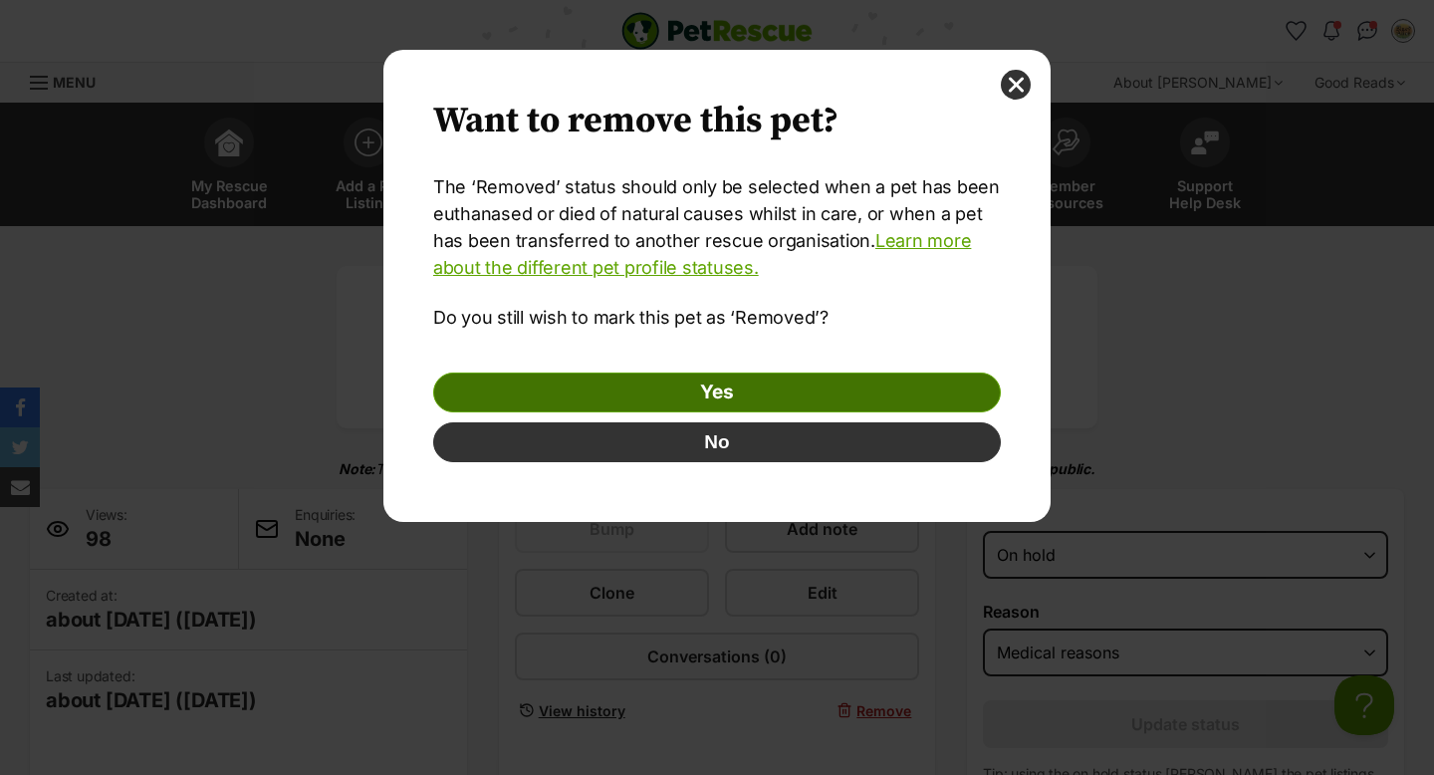
click at [771, 388] on link "Yes" at bounding box center [717, 393] width 568 height 40
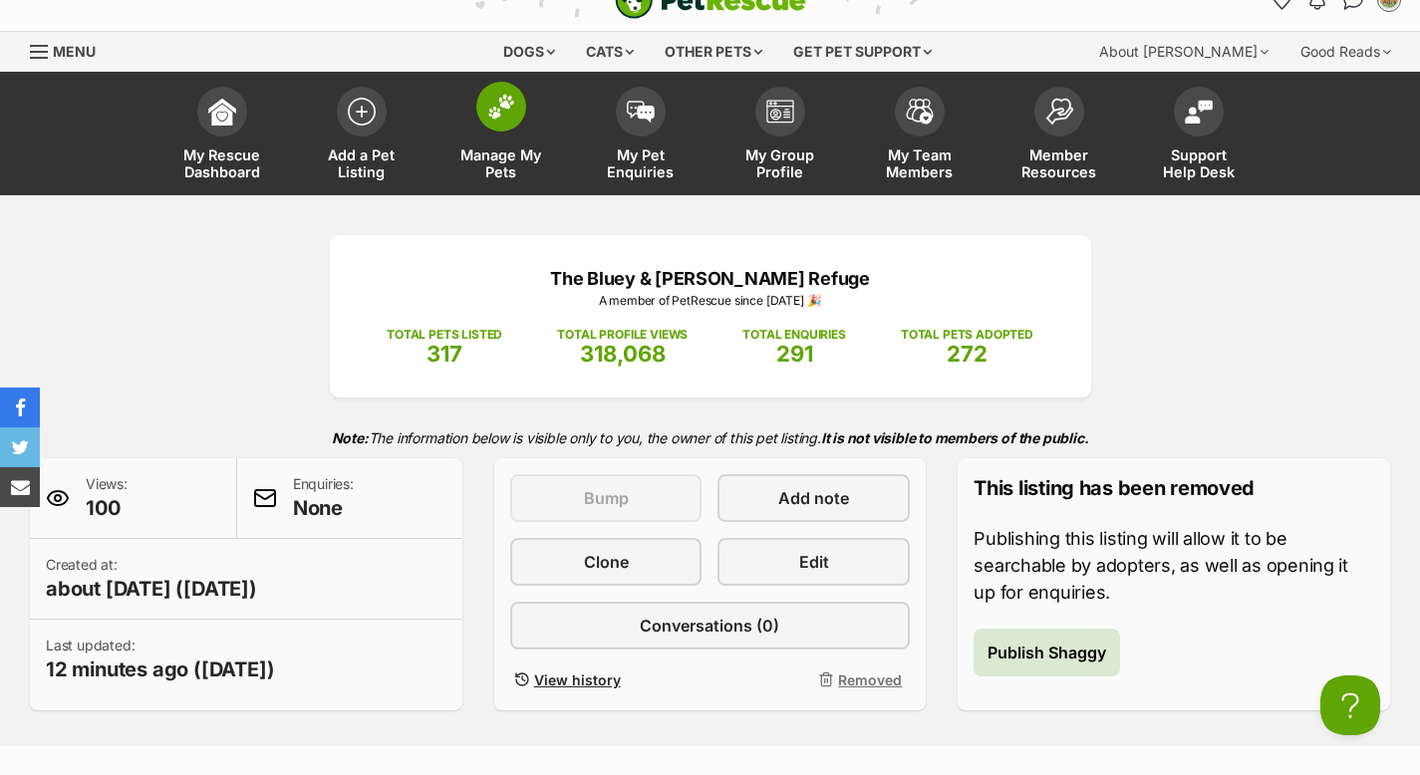
click at [502, 108] on img at bounding box center [501, 107] width 28 height 26
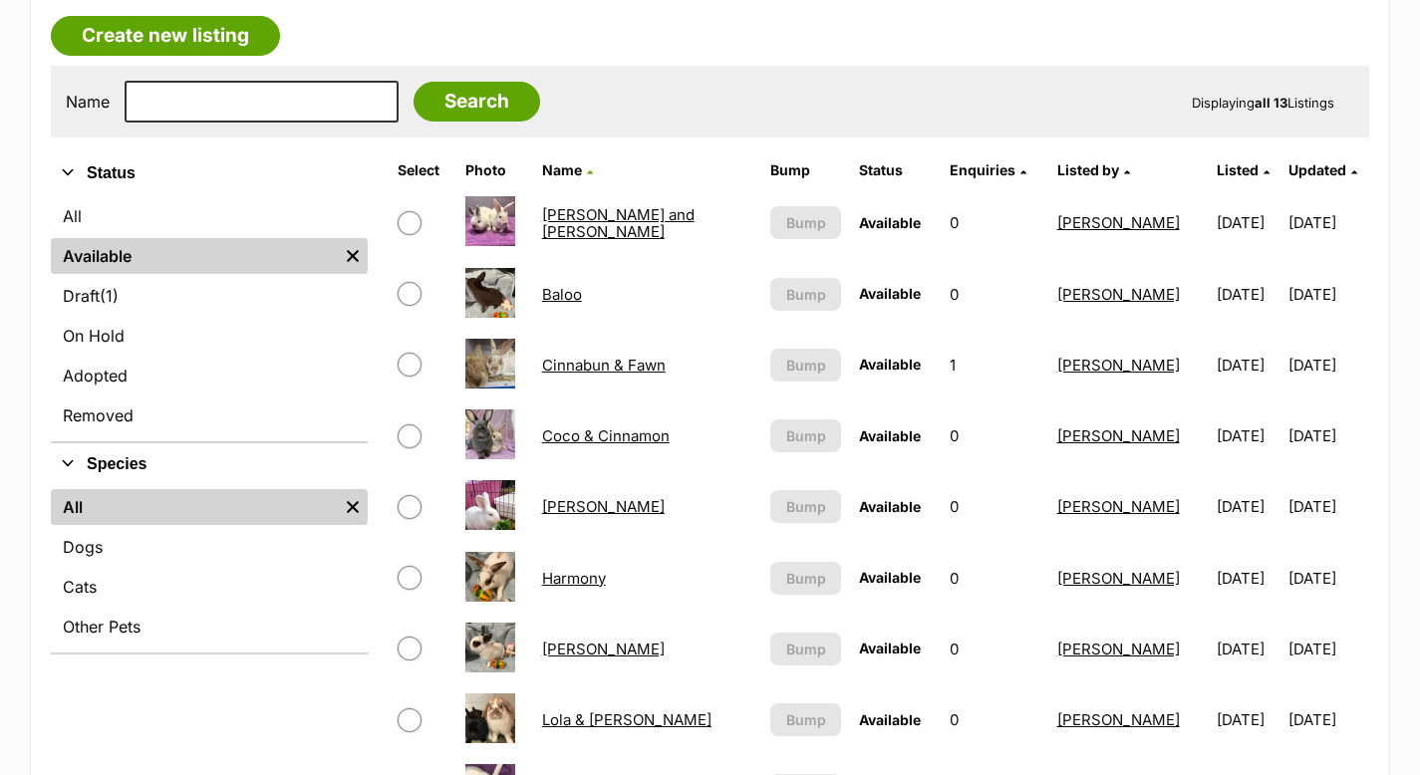
scroll to position [540, 0]
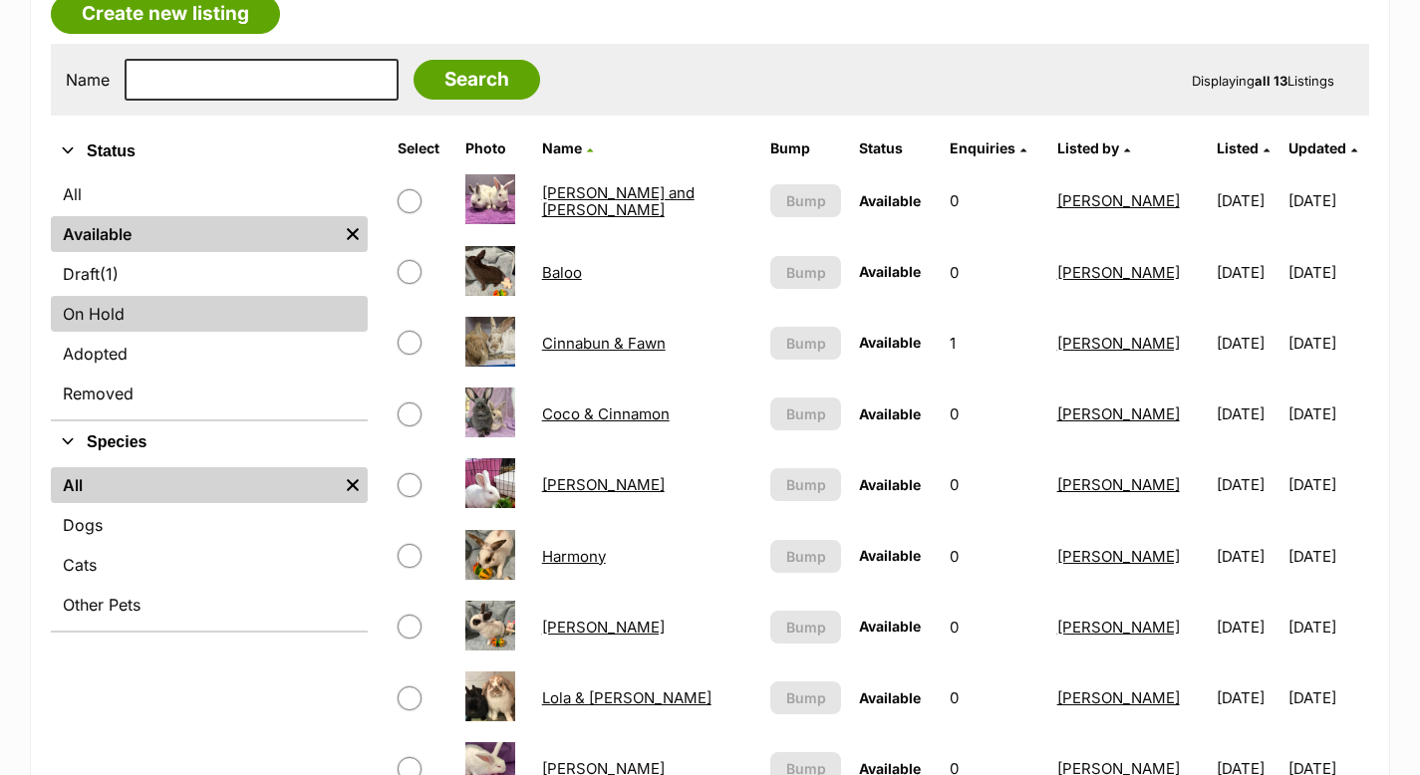
click at [153, 329] on link "On Hold" at bounding box center [209, 314] width 317 height 36
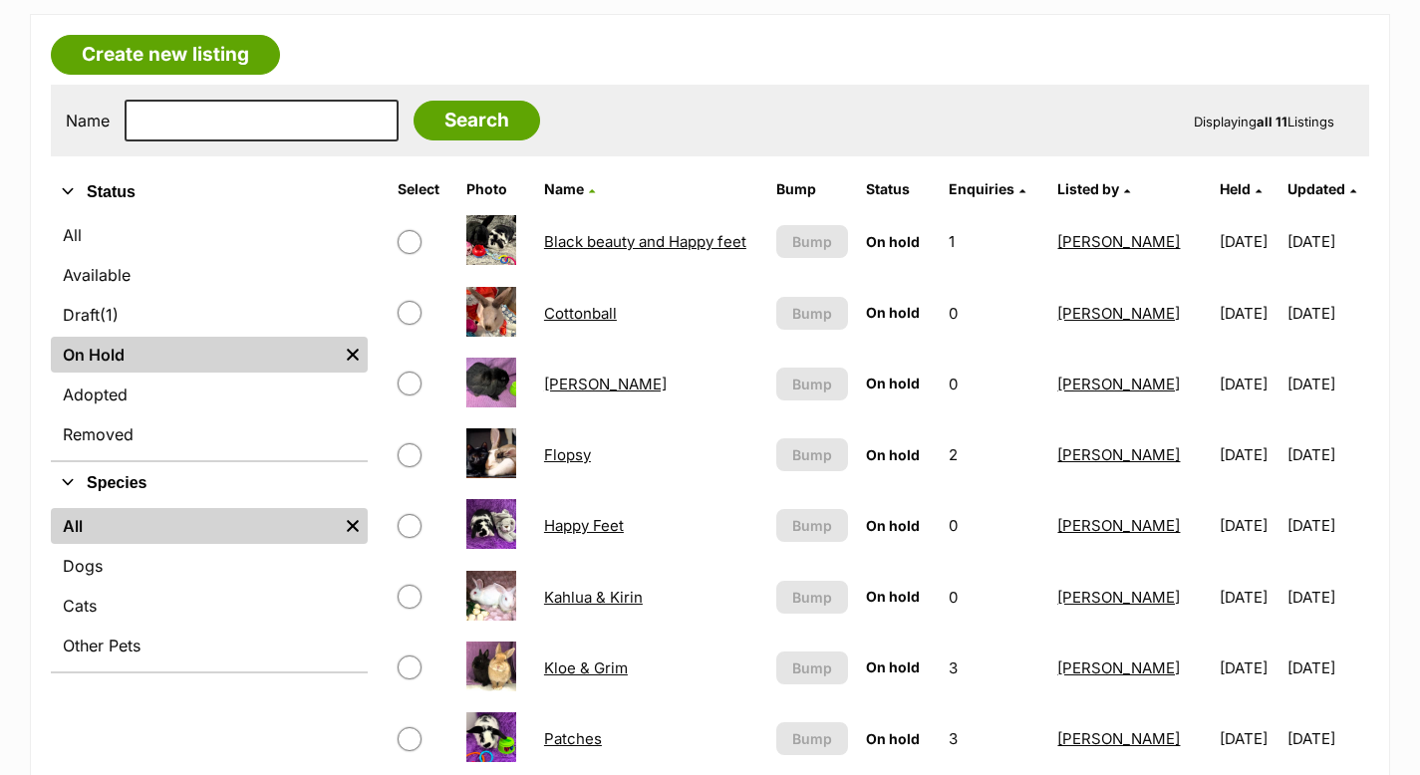
scroll to position [600, 0]
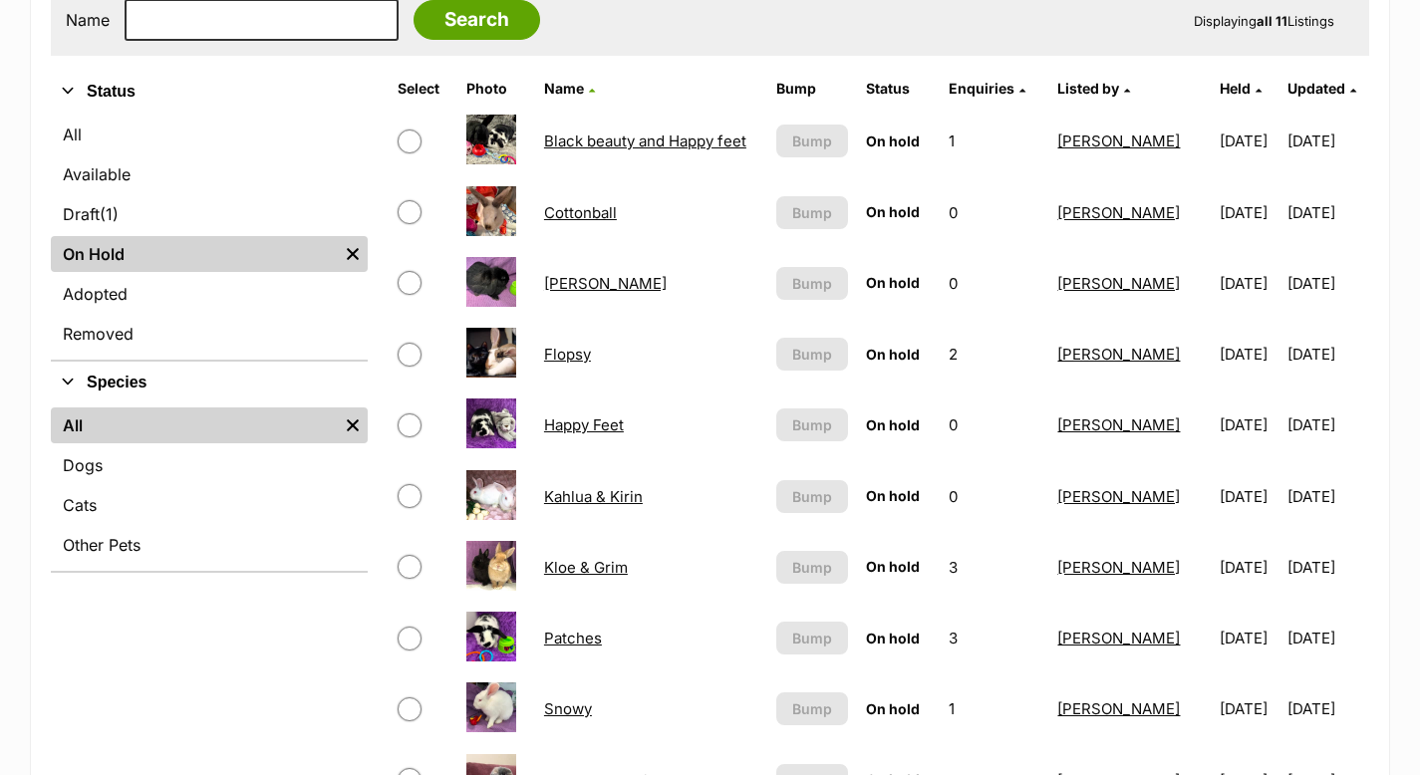
click at [656, 146] on link "Black beauty and Happy feet" at bounding box center [645, 140] width 202 height 19
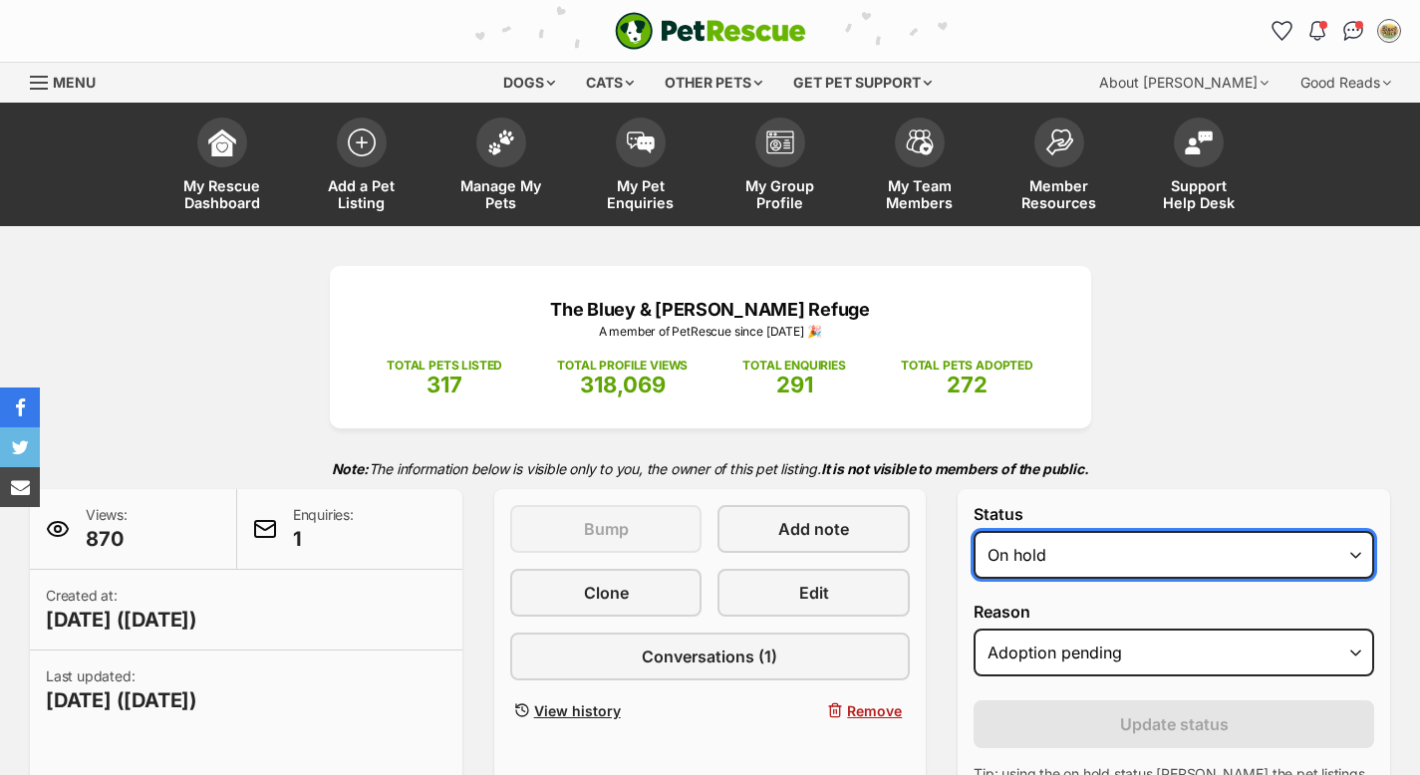
click at [1111, 559] on select "Draft - not available as listing has enquires Available On hold Adopted" at bounding box center [1173, 555] width 400 height 48
select select "rehomed"
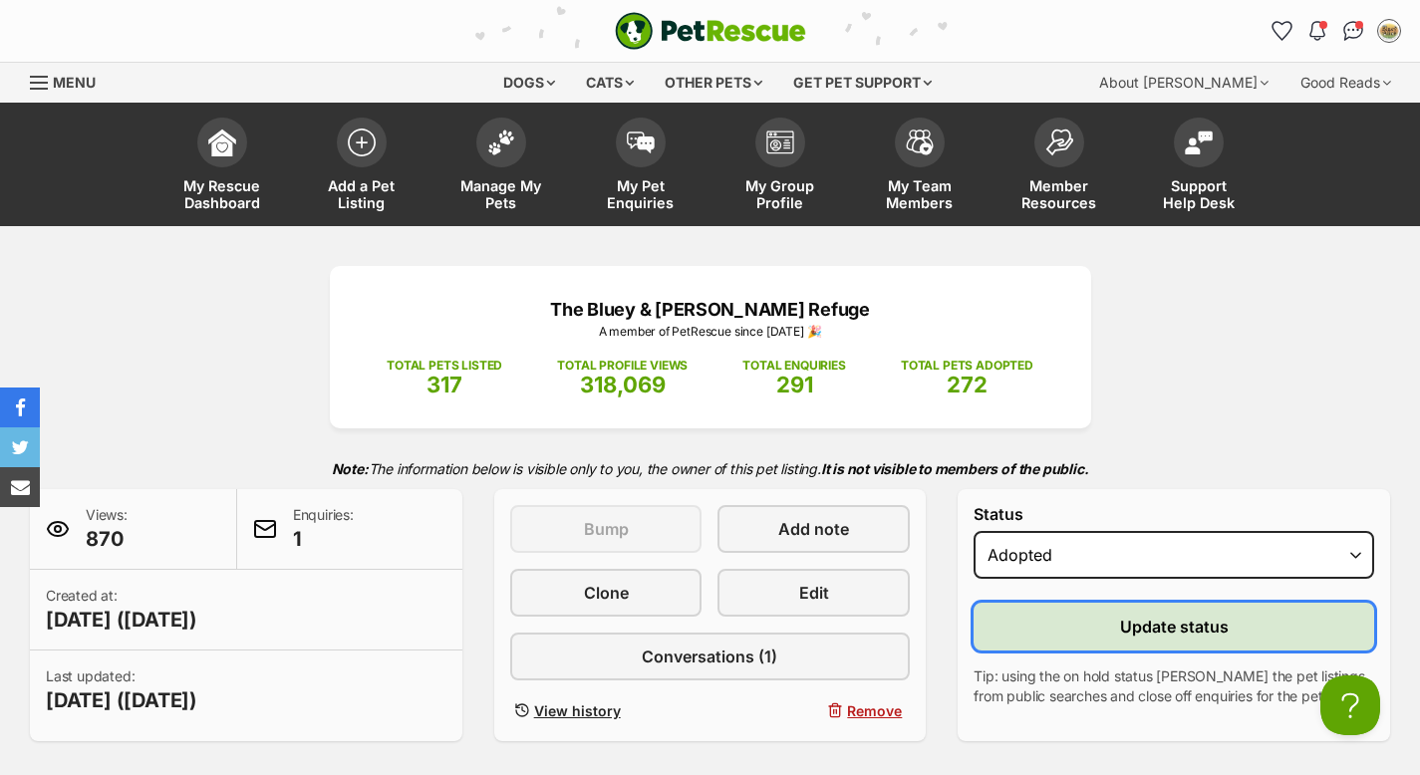
click at [1117, 631] on button "Update status" at bounding box center [1173, 627] width 400 height 48
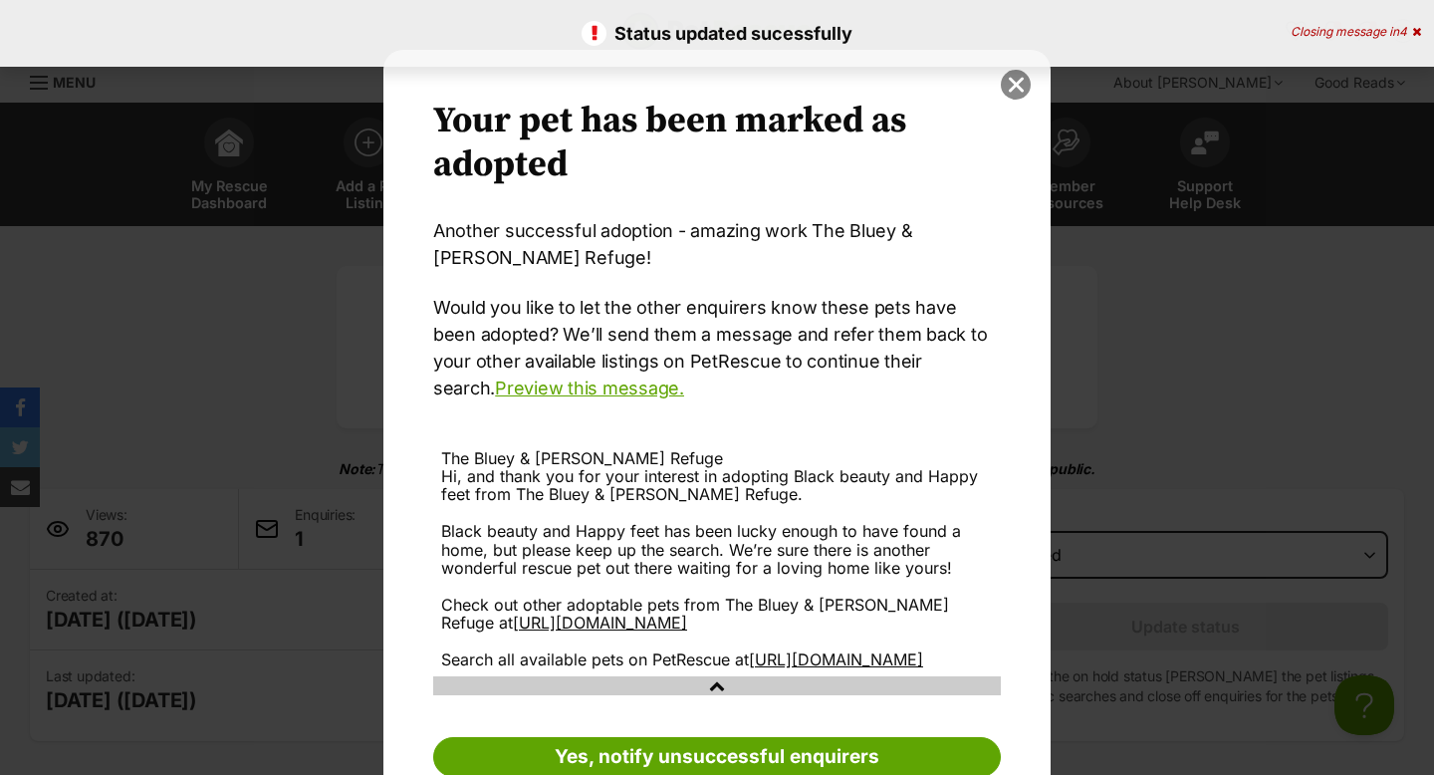
click at [1005, 79] on button "close" at bounding box center [1016, 85] width 30 height 30
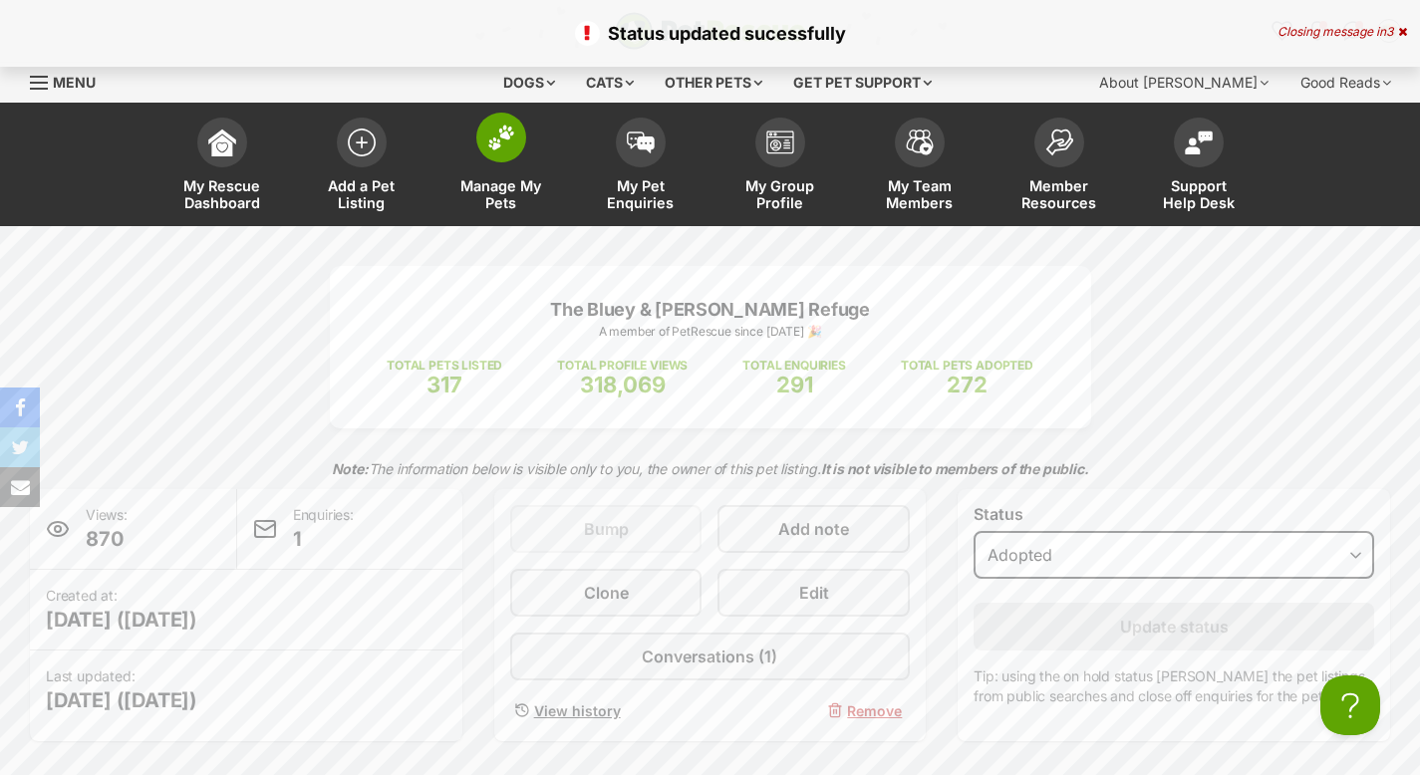
click at [507, 144] on img at bounding box center [501, 138] width 28 height 26
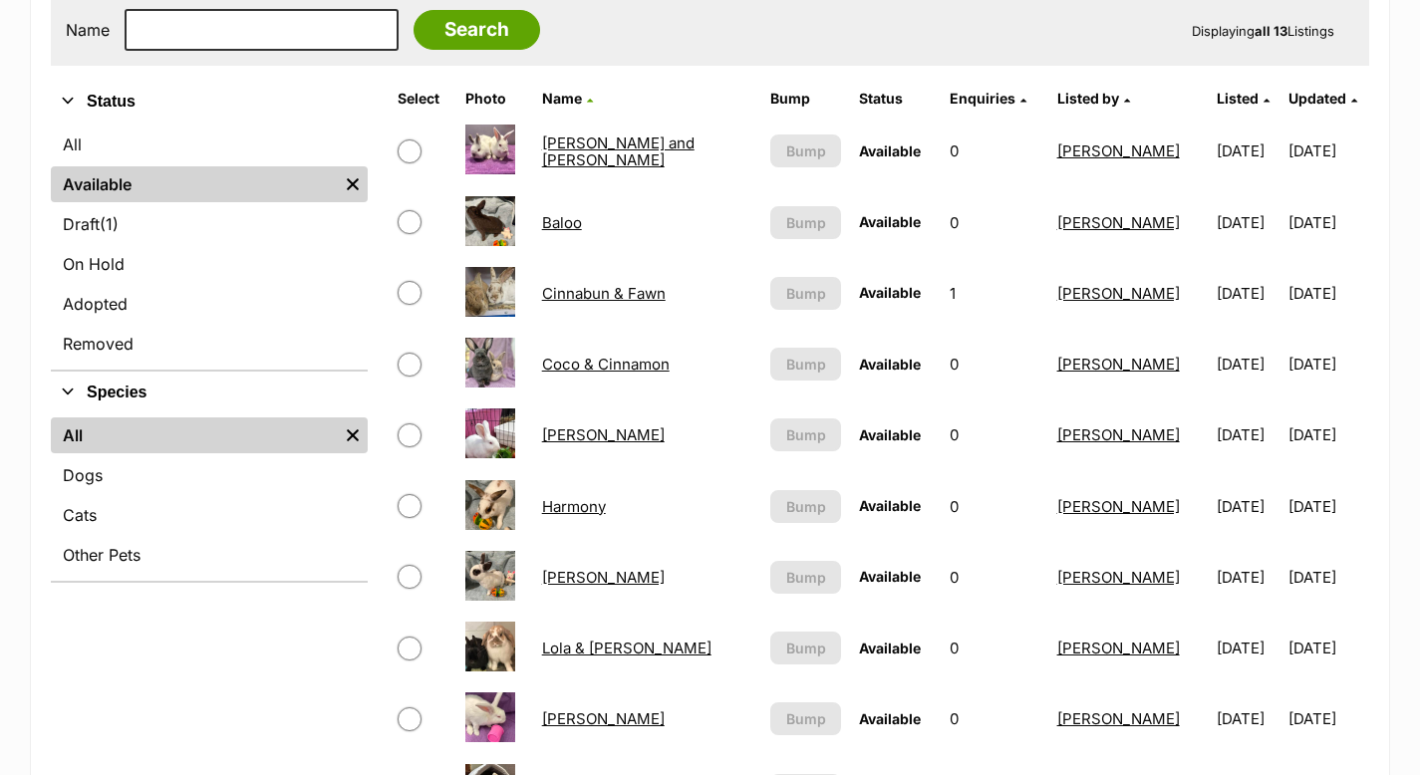
scroll to position [607, 0]
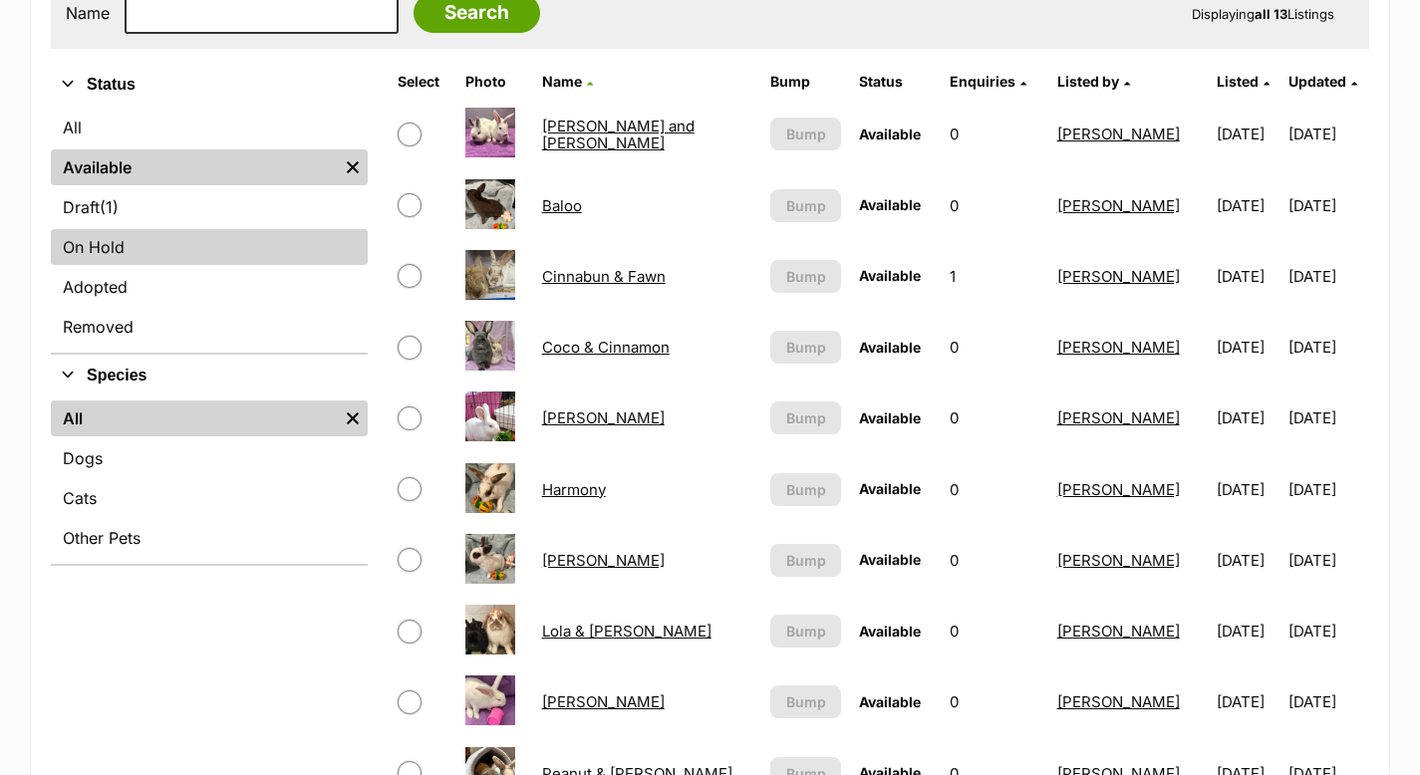
click at [103, 257] on link "On Hold" at bounding box center [209, 247] width 317 height 36
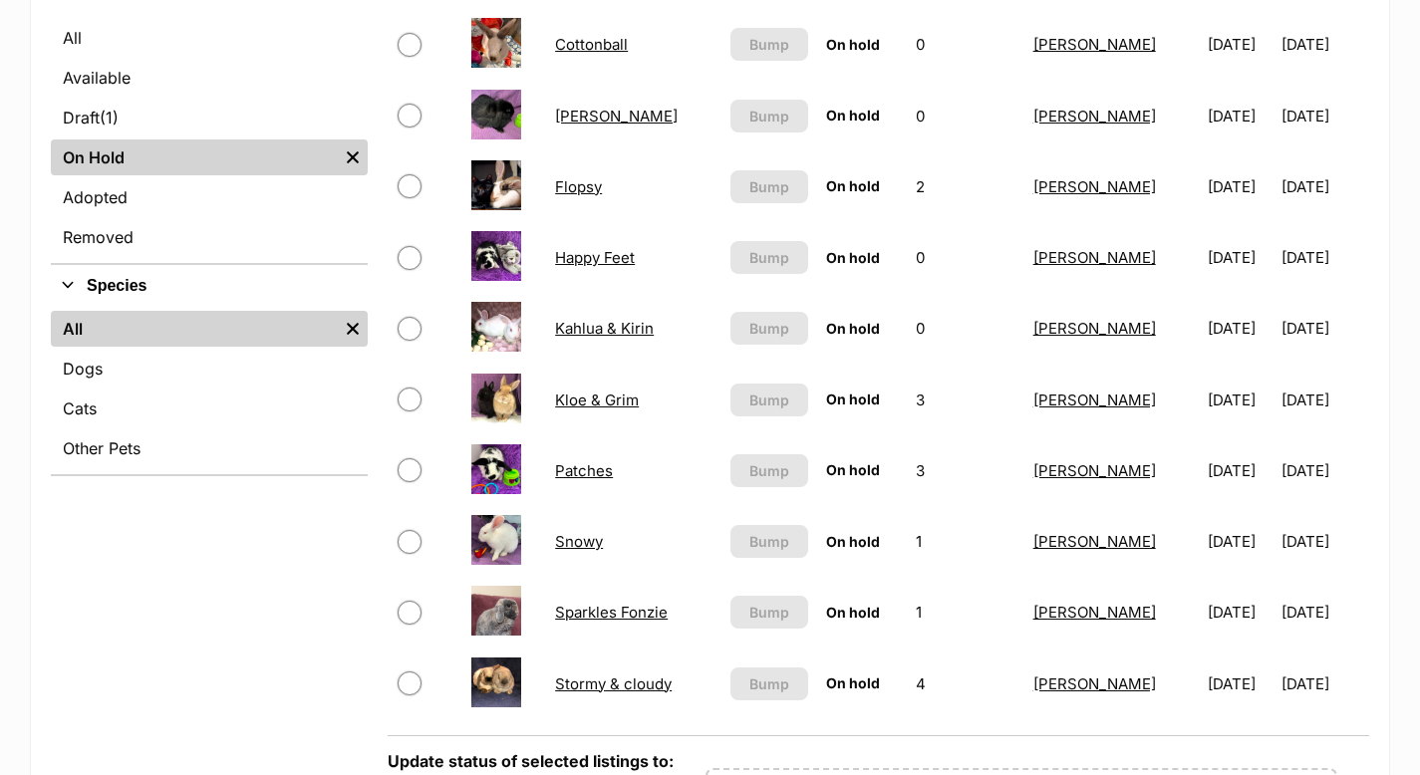
scroll to position [766, 0]
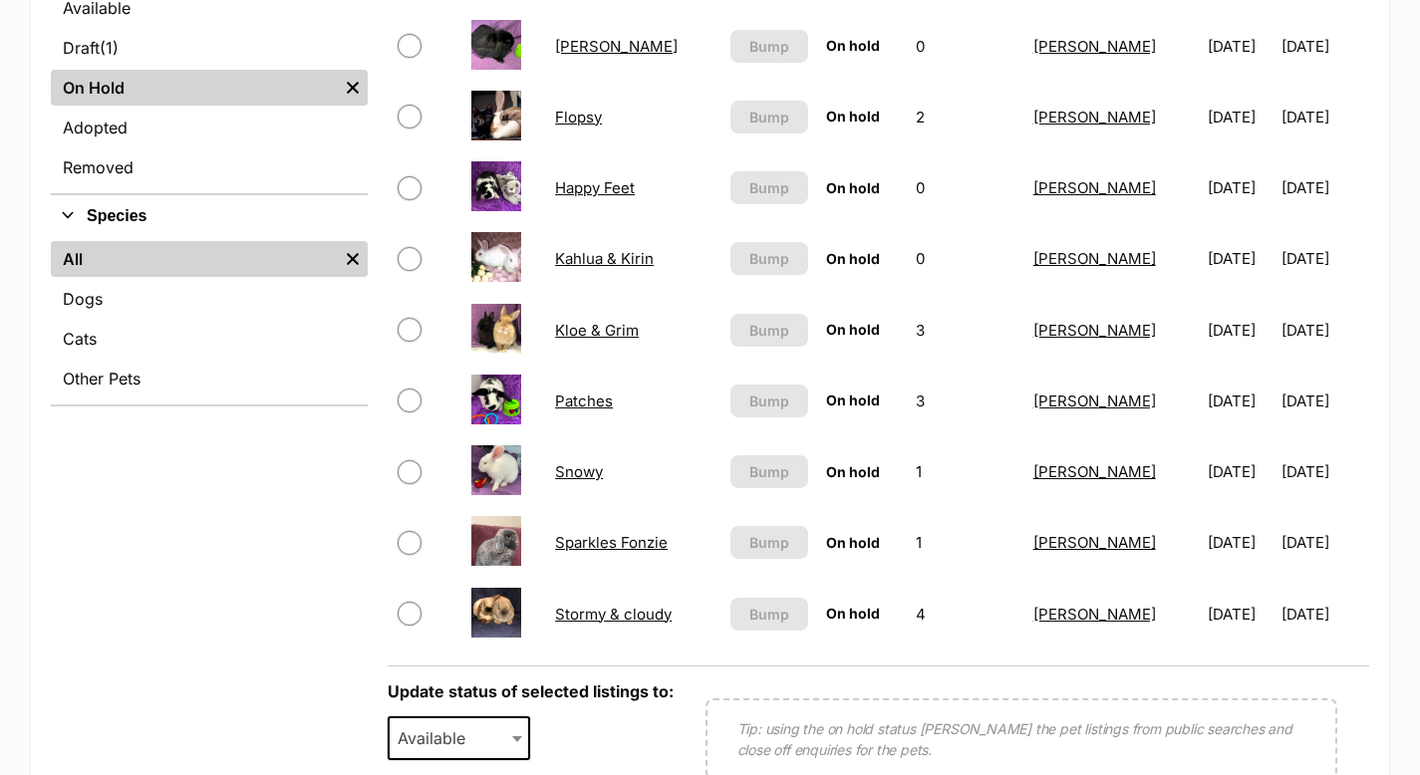
click at [587, 117] on link "Flopsy" at bounding box center [578, 117] width 47 height 19
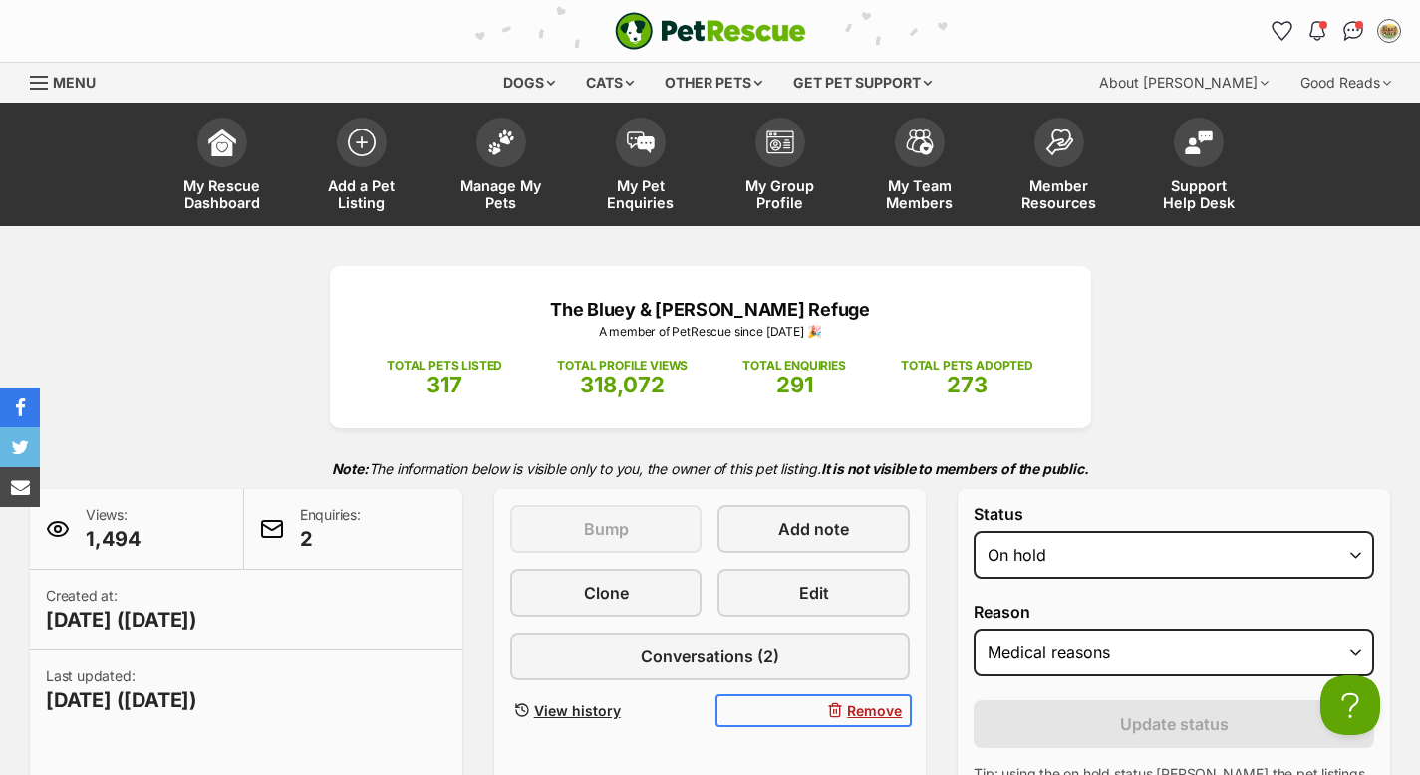
click at [886, 716] on span "Remove" at bounding box center [874, 710] width 55 height 21
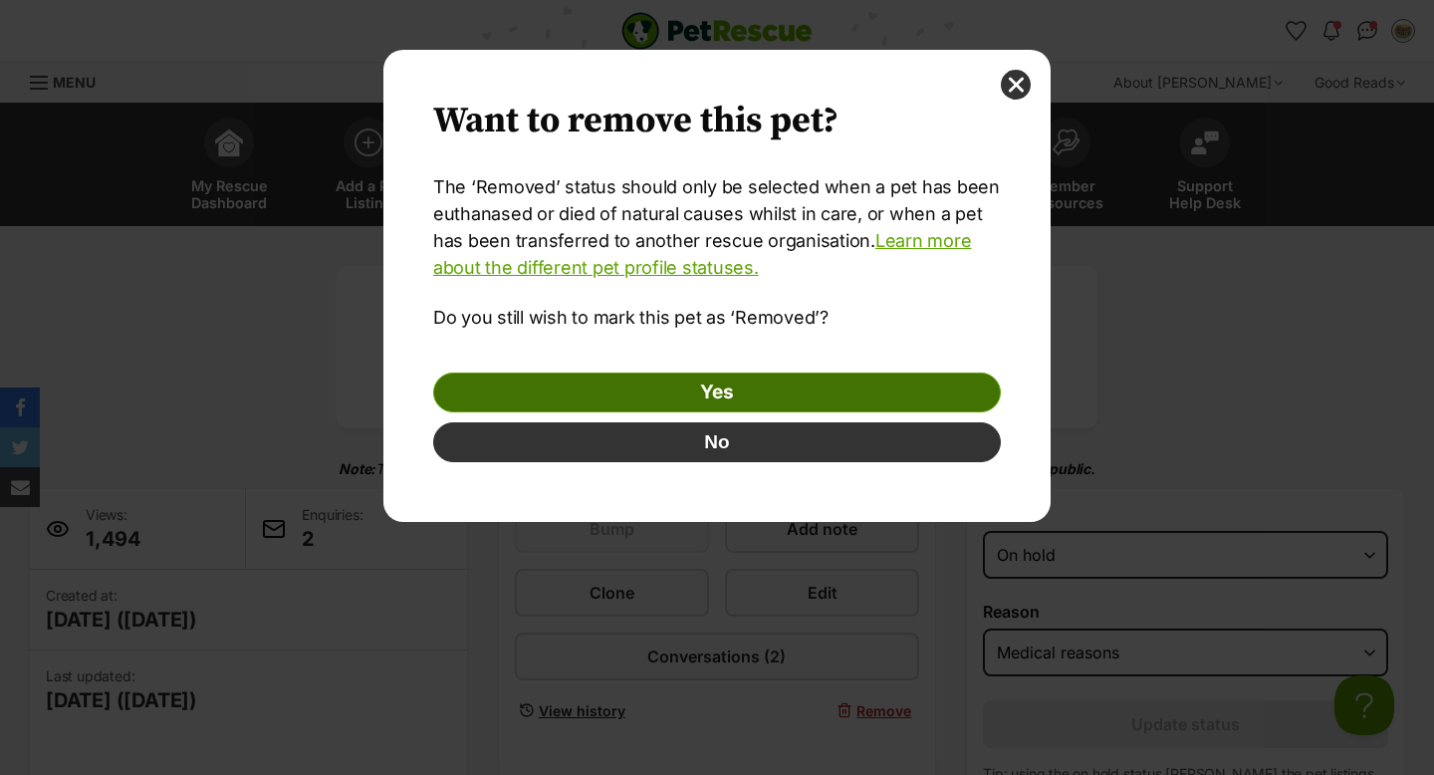
click at [784, 392] on link "Yes" at bounding box center [717, 393] width 568 height 40
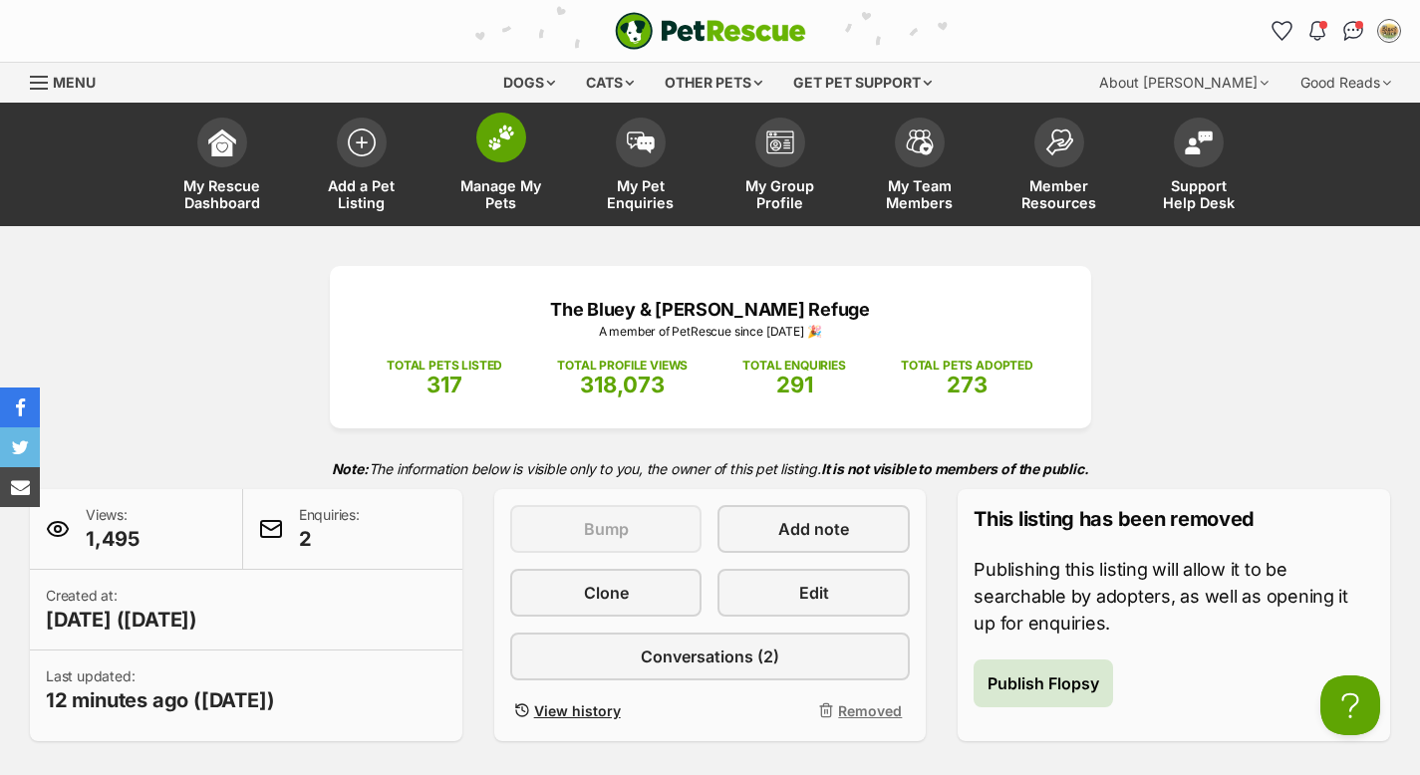
click at [499, 145] on img at bounding box center [501, 138] width 28 height 26
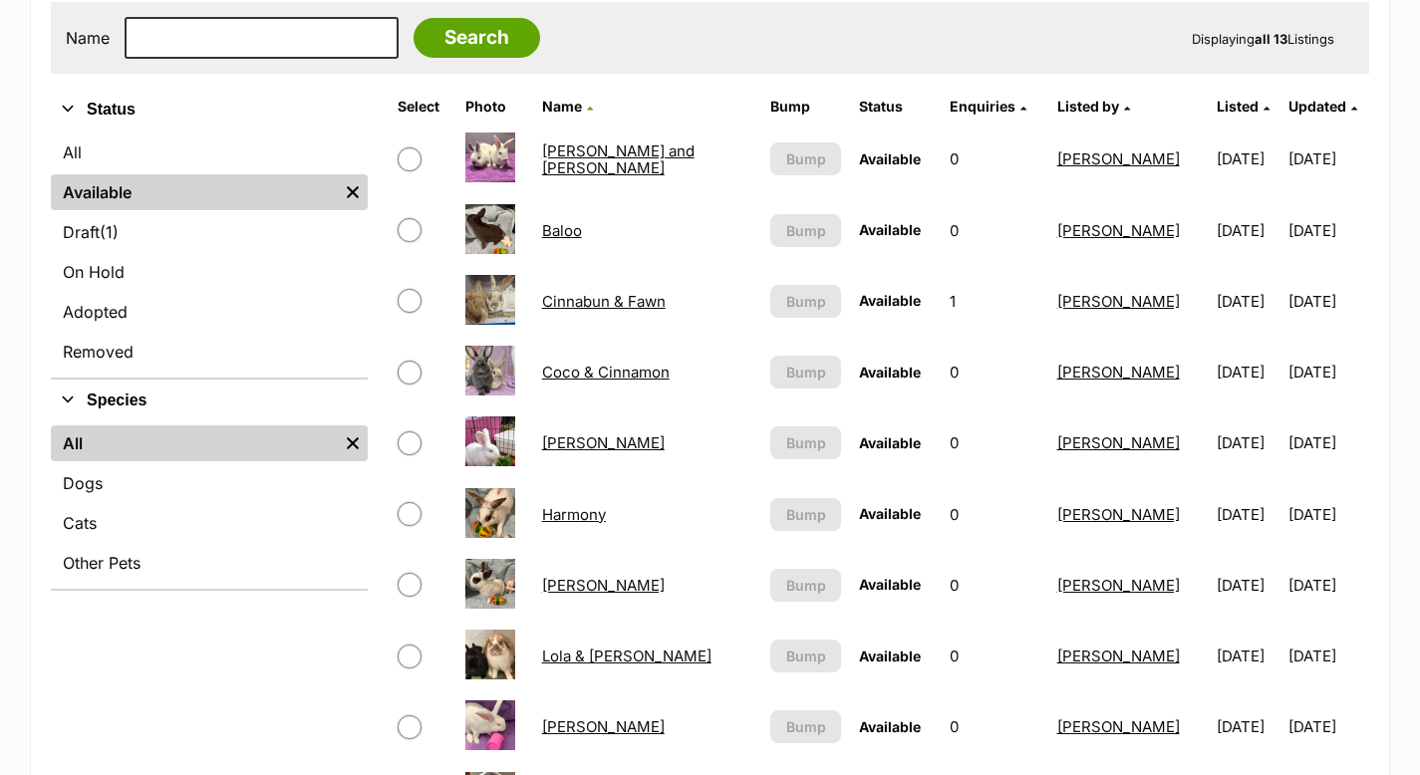
scroll to position [555, 0]
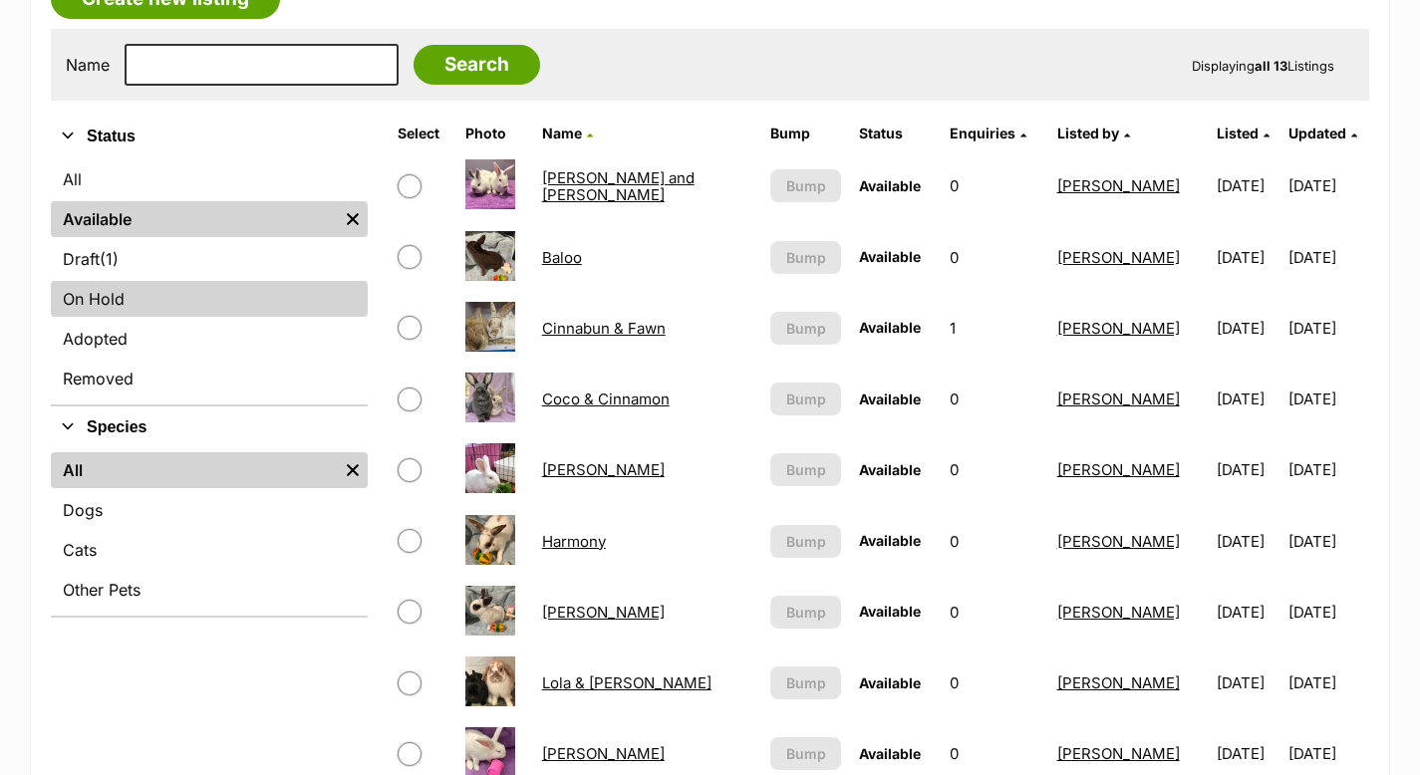
click at [91, 301] on link "On Hold" at bounding box center [209, 299] width 317 height 36
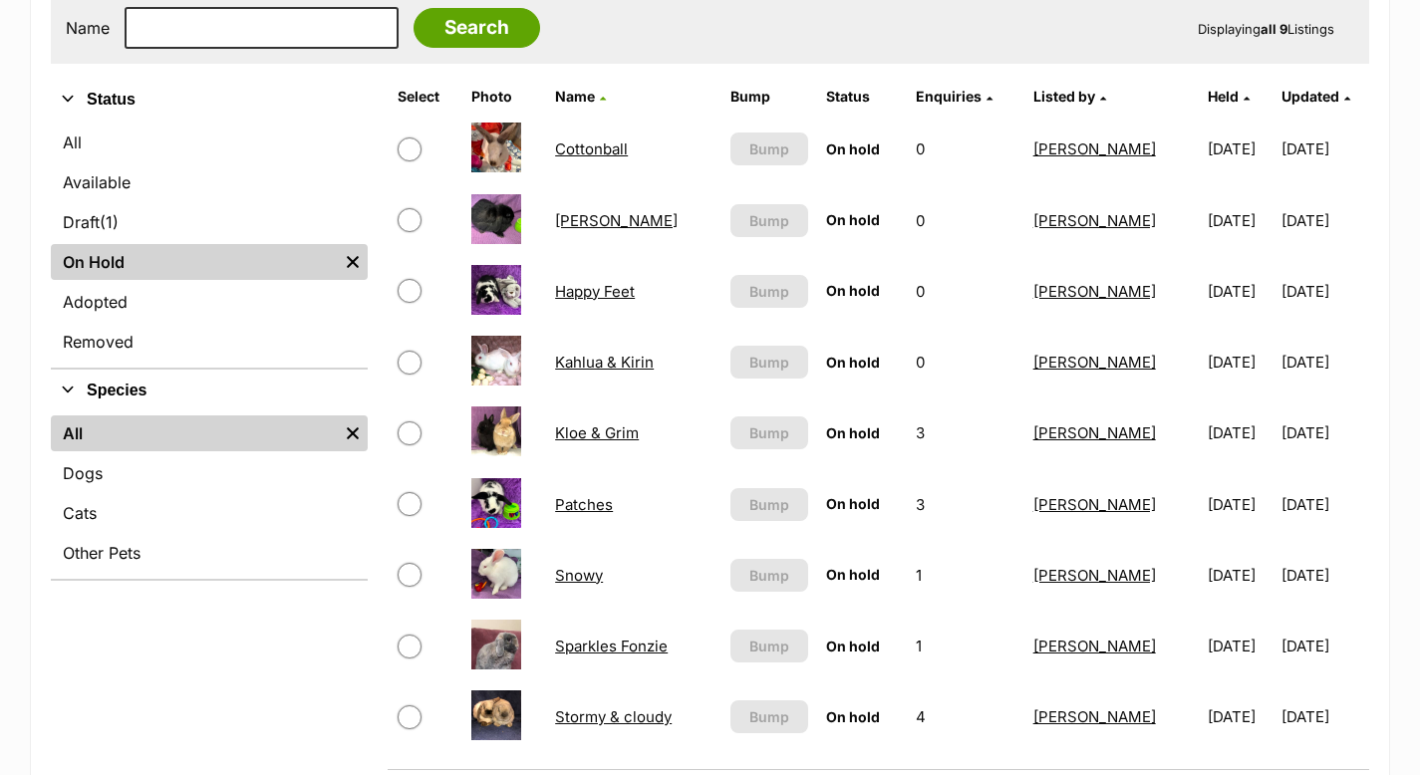
scroll to position [596, 0]
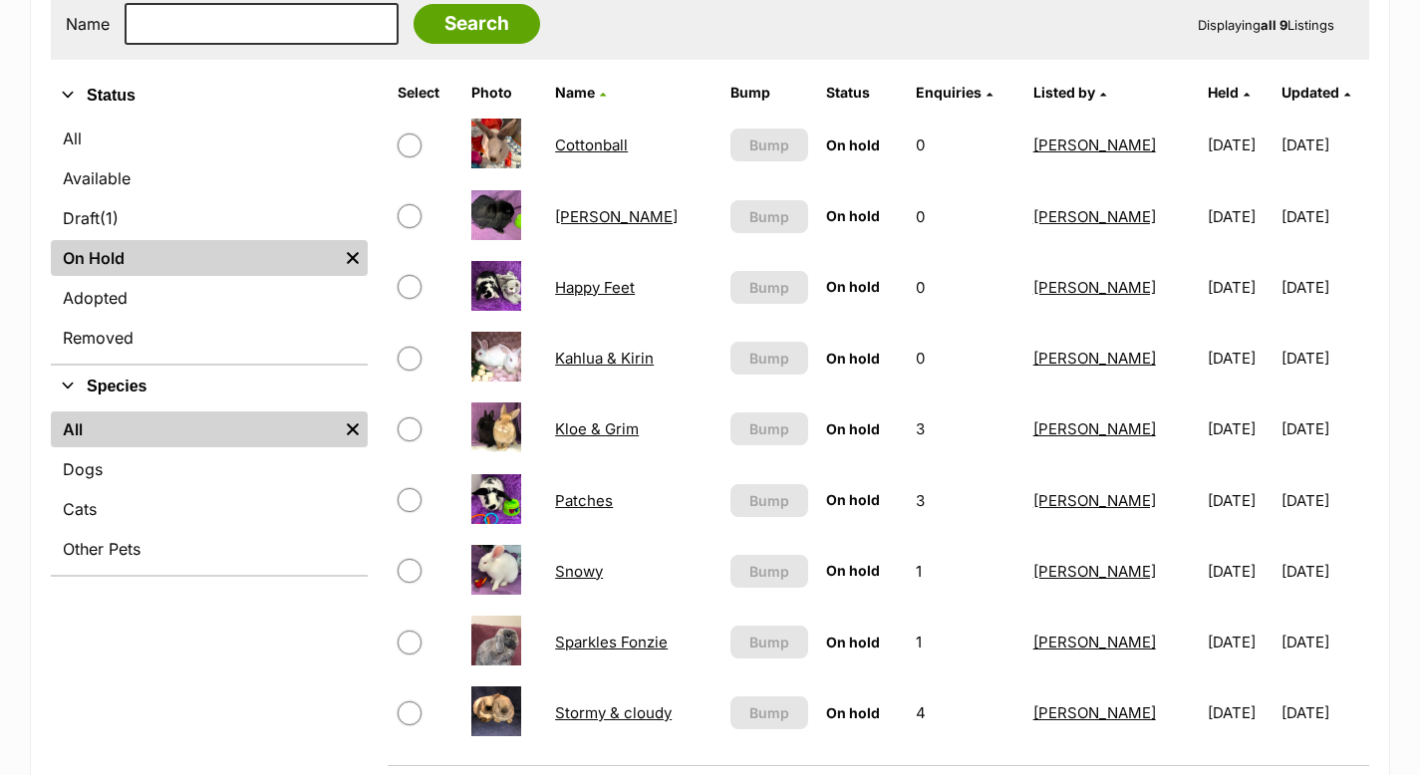
click at [596, 429] on link "Kloe & Grim" at bounding box center [597, 428] width 84 height 19
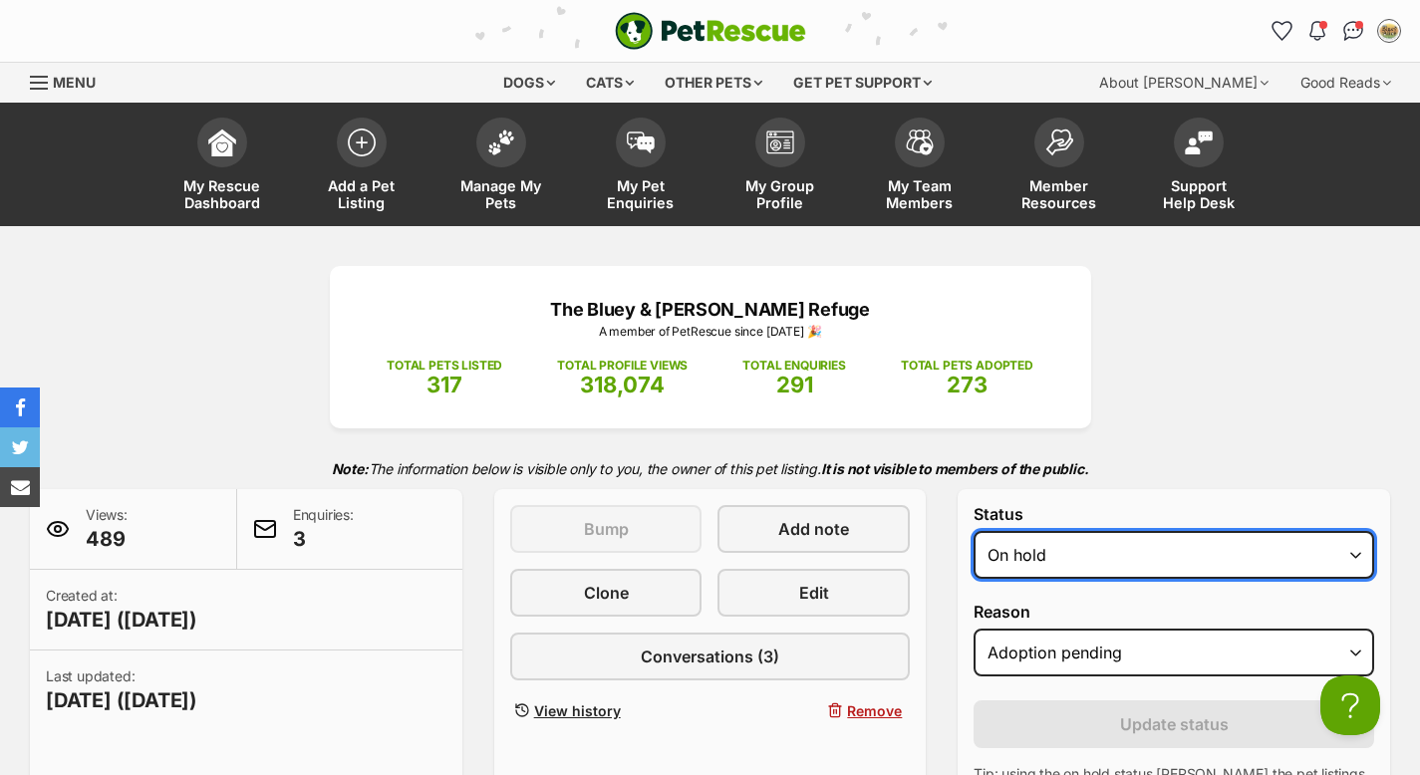
click at [1073, 559] on select "Draft - not available as listing has enquires Available On hold Adopted" at bounding box center [1173, 555] width 400 height 48
select select "rehomed"
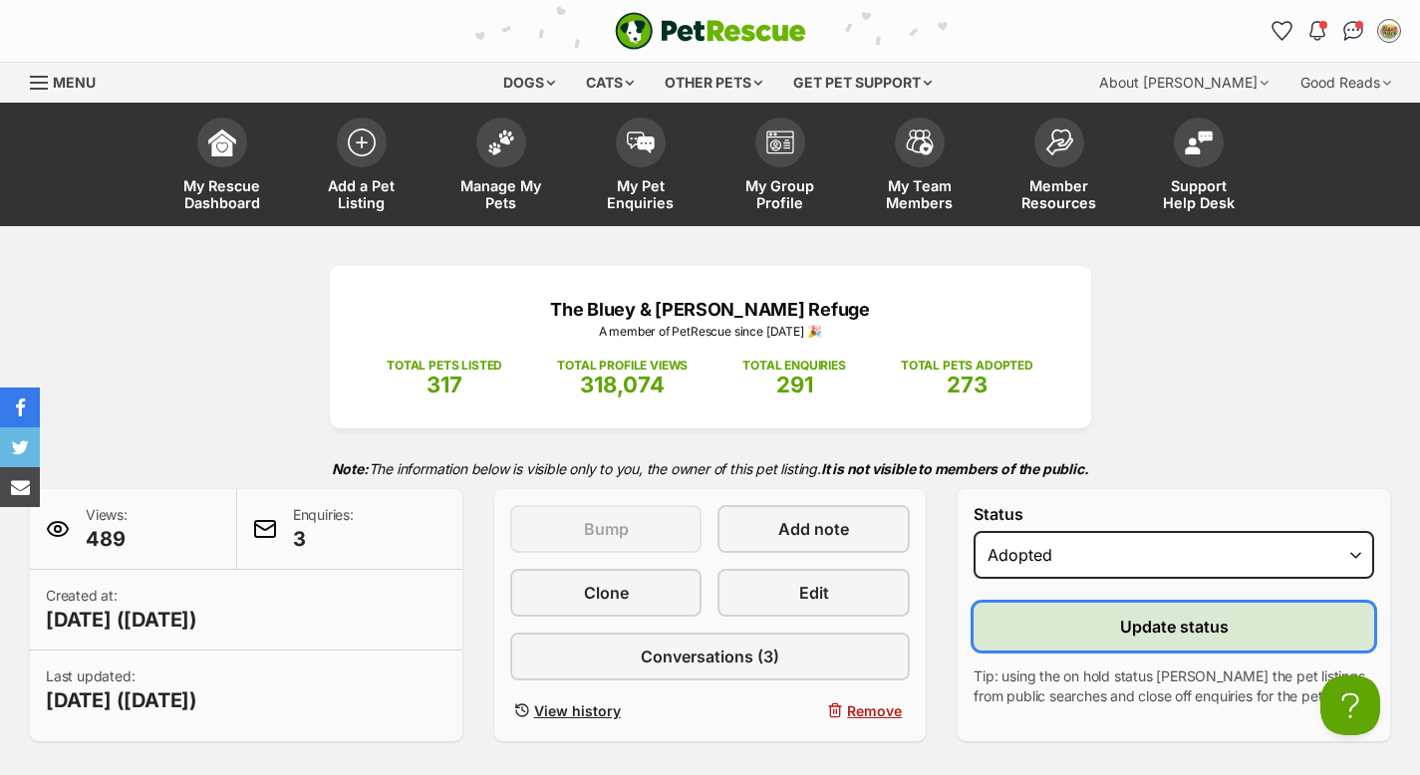
click at [1108, 635] on button "Update status" at bounding box center [1173, 627] width 400 height 48
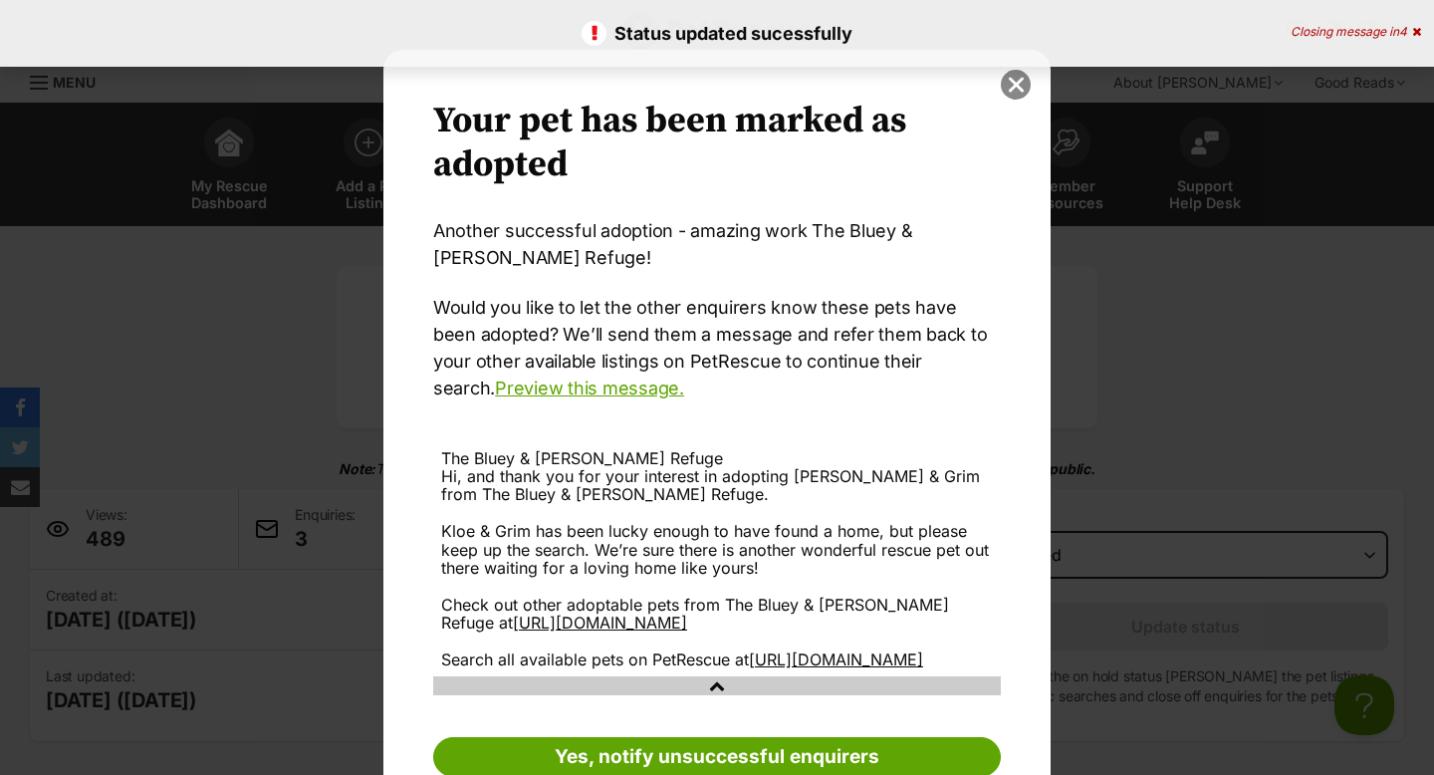
click at [1010, 82] on button "close" at bounding box center [1016, 85] width 30 height 30
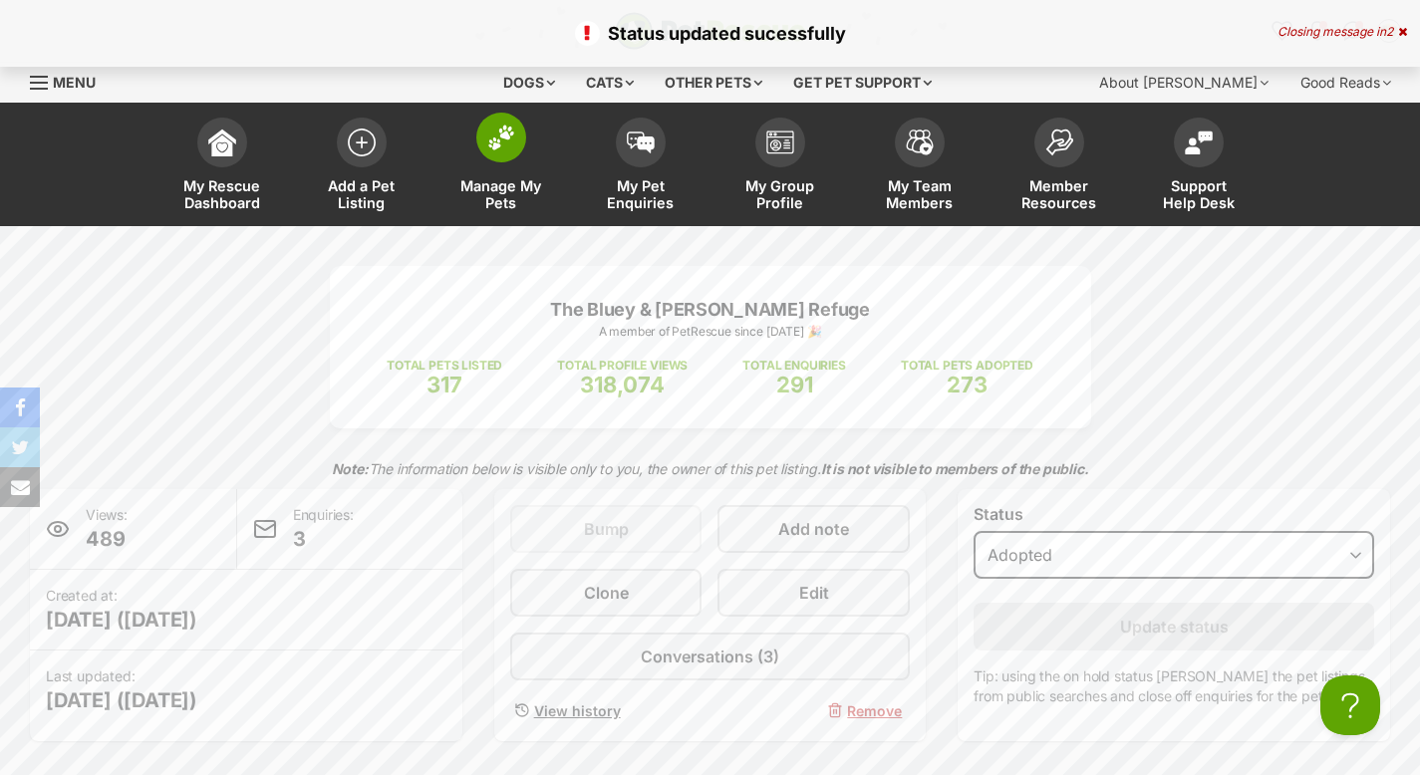
click at [497, 146] on img at bounding box center [501, 138] width 28 height 26
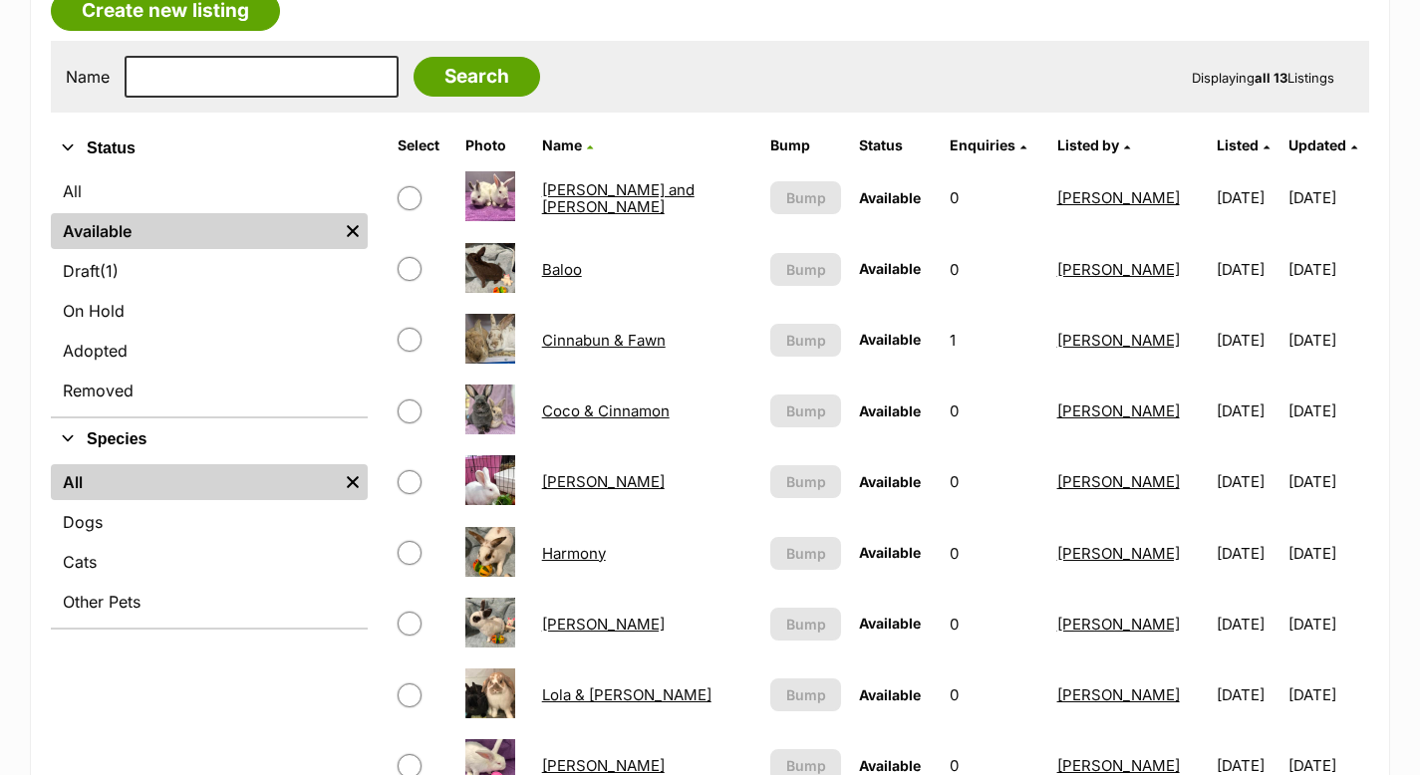
scroll to position [555, 0]
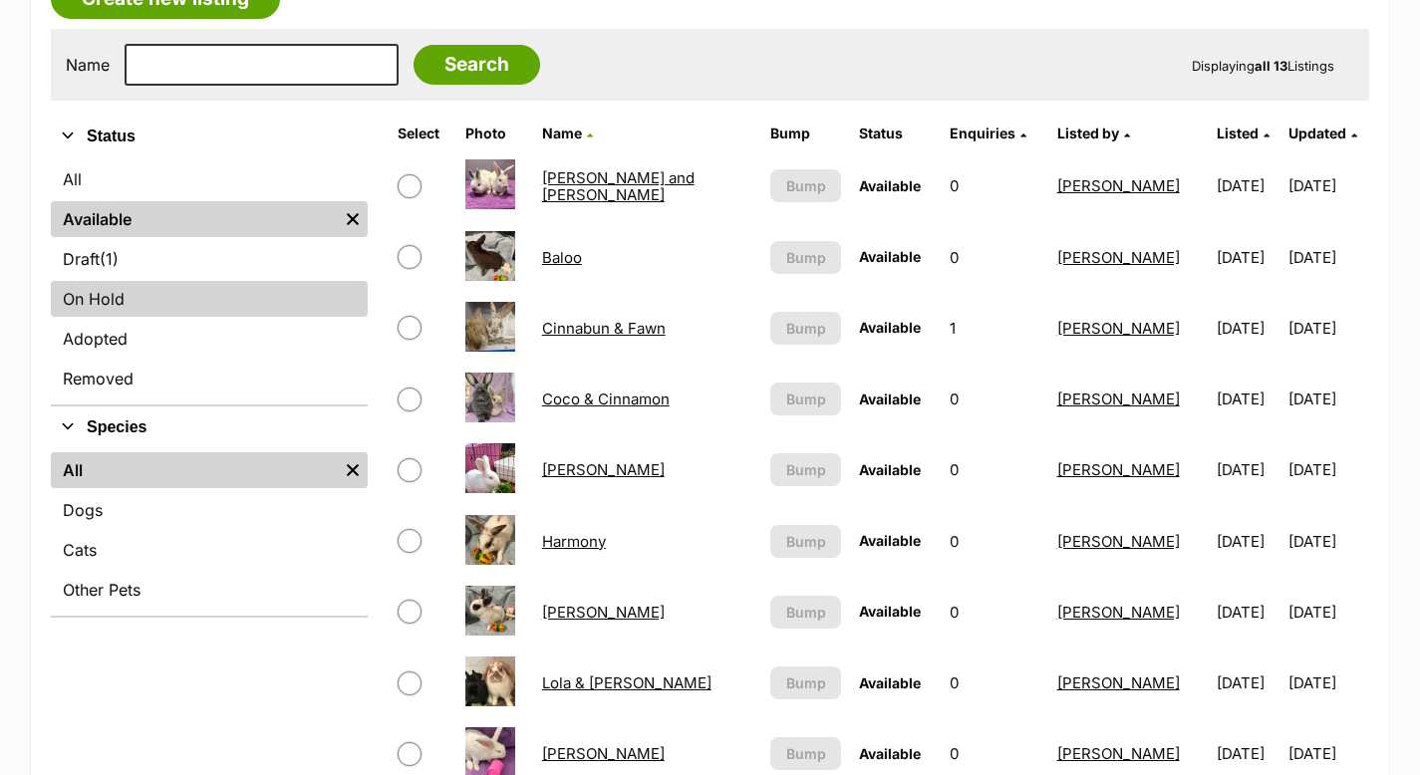
click at [197, 316] on link "On Hold" at bounding box center [209, 299] width 317 height 36
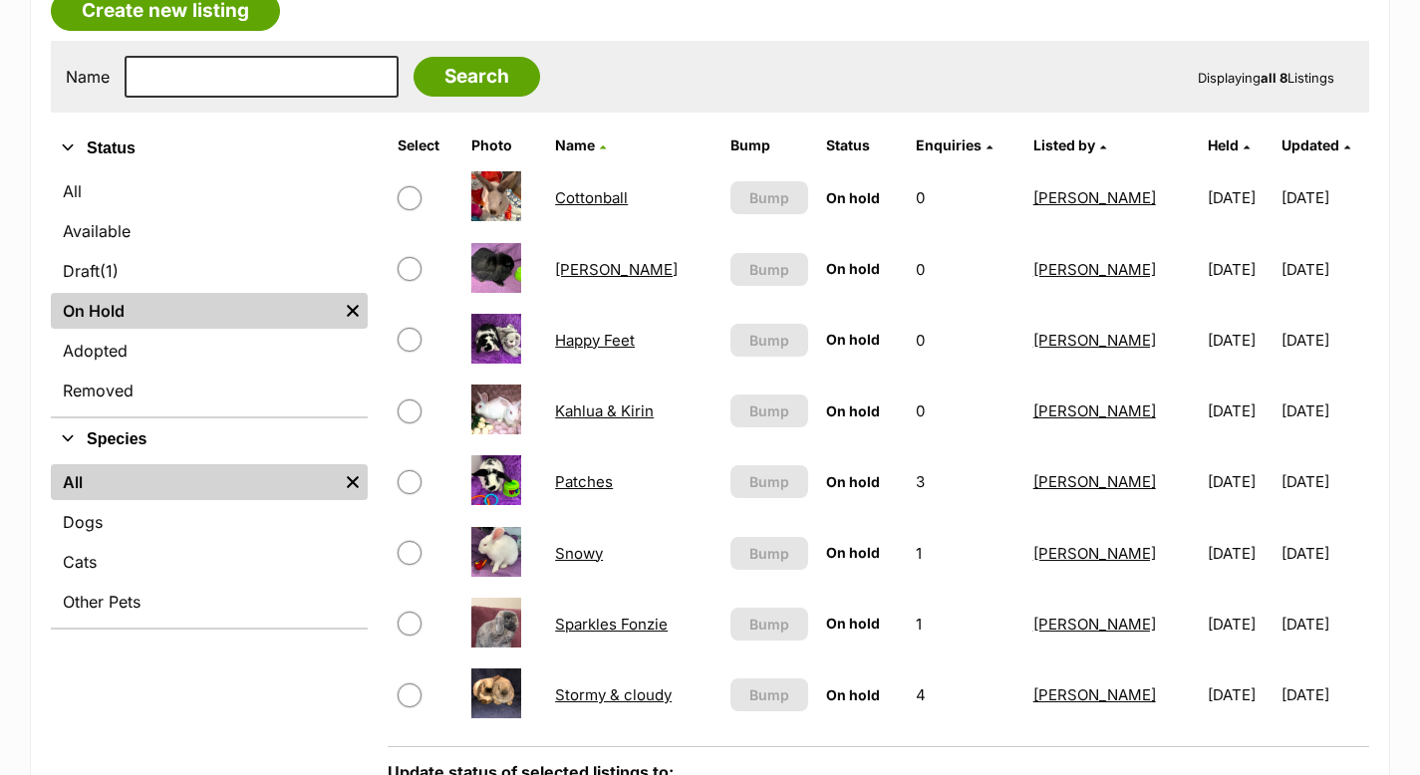
scroll to position [654, 0]
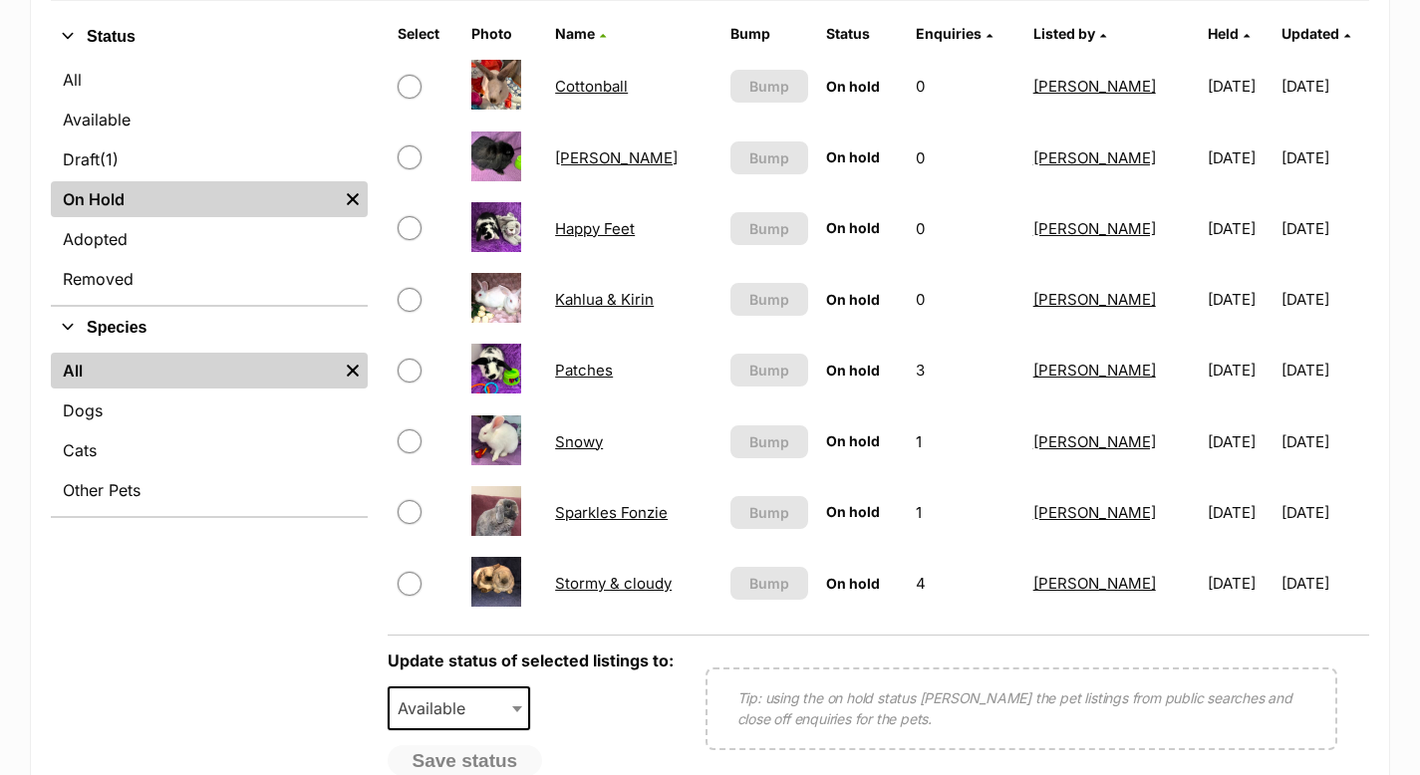
click at [602, 583] on link "Stormy & cloudy" at bounding box center [613, 583] width 117 height 19
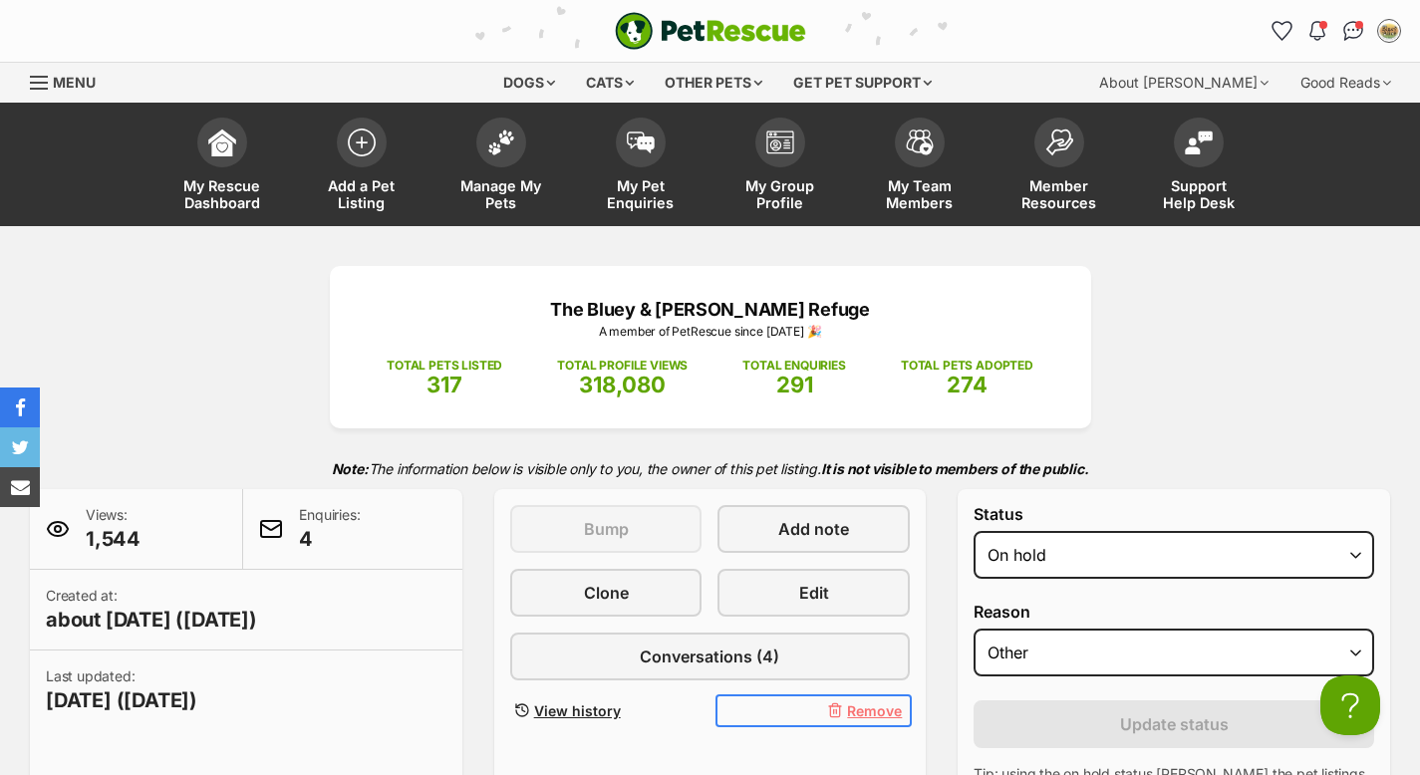
click at [870, 715] on span "Remove" at bounding box center [874, 710] width 55 height 21
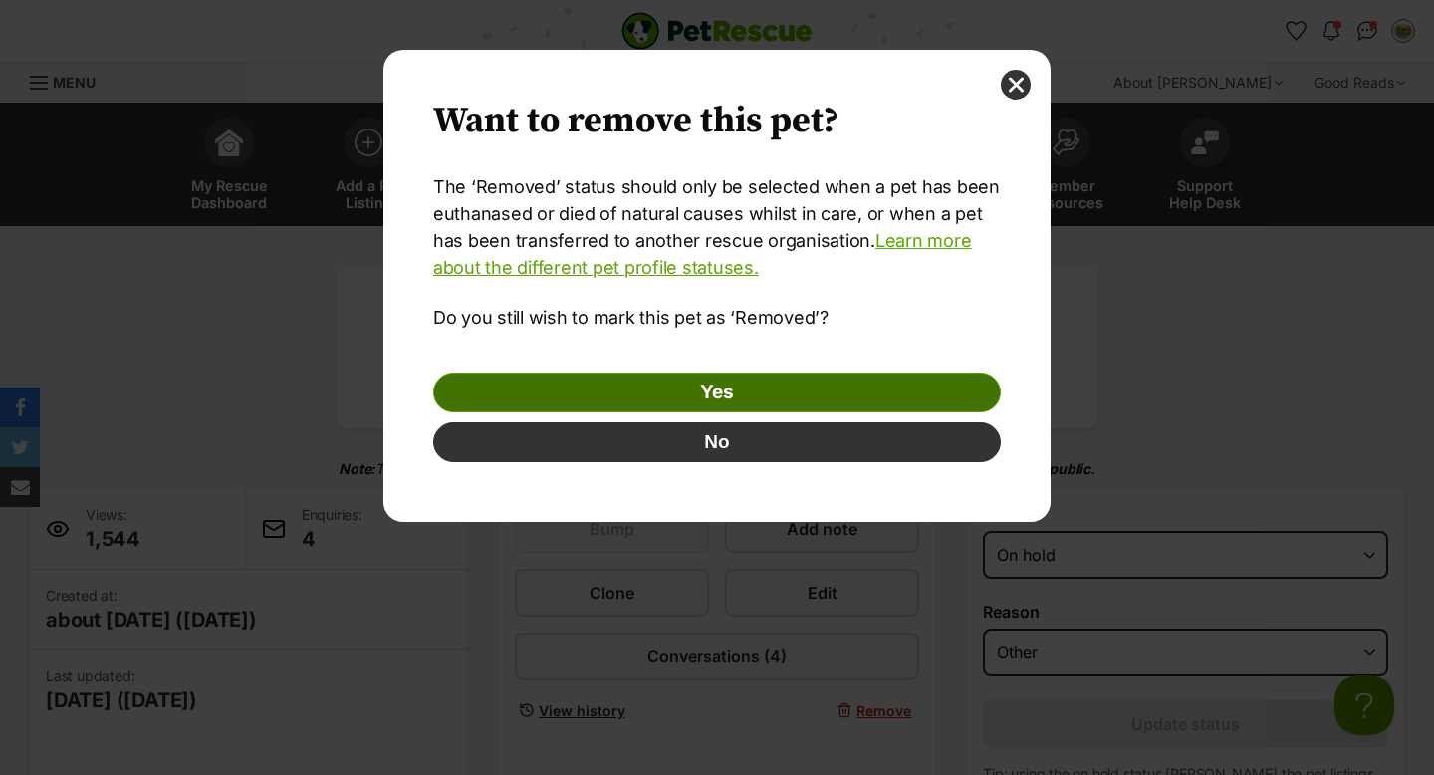
click at [812, 392] on link "Yes" at bounding box center [717, 393] width 568 height 40
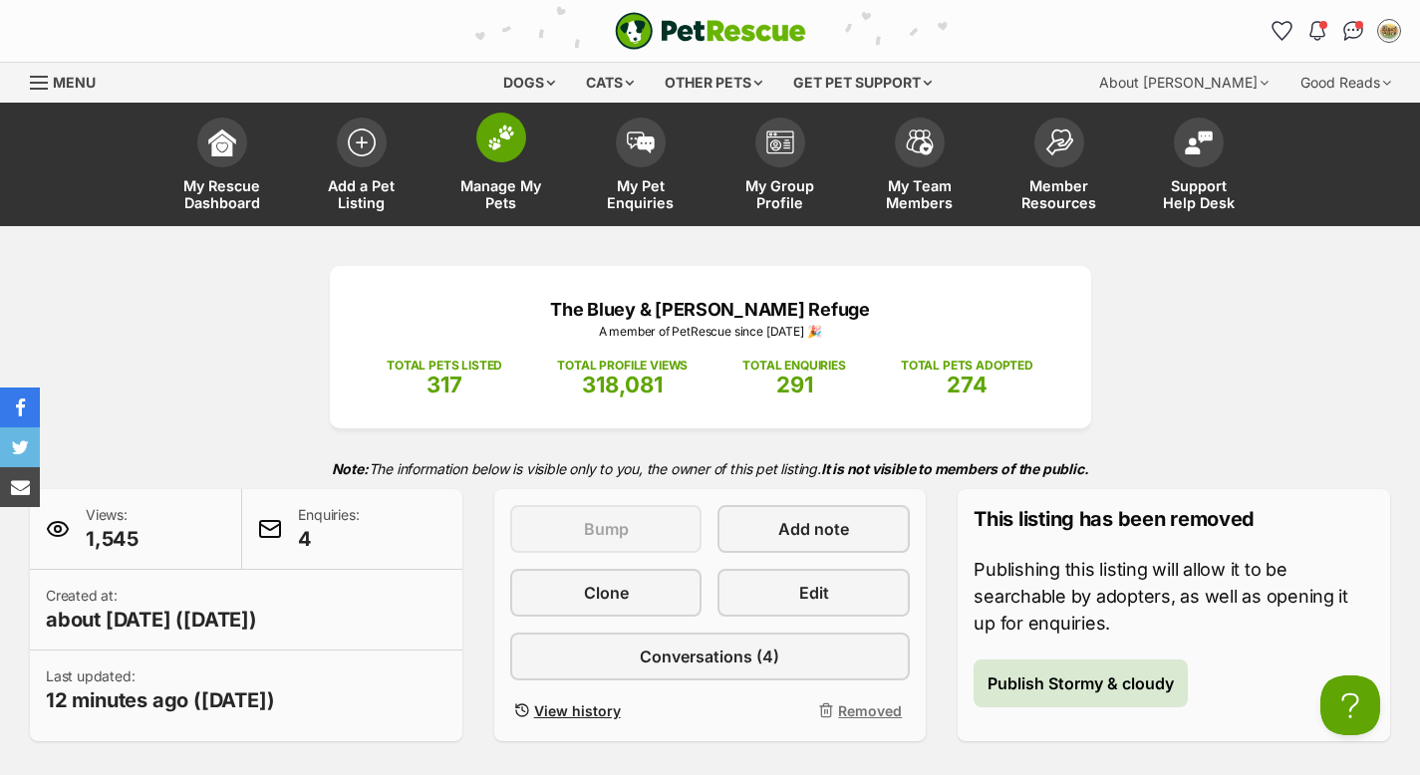
click at [508, 155] on span at bounding box center [501, 138] width 50 height 50
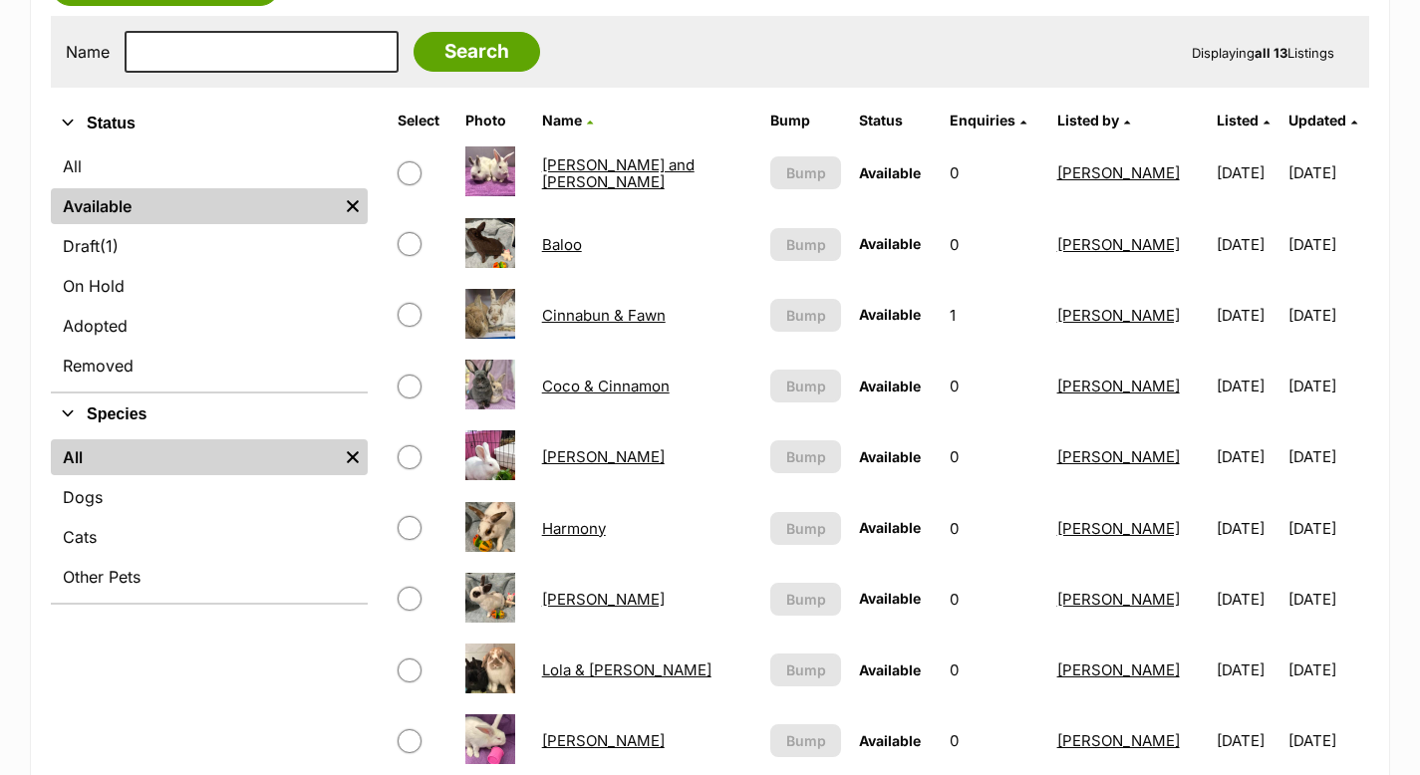
scroll to position [570, 0]
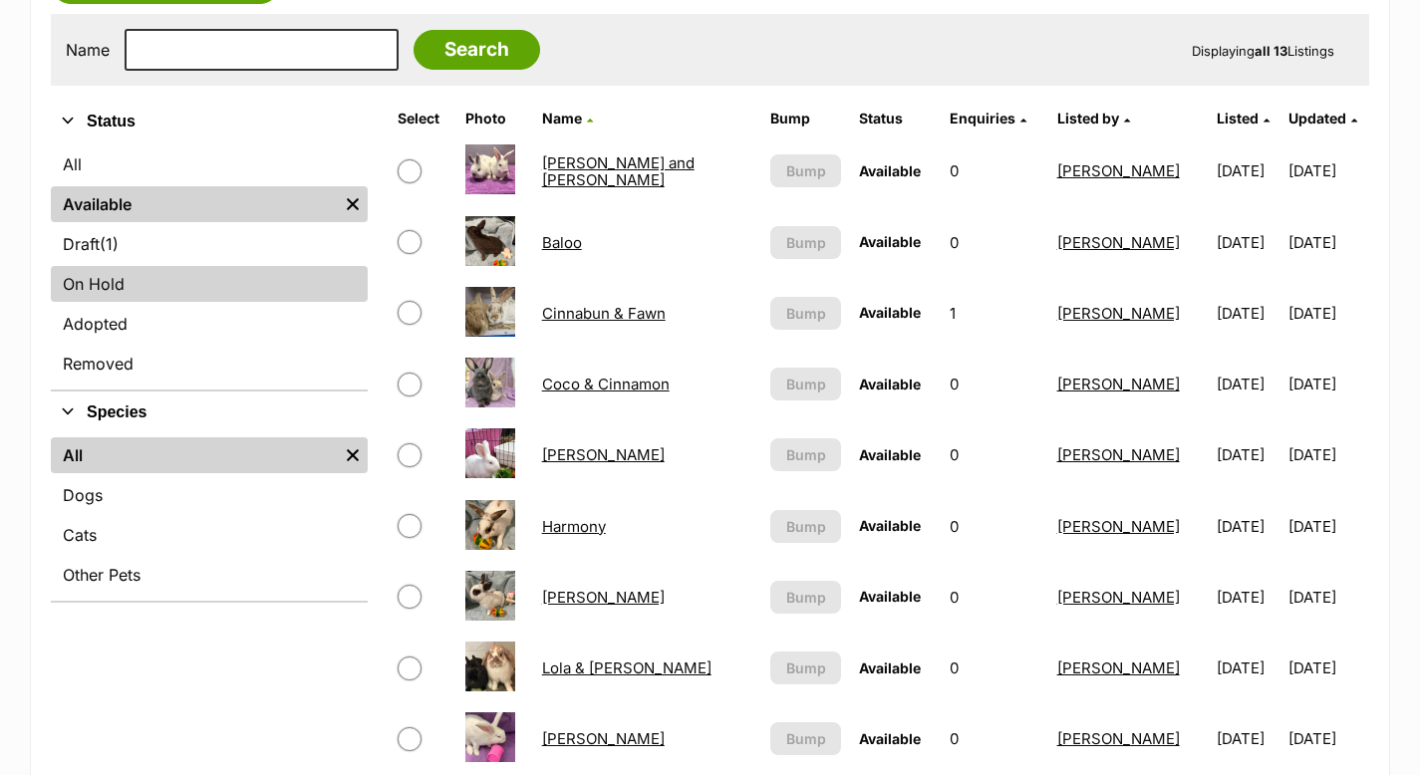
click at [262, 279] on link "On Hold" at bounding box center [209, 284] width 317 height 36
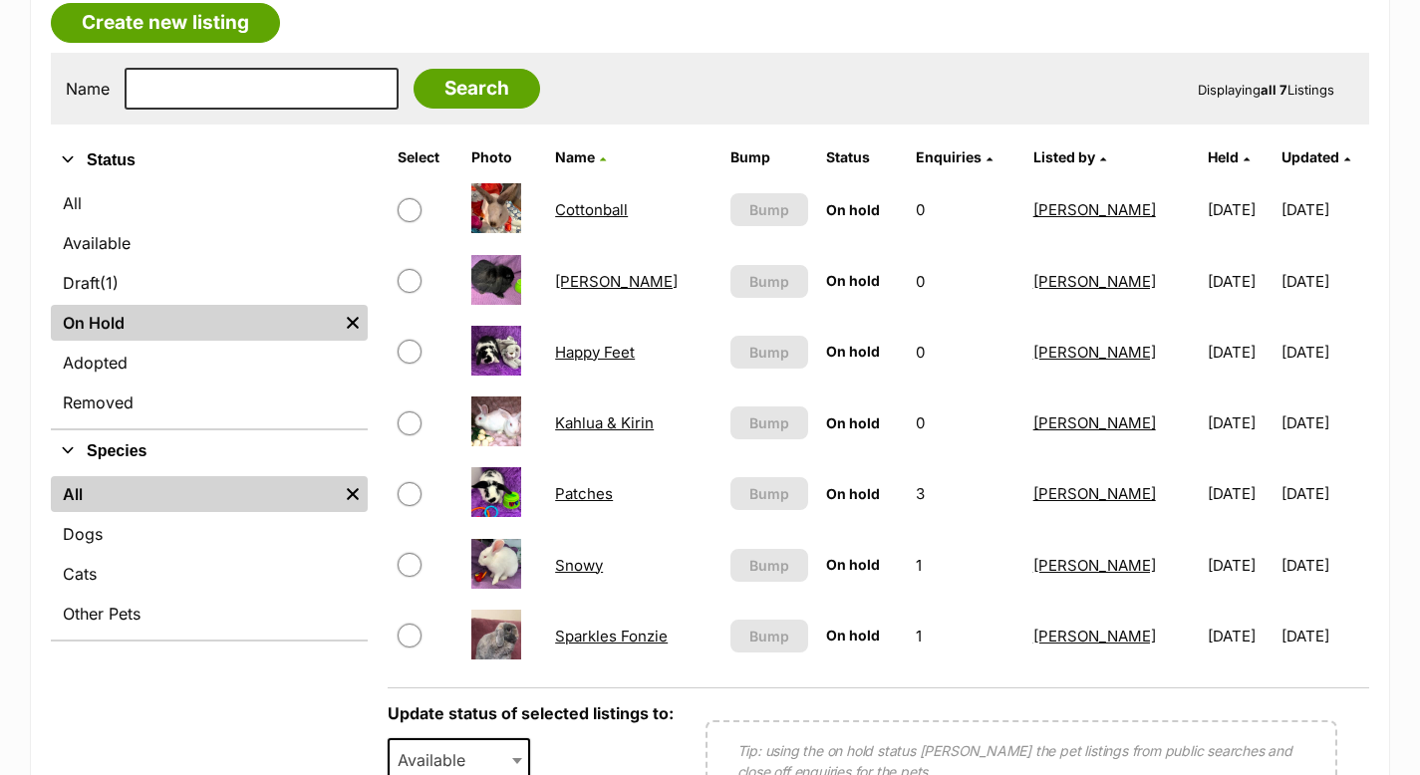
scroll to position [533, 0]
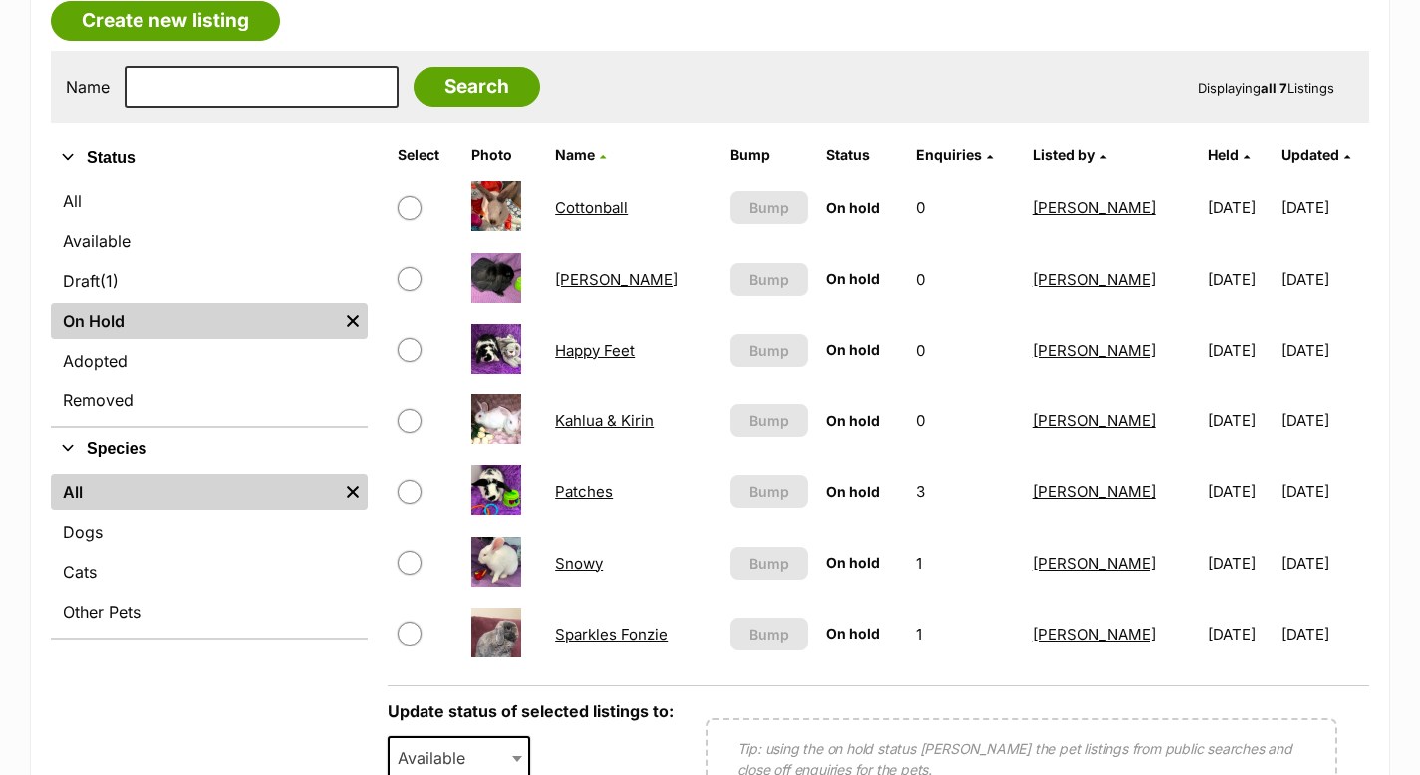
click at [605, 352] on link "Happy Feet" at bounding box center [595, 350] width 80 height 19
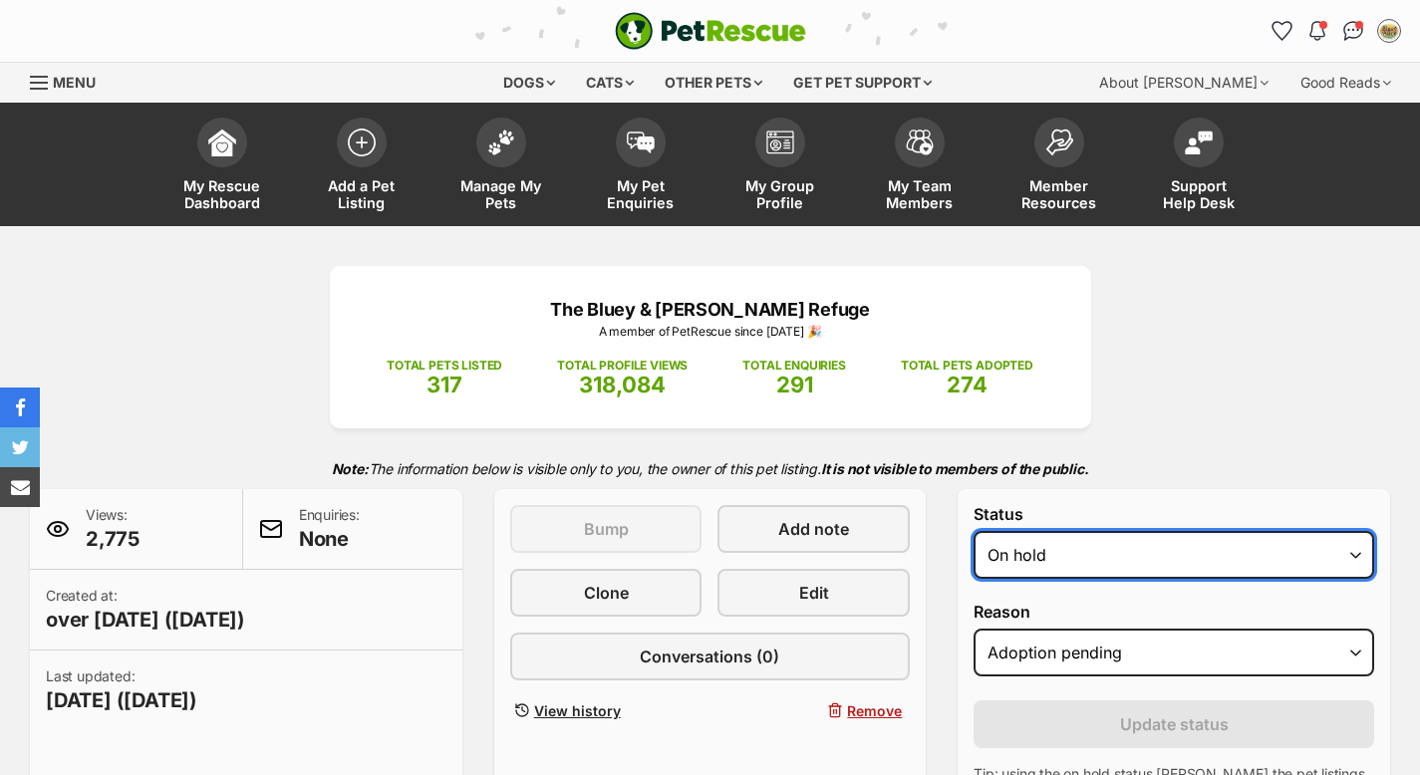
click at [1004, 562] on select "Draft Available On hold Adopted" at bounding box center [1173, 555] width 400 height 48
select select "rehomed"
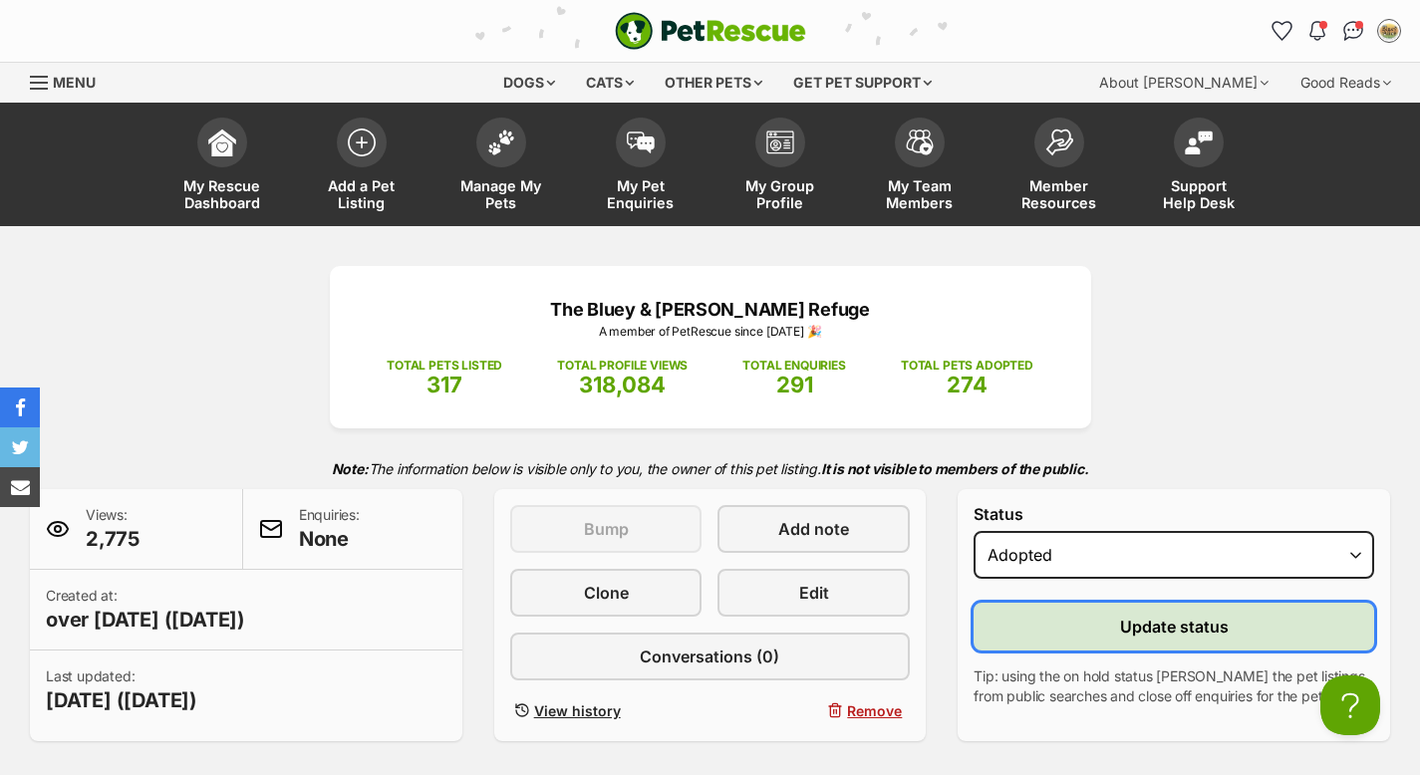
drag, startPoint x: 1063, startPoint y: 631, endPoint x: 1018, endPoint y: 603, distance: 52.8
click at [1063, 630] on button "Update status" at bounding box center [1173, 627] width 400 height 48
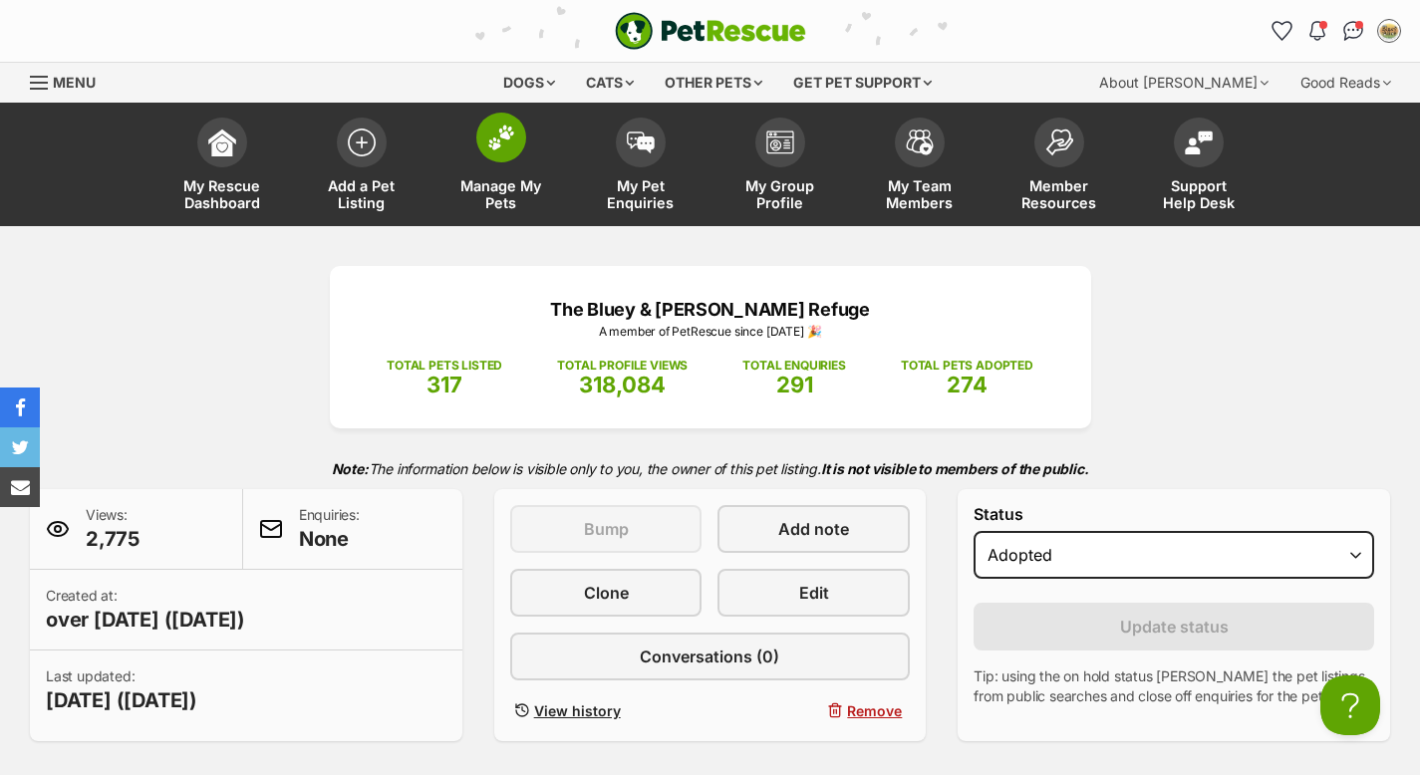
click at [499, 139] on img at bounding box center [501, 138] width 28 height 26
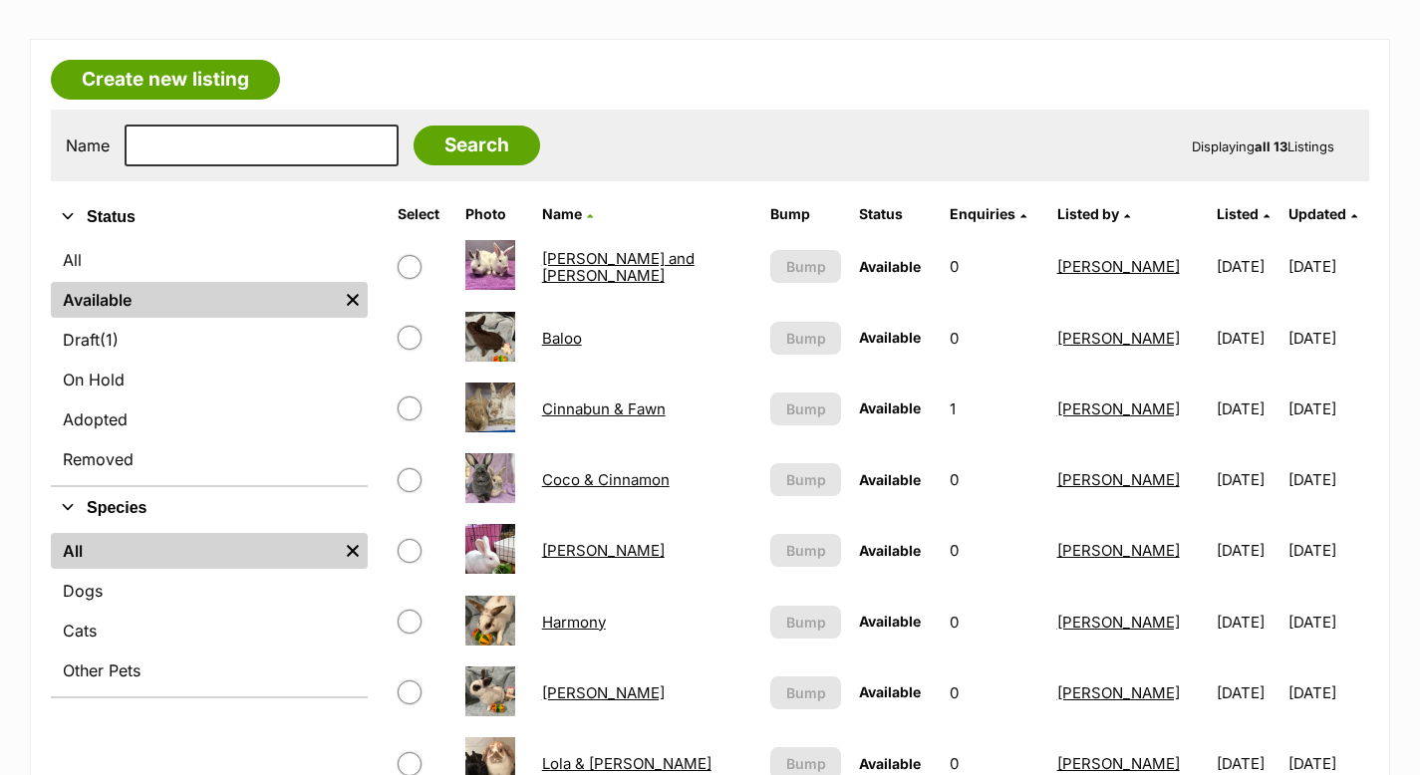
scroll to position [536, 0]
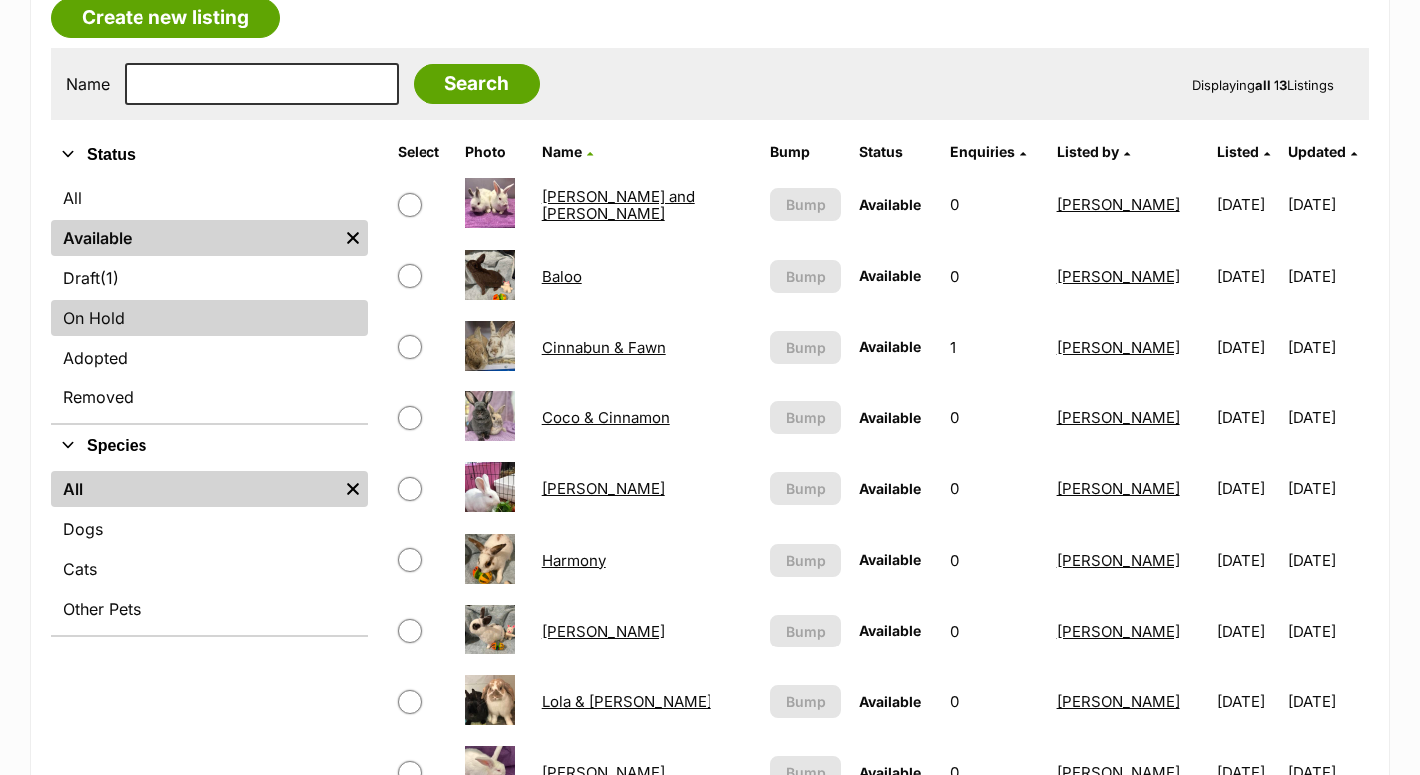
click at [242, 327] on link "On Hold" at bounding box center [209, 318] width 317 height 36
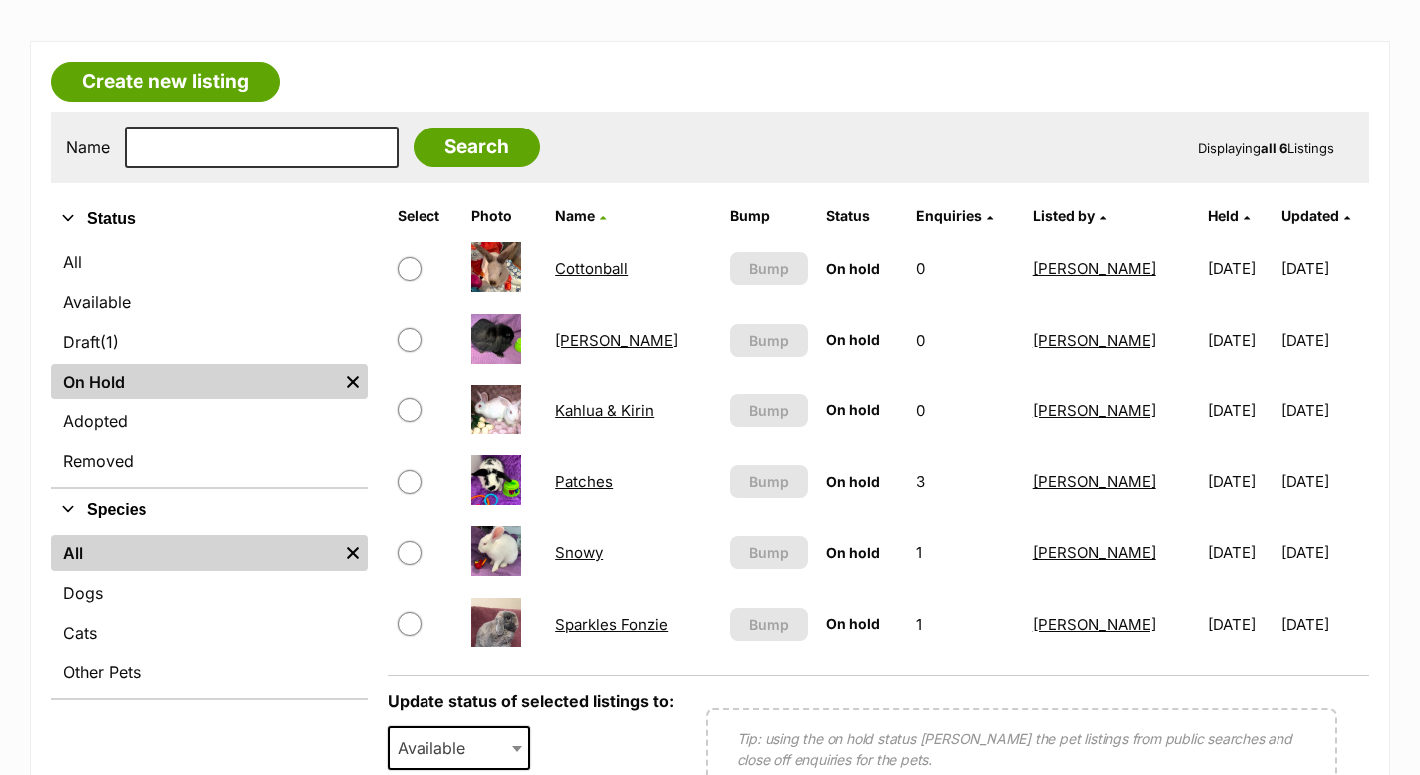
scroll to position [592, 0]
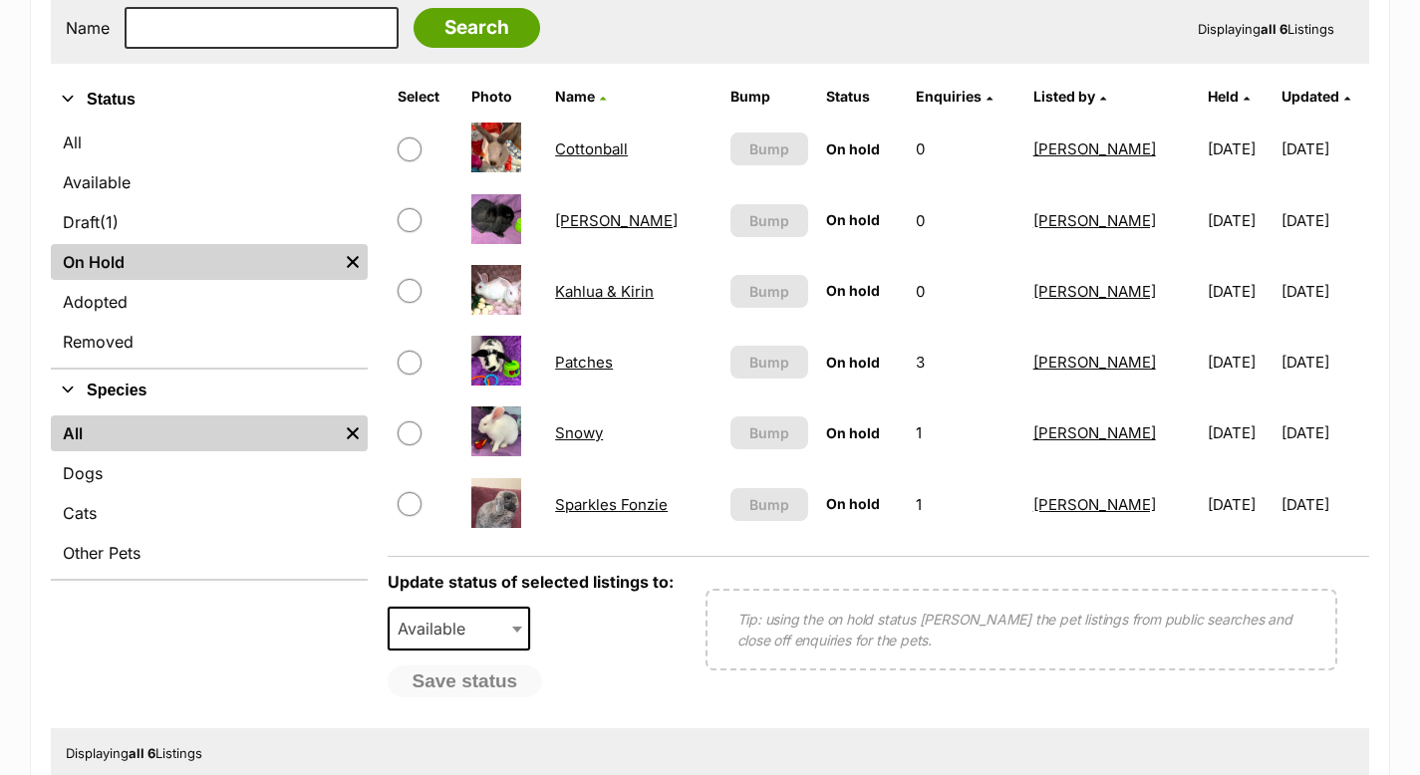
click at [616, 150] on link "Cottonball" at bounding box center [591, 148] width 73 height 19
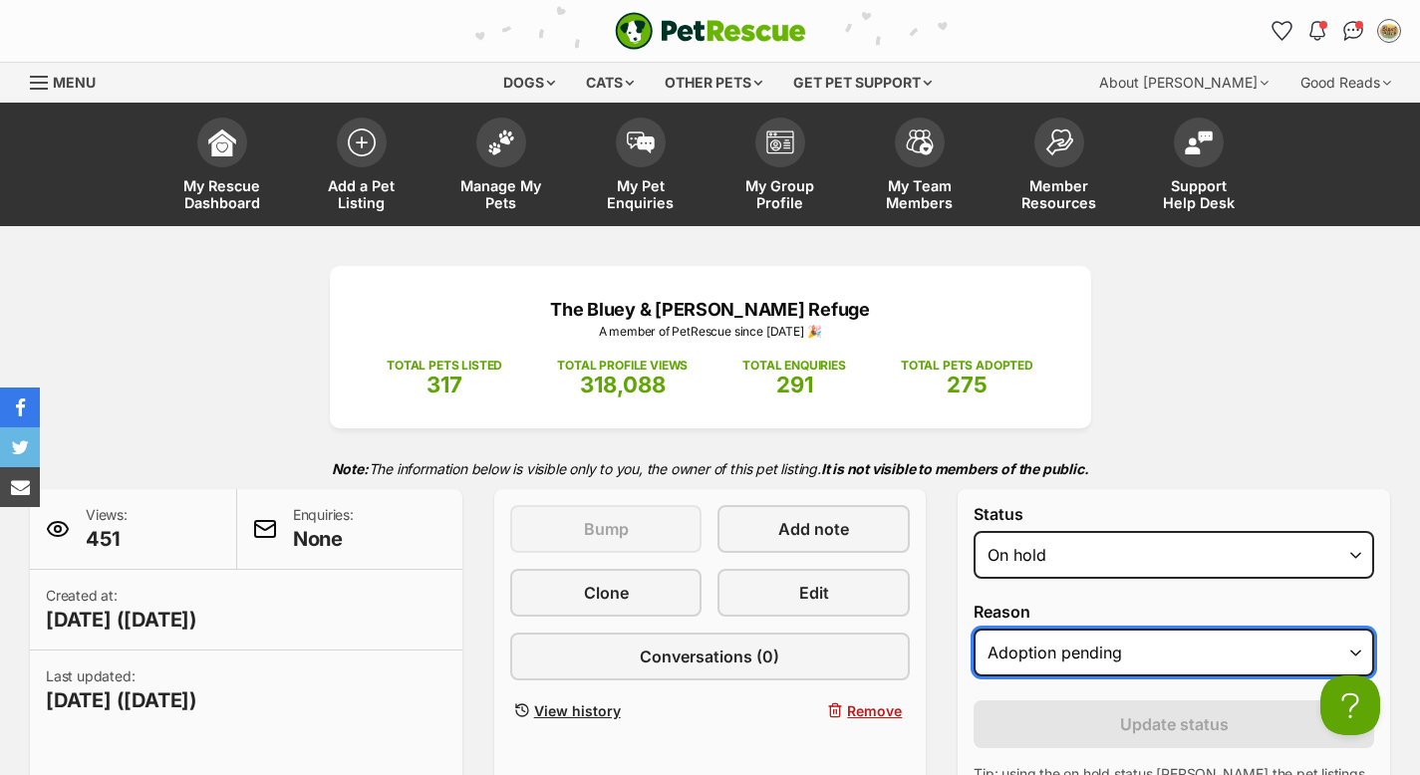
click at [1164, 651] on select "Please select a reason Medical reasons Reviewing applications Adoption pending …" at bounding box center [1173, 653] width 400 height 48
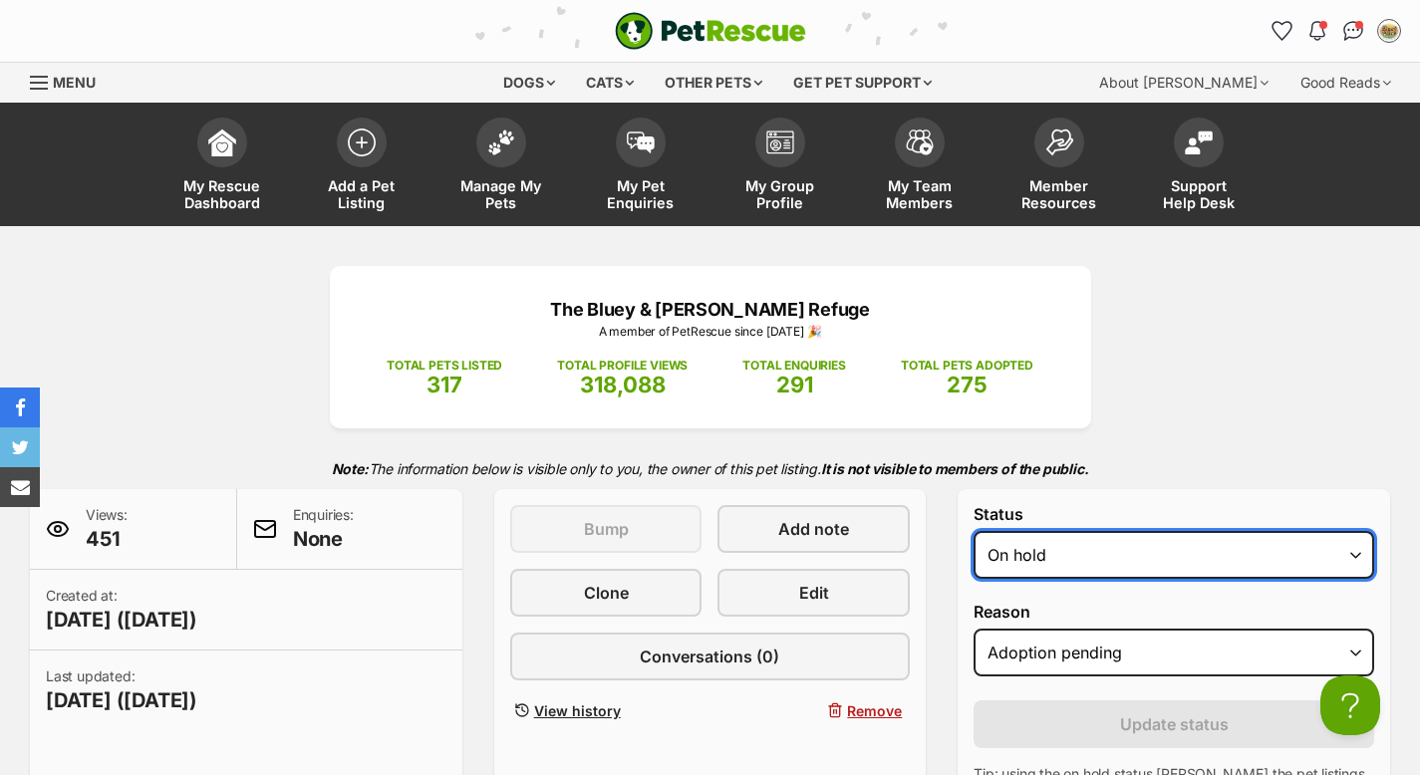
click at [1054, 552] on select "Draft Available On hold Adopted" at bounding box center [1173, 555] width 400 height 48
select select "rehomed"
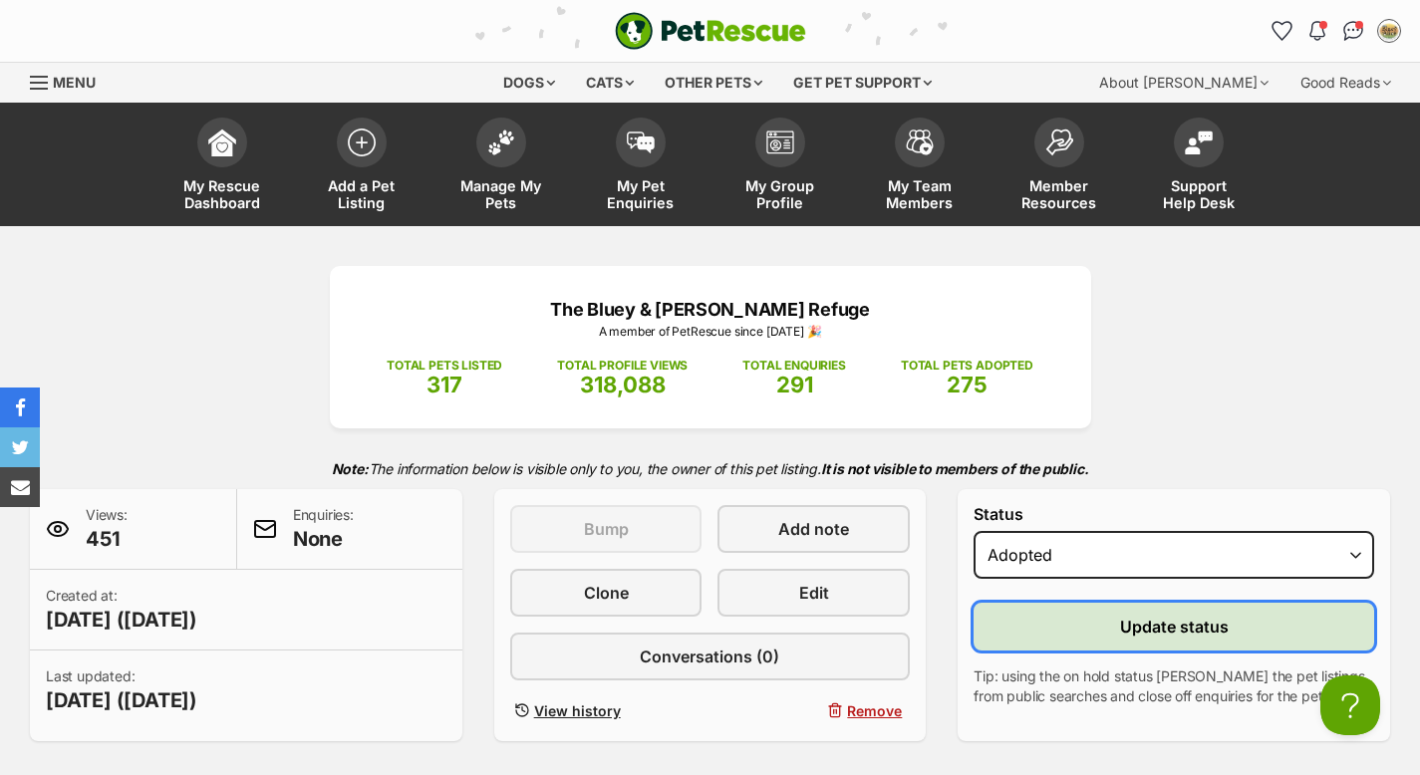
click at [1128, 629] on span "Update status" at bounding box center [1174, 627] width 109 height 24
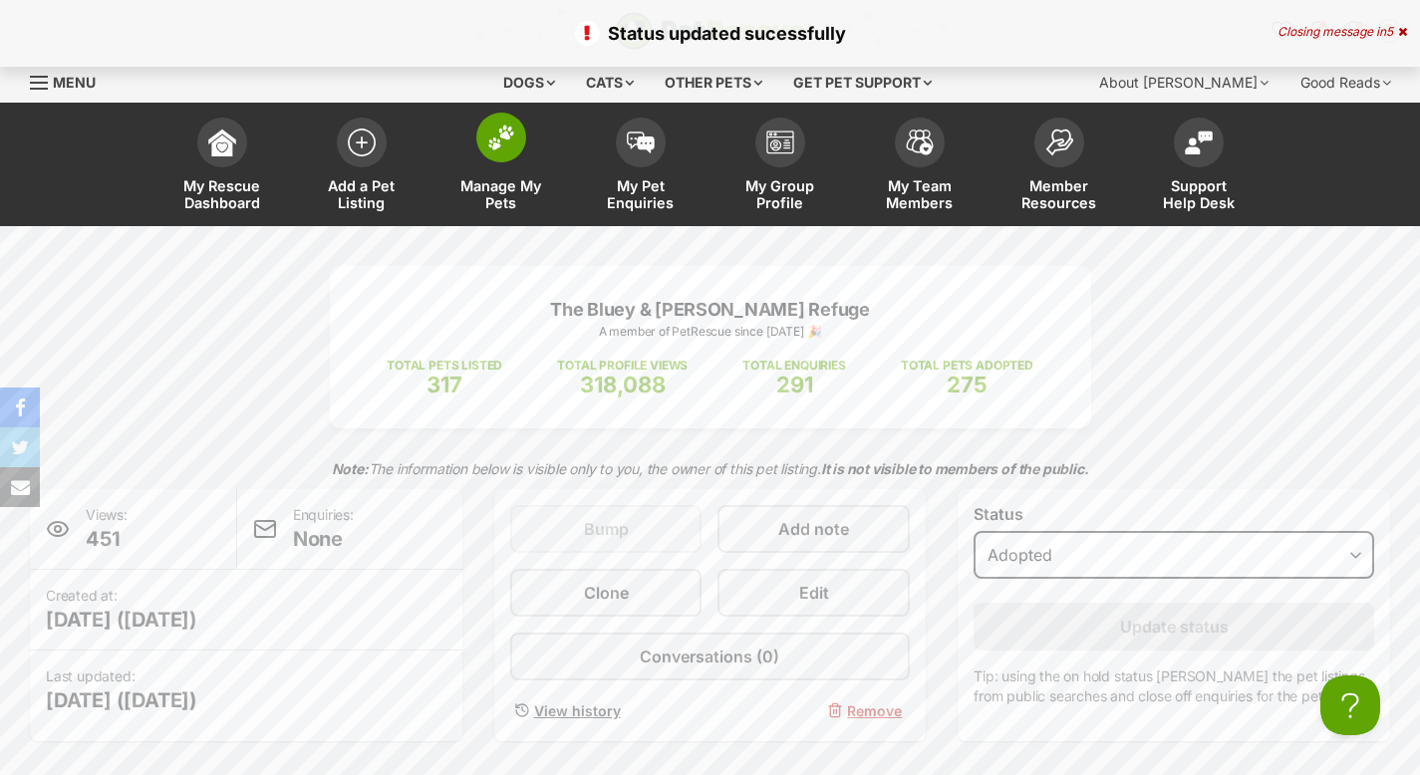
click at [504, 148] on img at bounding box center [501, 138] width 28 height 26
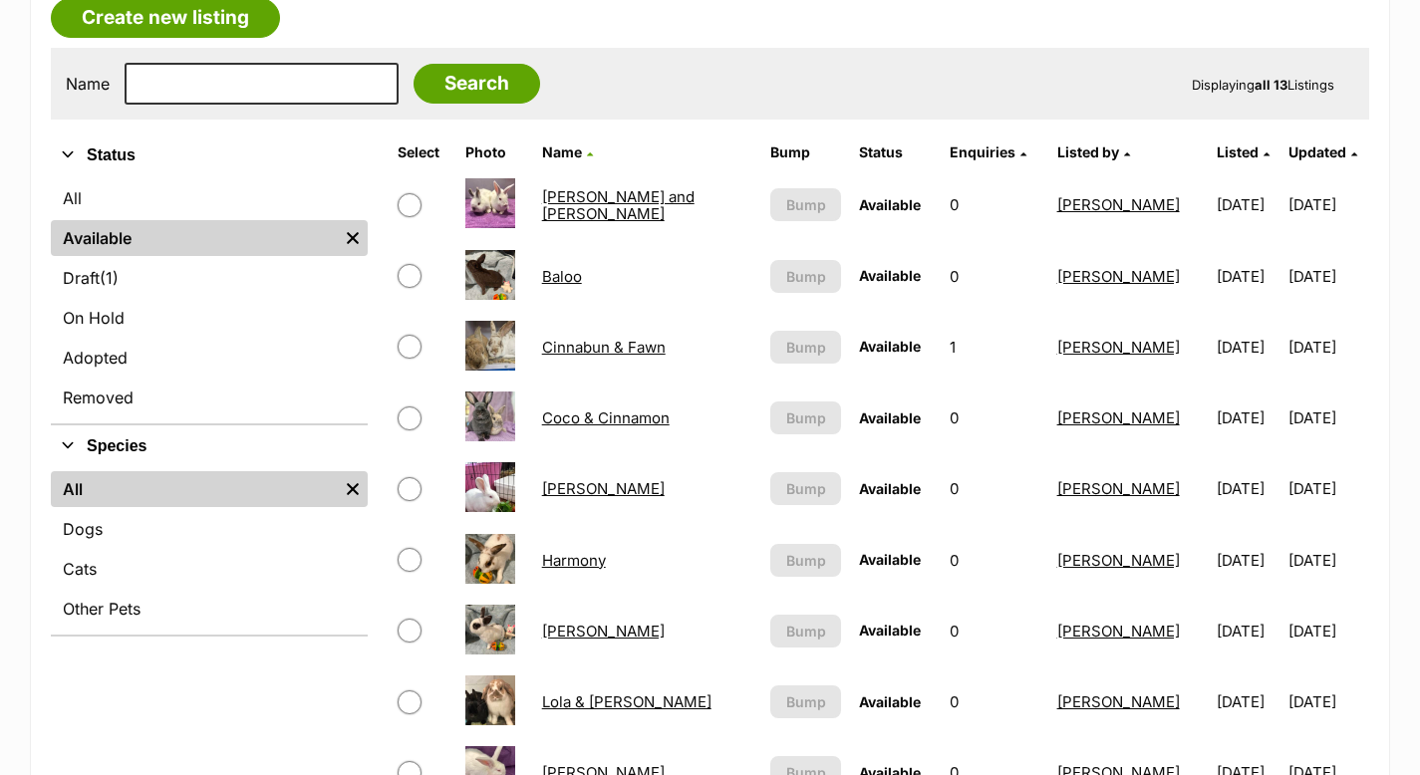
scroll to position [538, 0]
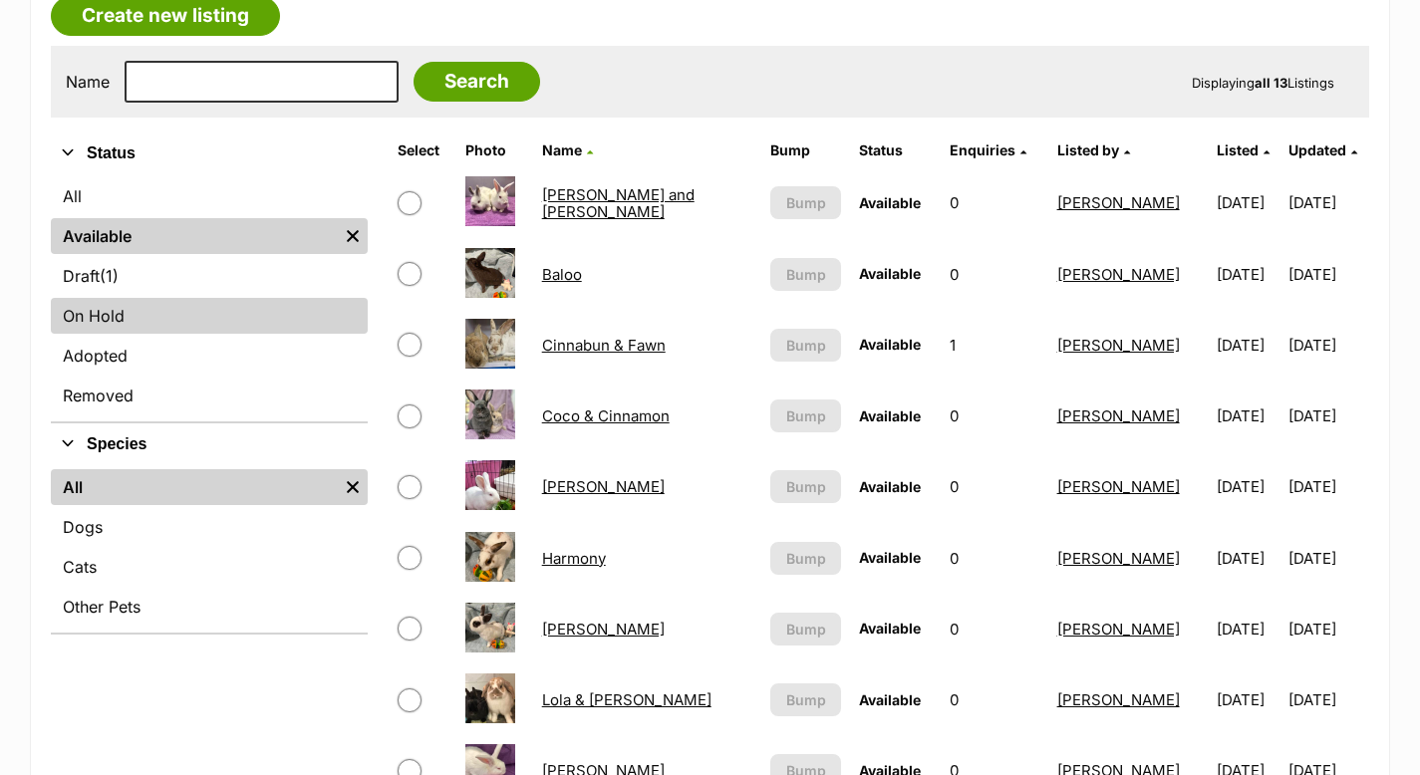
click at [169, 302] on link "On Hold" at bounding box center [209, 316] width 317 height 36
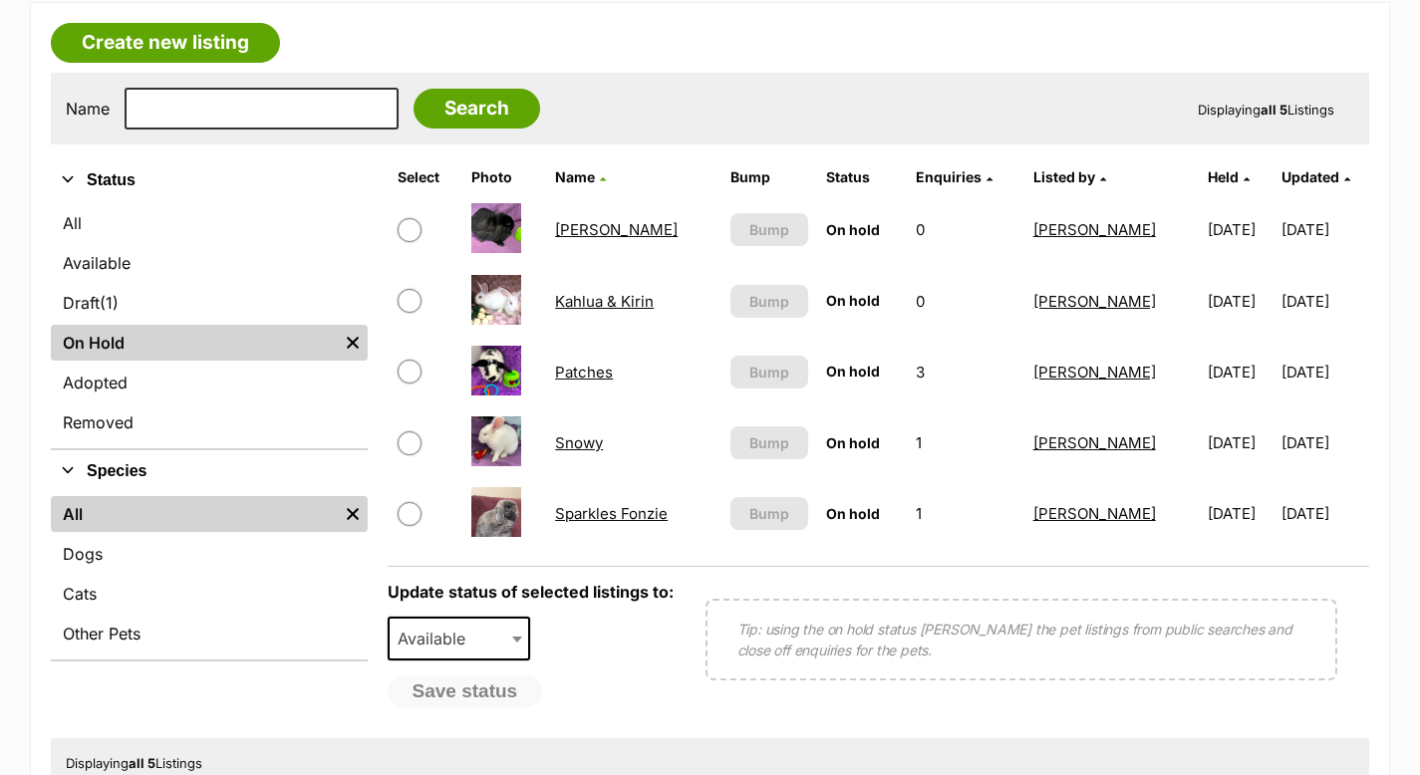
scroll to position [512, 0]
click at [565, 302] on link "Kahlua & Kirin" at bounding box center [604, 300] width 99 height 19
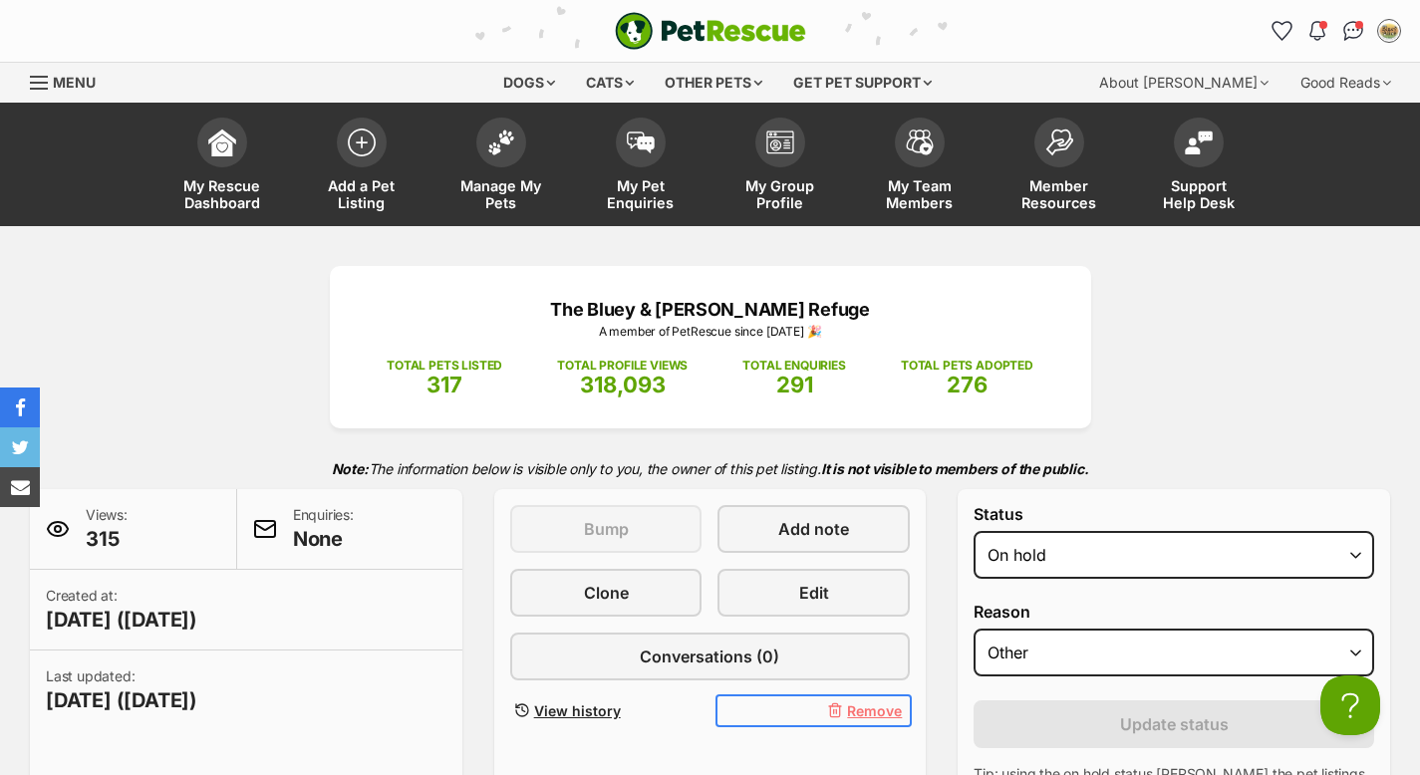
click at [870, 714] on span "Remove" at bounding box center [874, 710] width 55 height 21
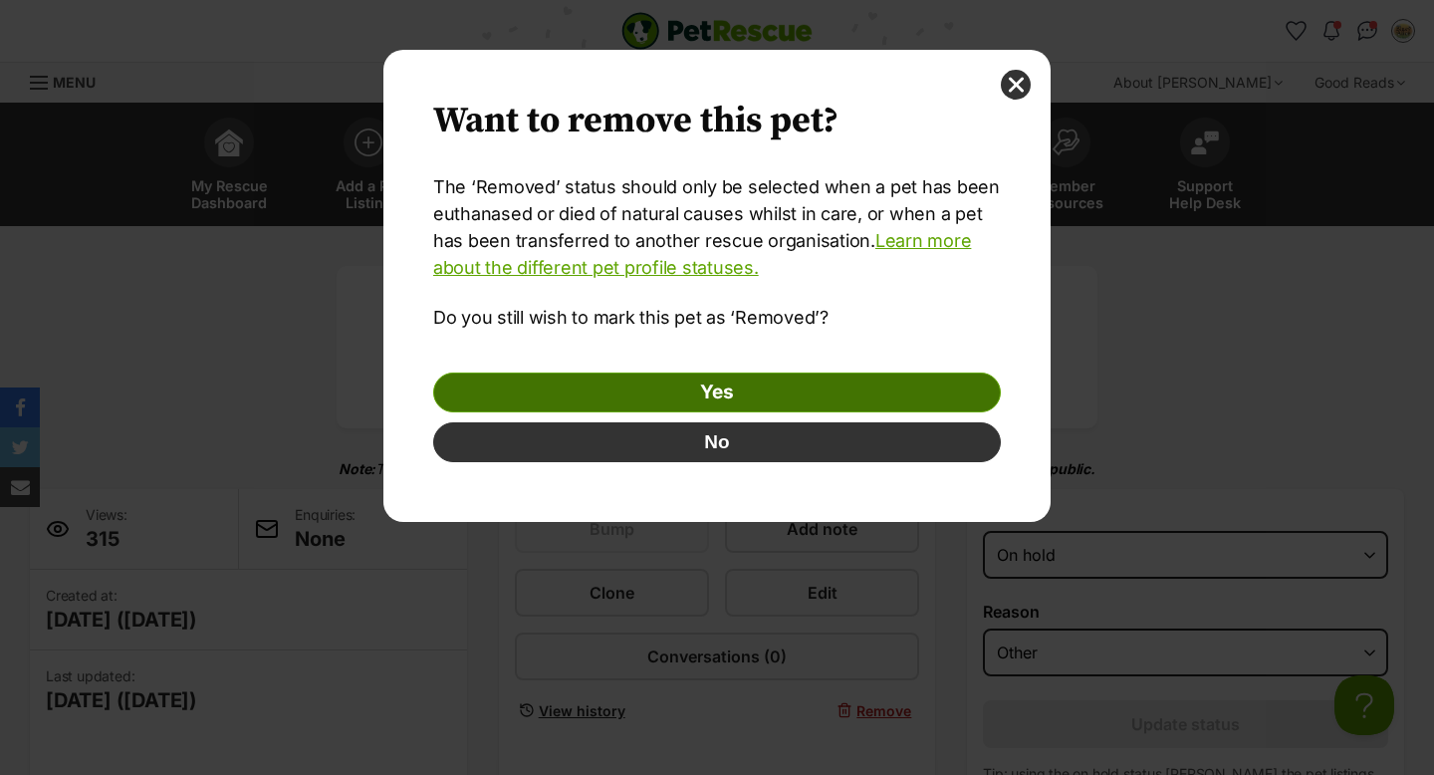
click at [757, 393] on link "Yes" at bounding box center [717, 393] width 568 height 40
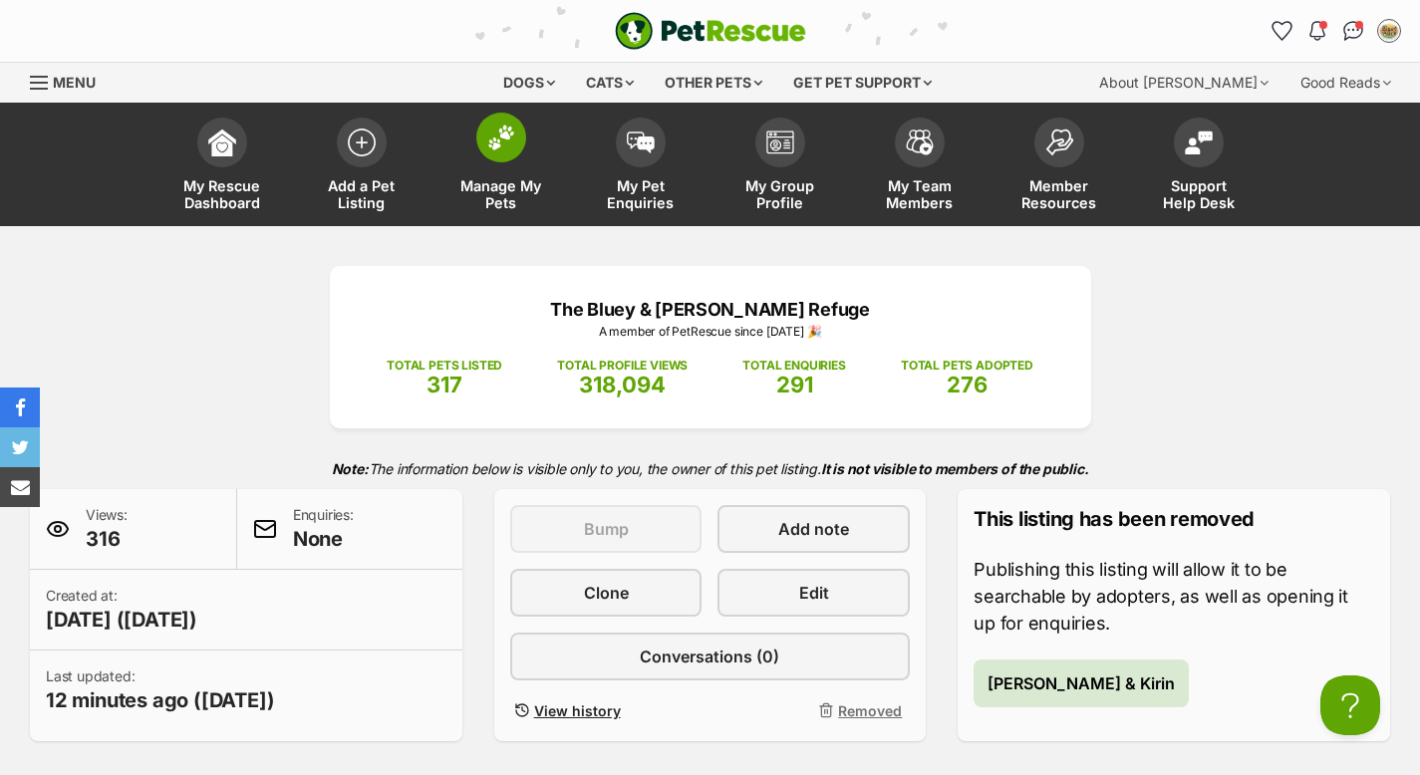
click at [493, 128] on img at bounding box center [501, 138] width 28 height 26
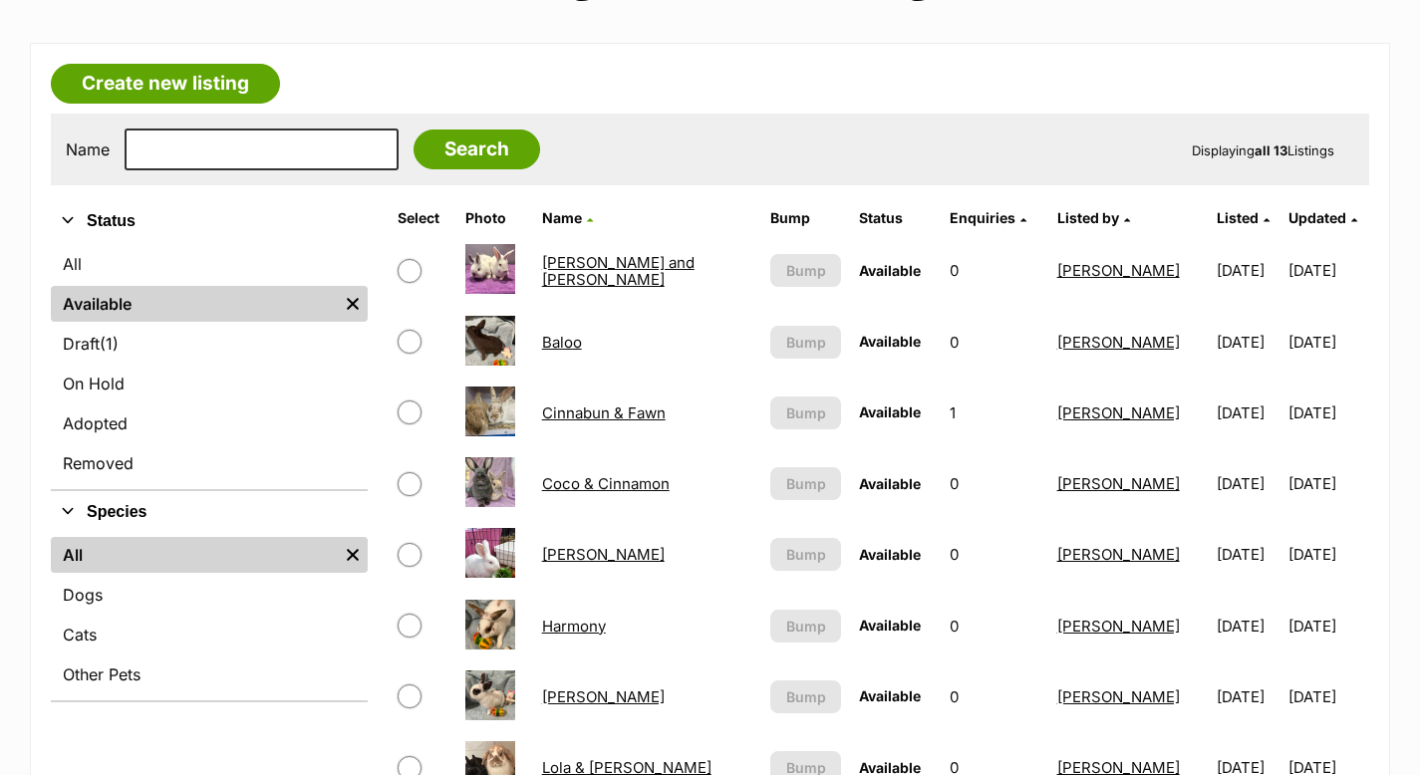
scroll to position [478, 0]
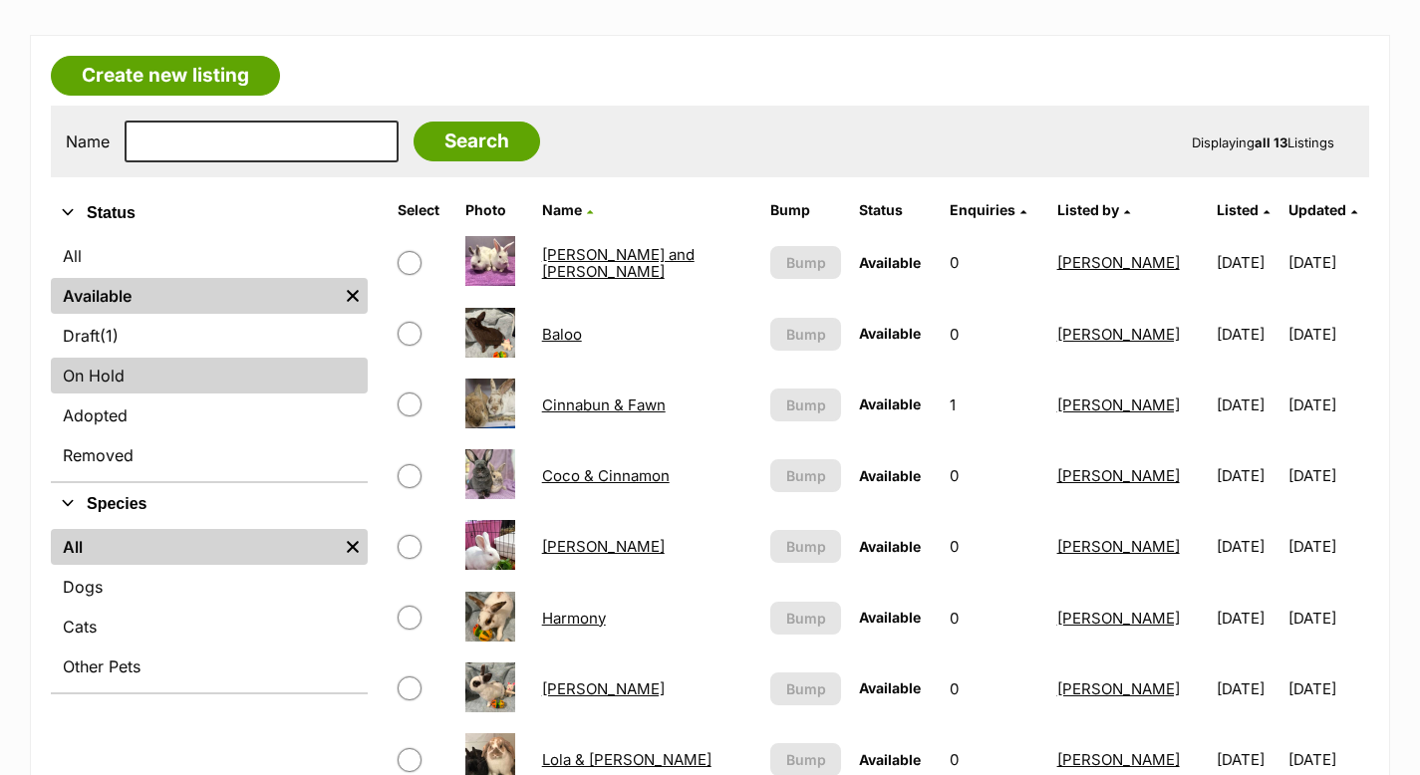
click at [221, 369] on link "On Hold" at bounding box center [209, 376] width 317 height 36
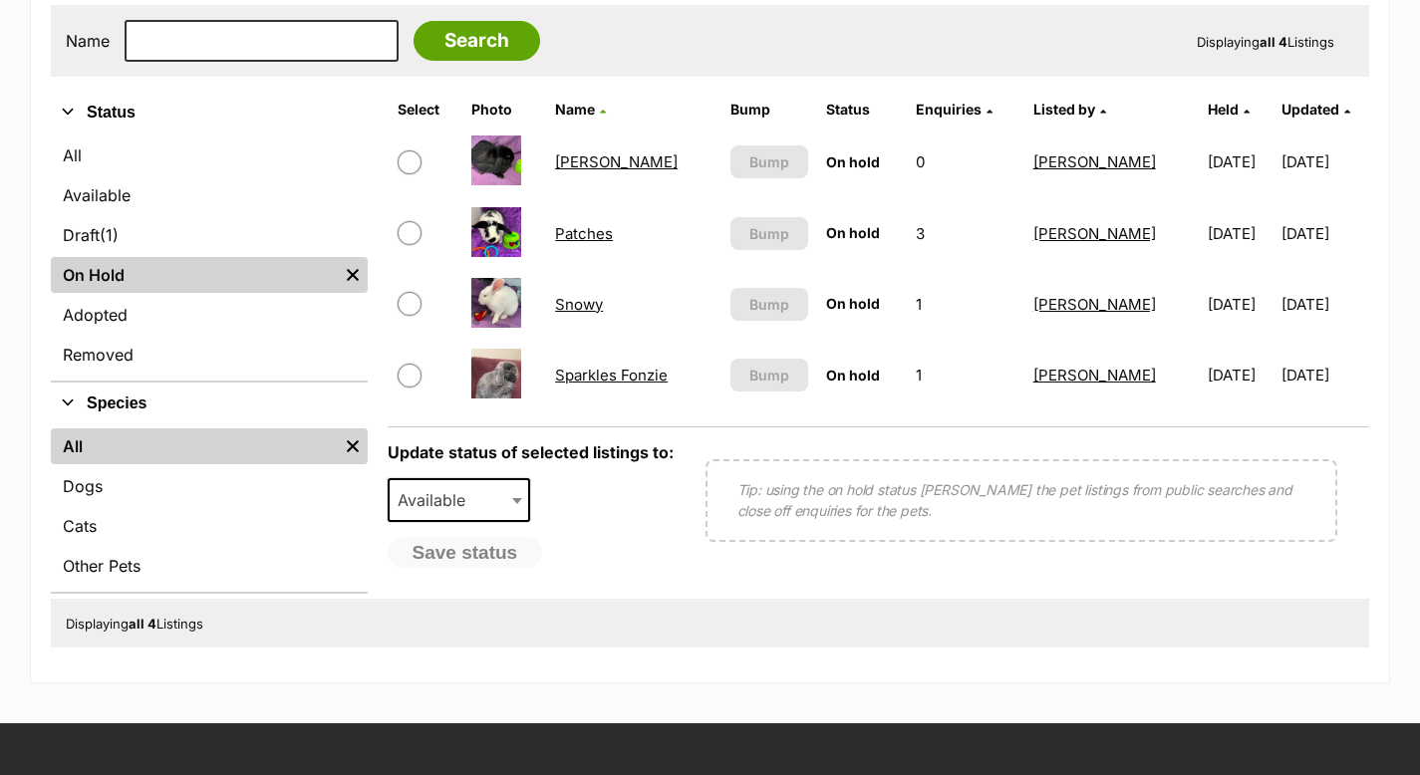
scroll to position [576, 0]
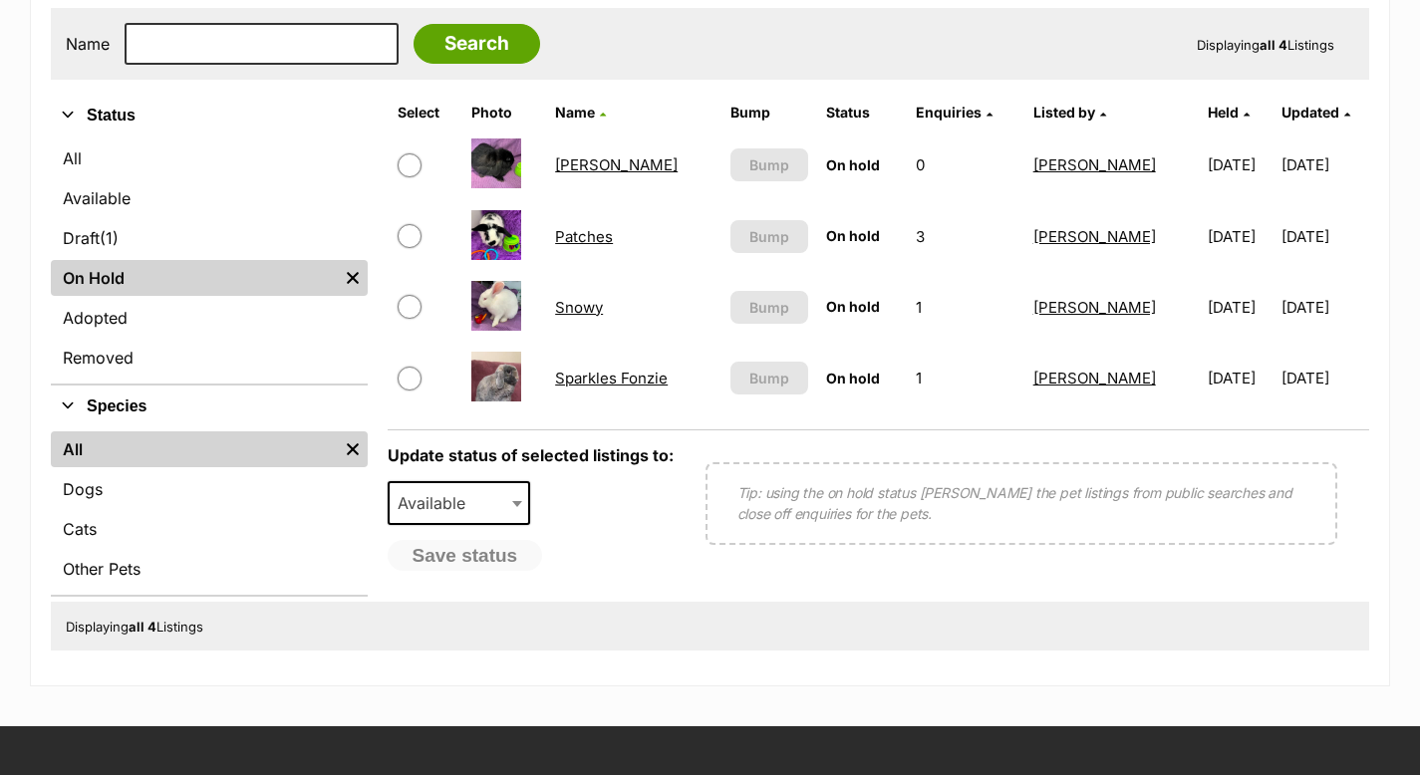
click at [588, 234] on link "Patches" at bounding box center [584, 236] width 58 height 19
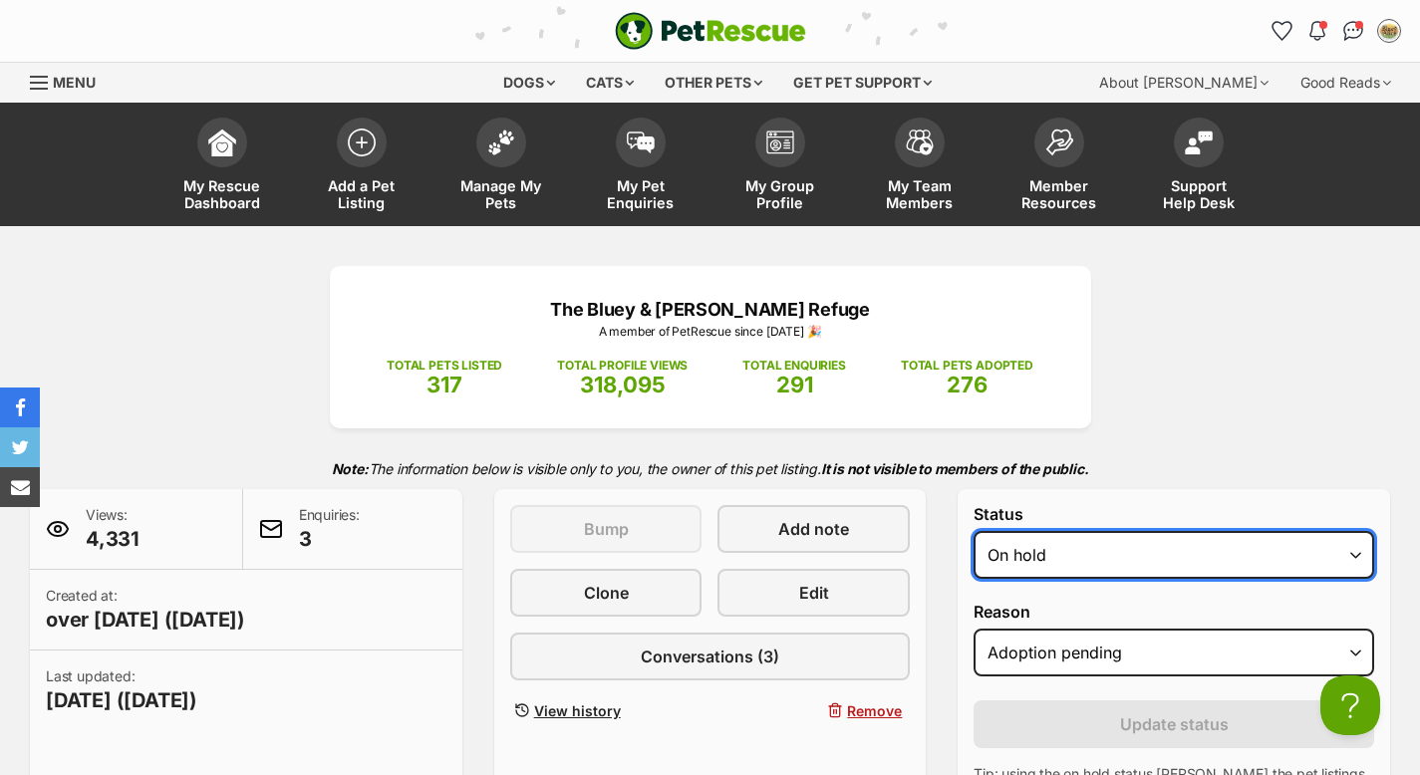
click at [1352, 560] on select "Draft - not available as listing has enquires Available On hold Adopted" at bounding box center [1173, 555] width 400 height 48
select select "rehomed"
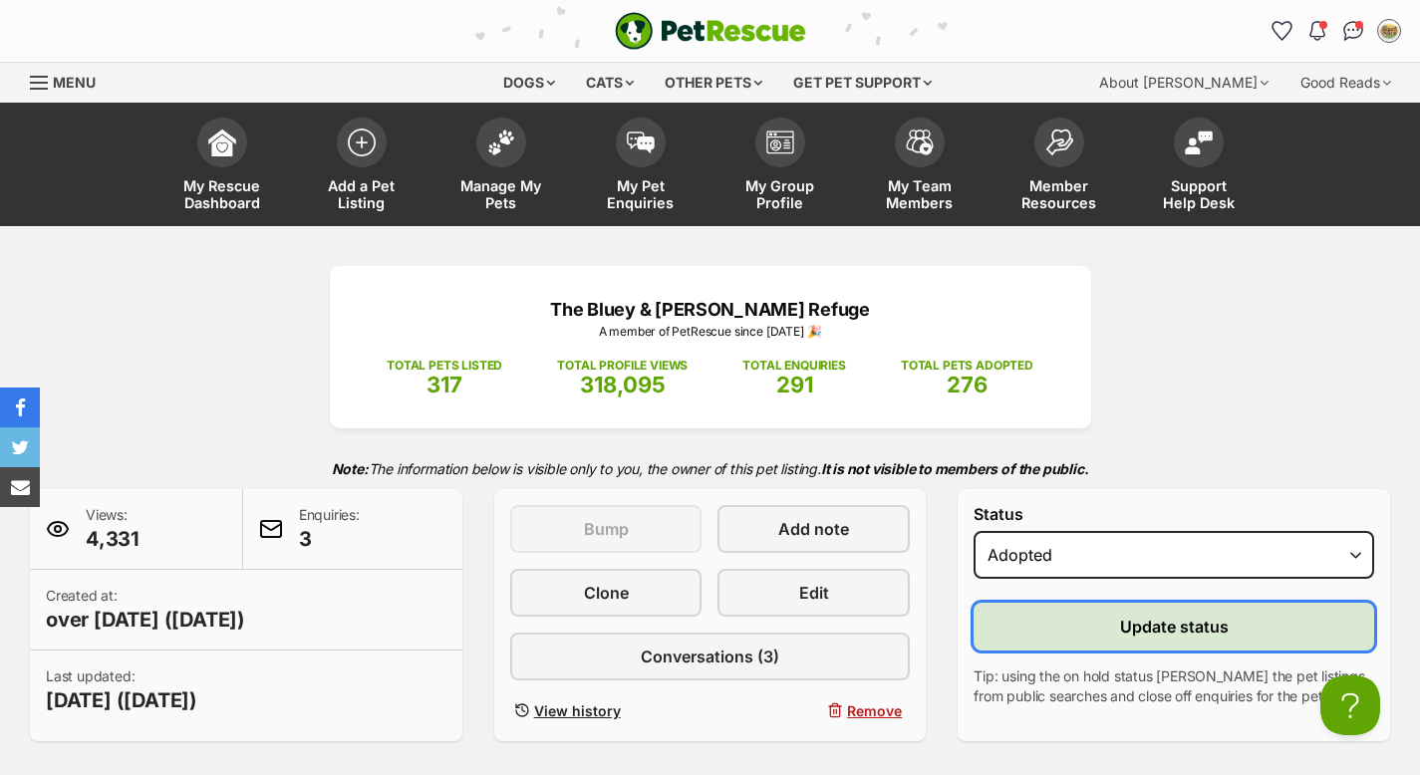
click at [1235, 630] on button "Update status" at bounding box center [1173, 627] width 400 height 48
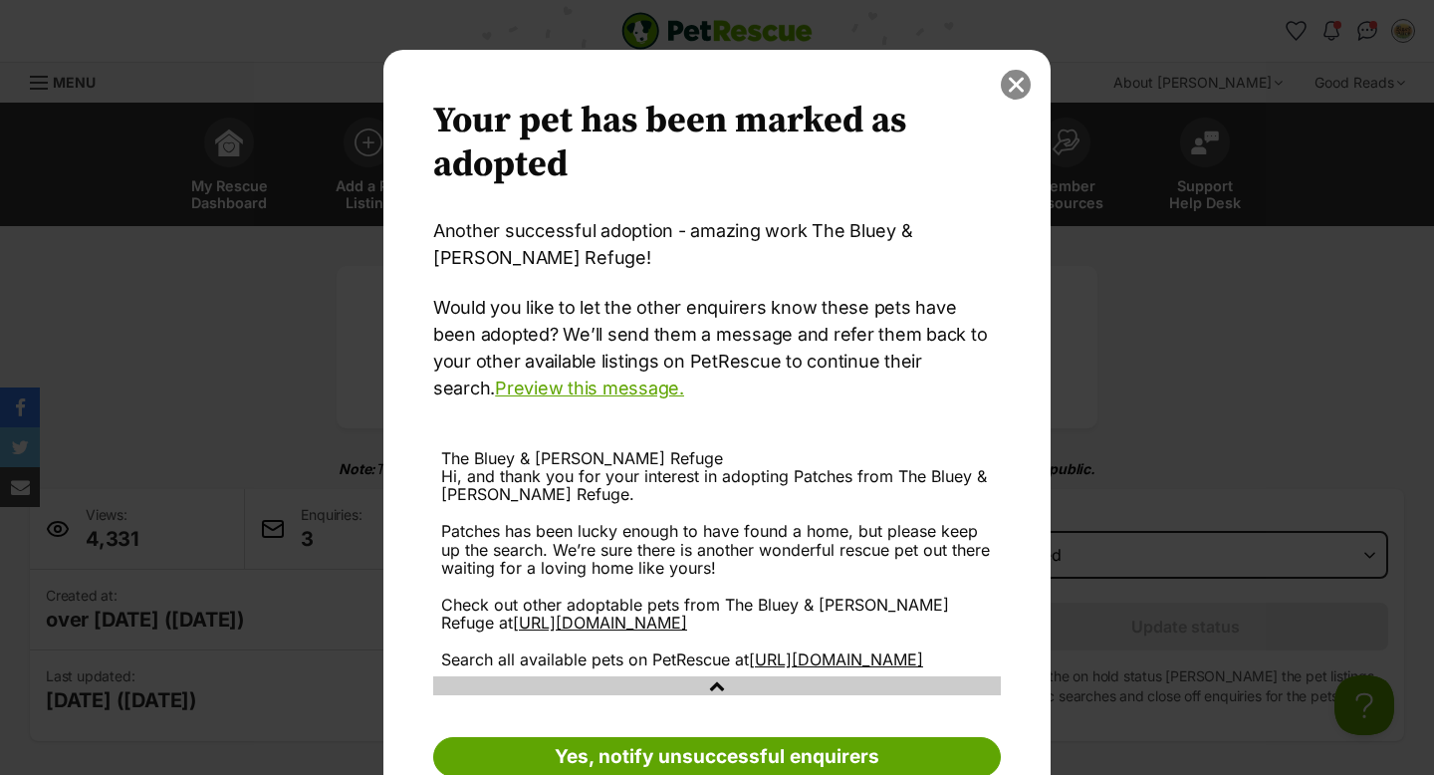
click at [1006, 82] on button "close" at bounding box center [1016, 85] width 30 height 30
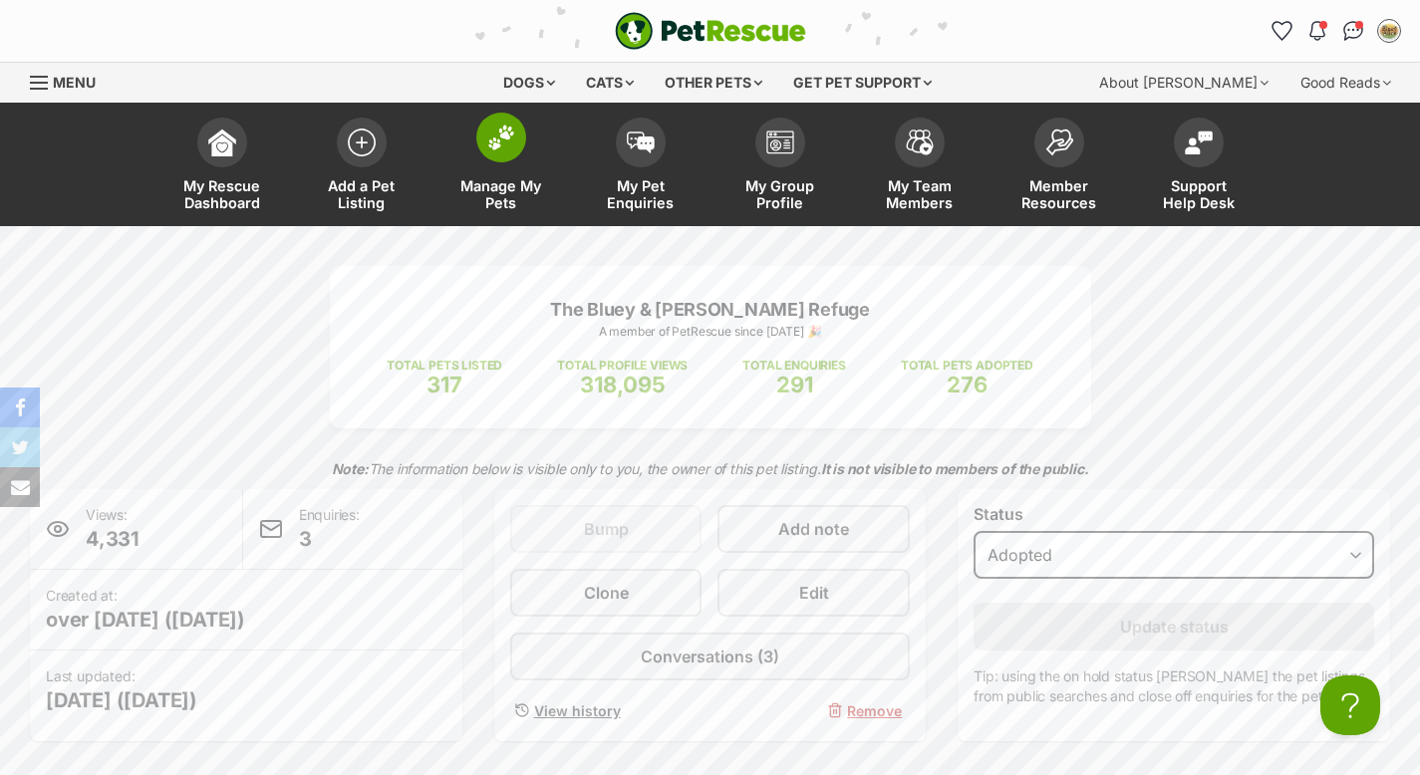
click at [503, 134] on img at bounding box center [501, 138] width 28 height 26
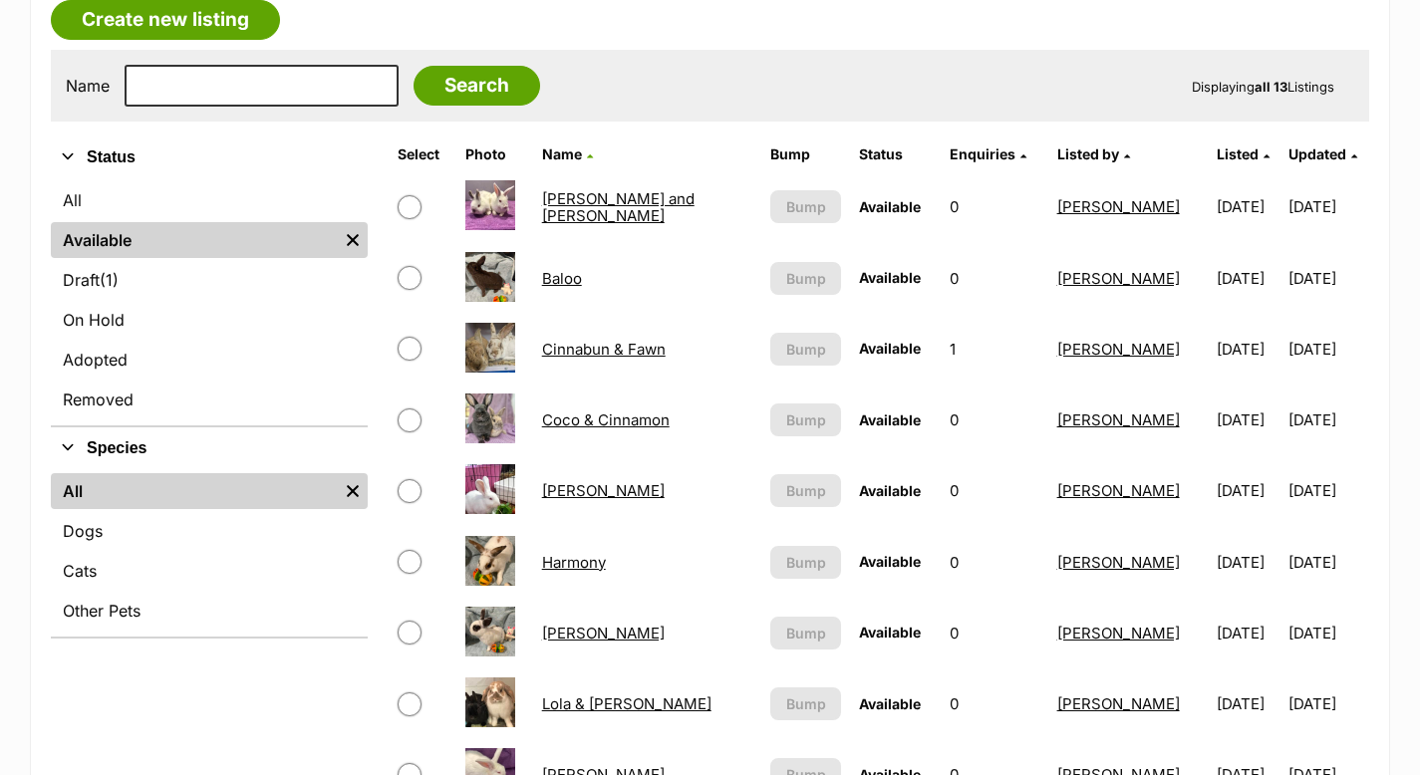
scroll to position [541, 0]
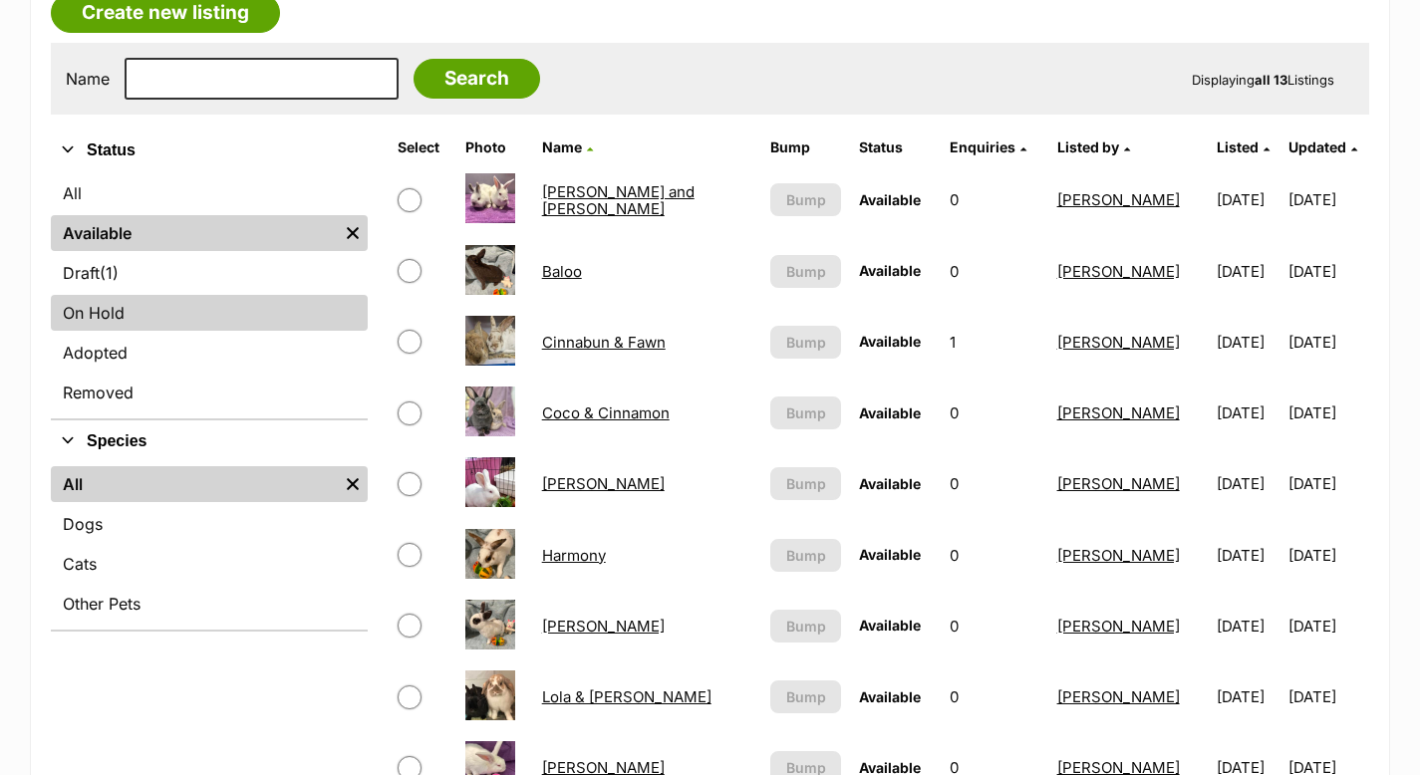
click at [75, 313] on link "On Hold" at bounding box center [209, 313] width 317 height 36
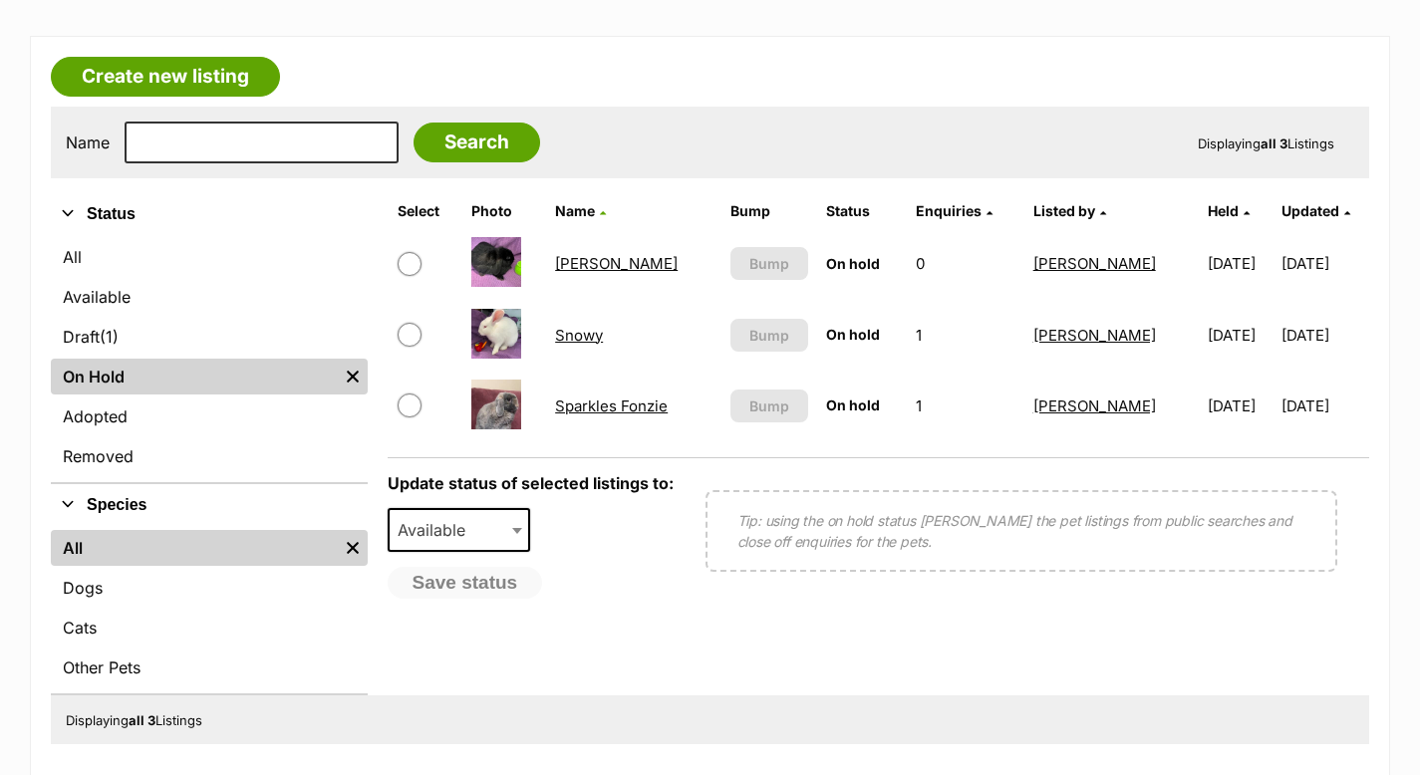
scroll to position [543, 0]
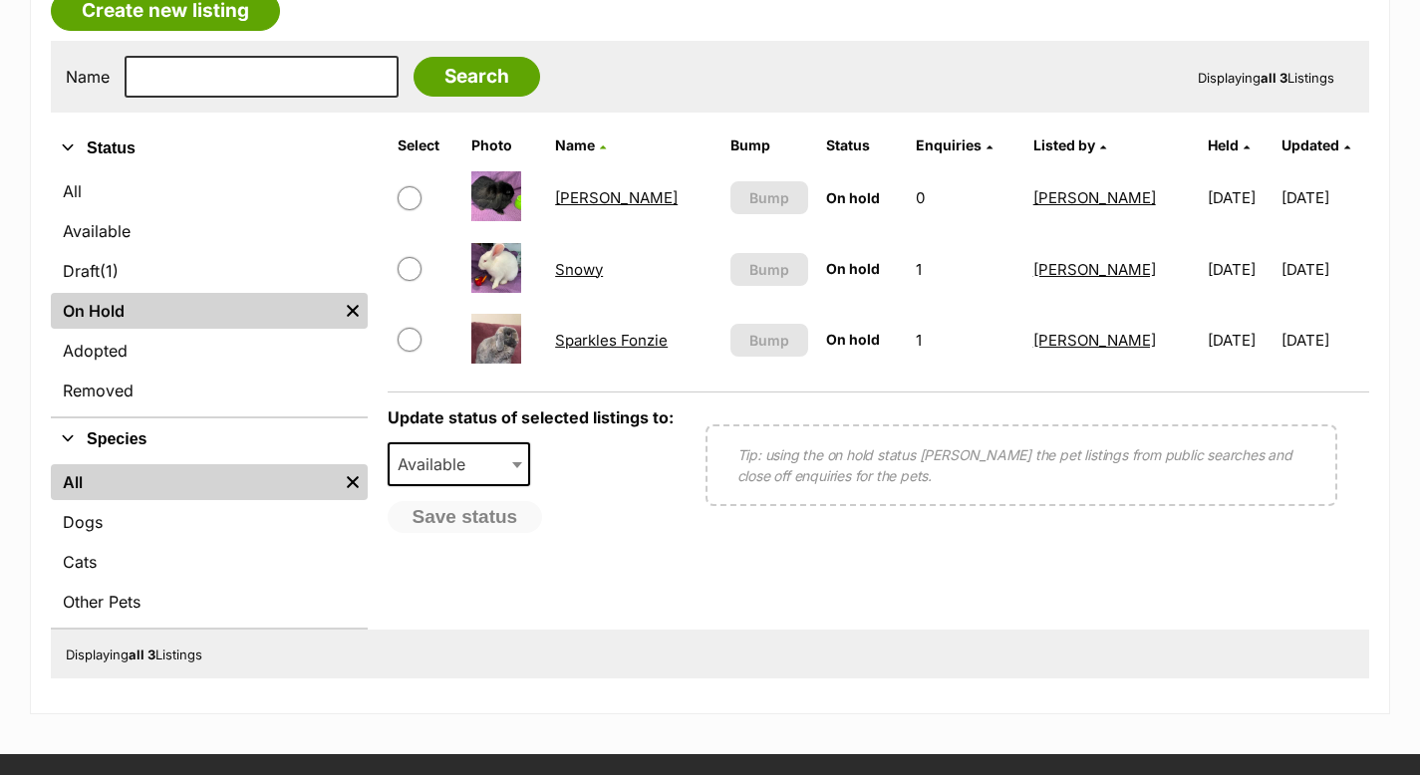
click at [518, 466] on b at bounding box center [517, 465] width 10 height 6
